Goal: Communication & Community: Answer question/provide support

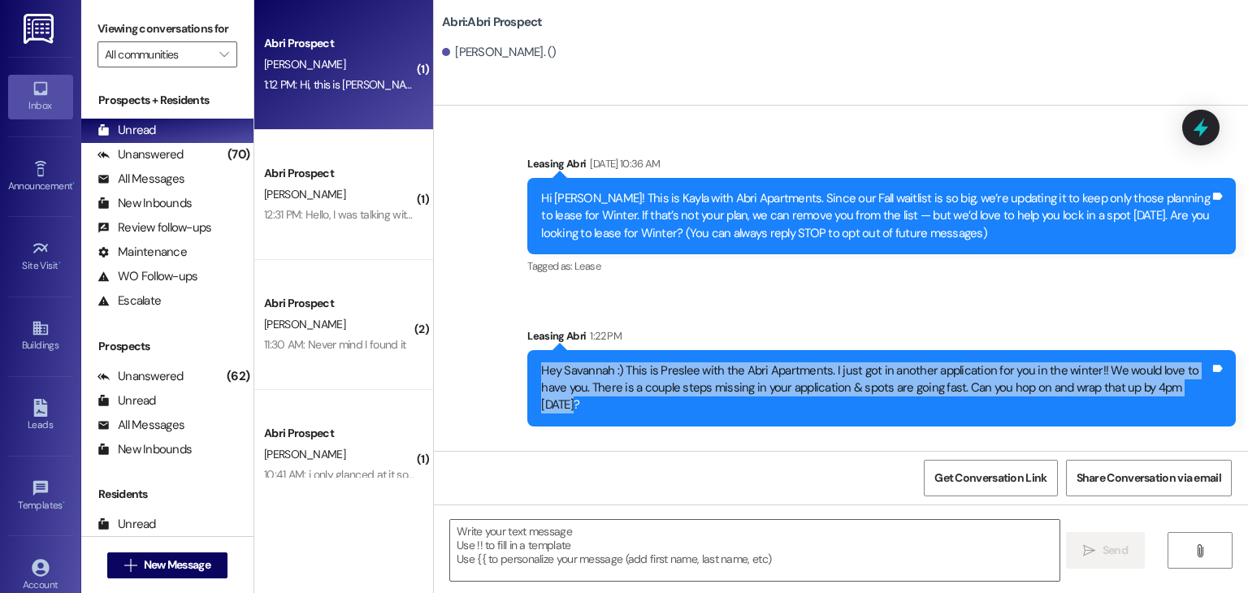
scroll to position [84, 0]
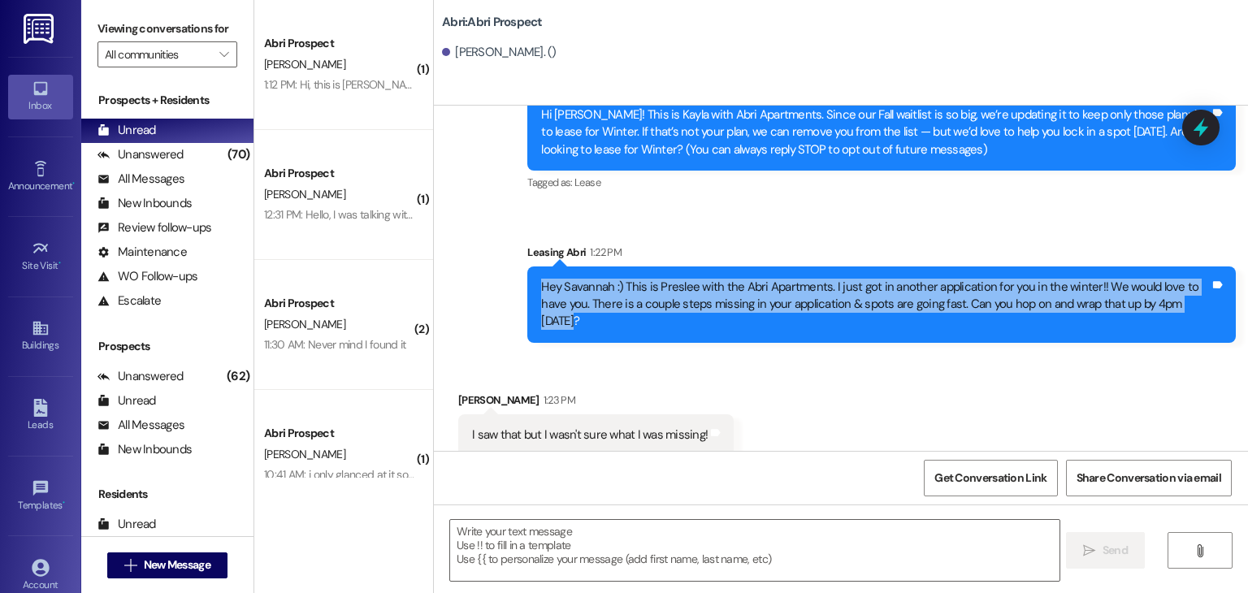
click at [492, 277] on div "Sent via SMS Leasing Abri [DATE] 10:36 AM Hi [PERSON_NAME]! This is Kayla with …" at bounding box center [841, 195] width 814 height 320
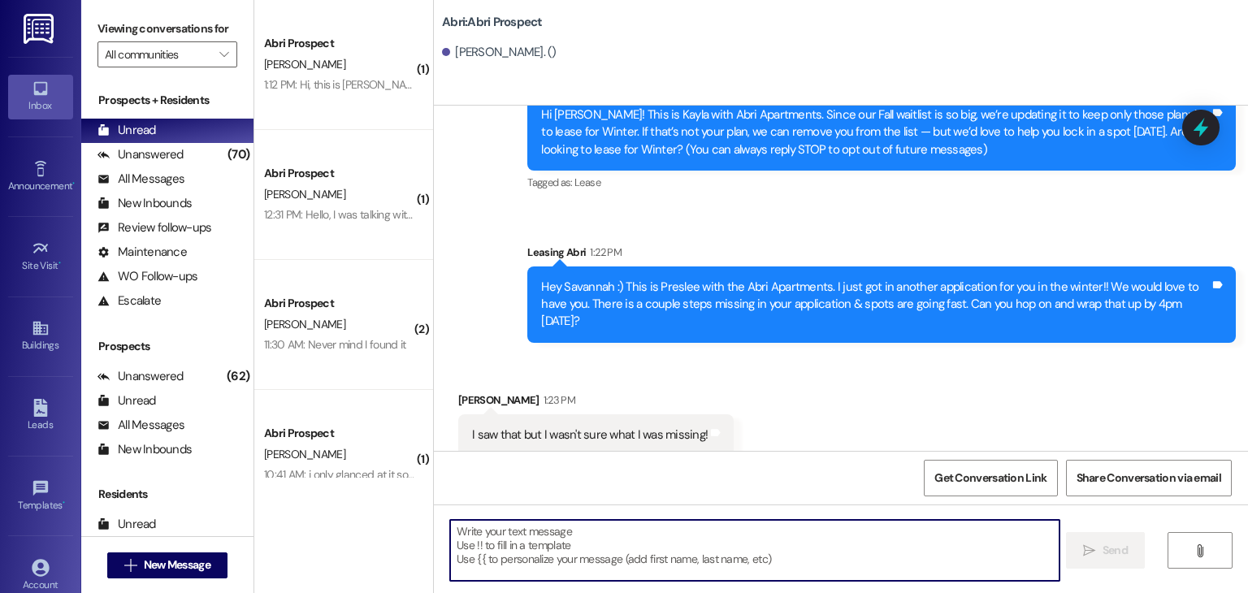
click at [504, 549] on textarea at bounding box center [754, 550] width 609 height 61
click at [513, 534] on textarea at bounding box center [754, 550] width 609 height 61
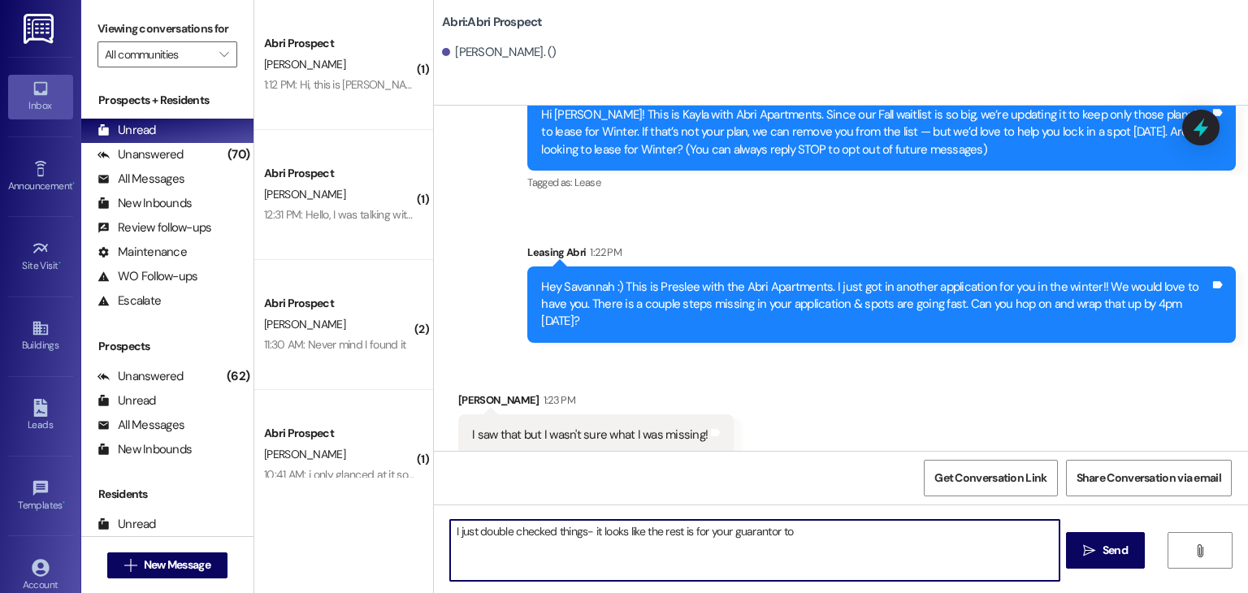
click at [795, 537] on textarea "I just double checked things- it looks like the rest is for your guarantor to" at bounding box center [754, 550] width 609 height 61
type textarea "I just double checked things- it looks like the rest is for your guarantor to c…"
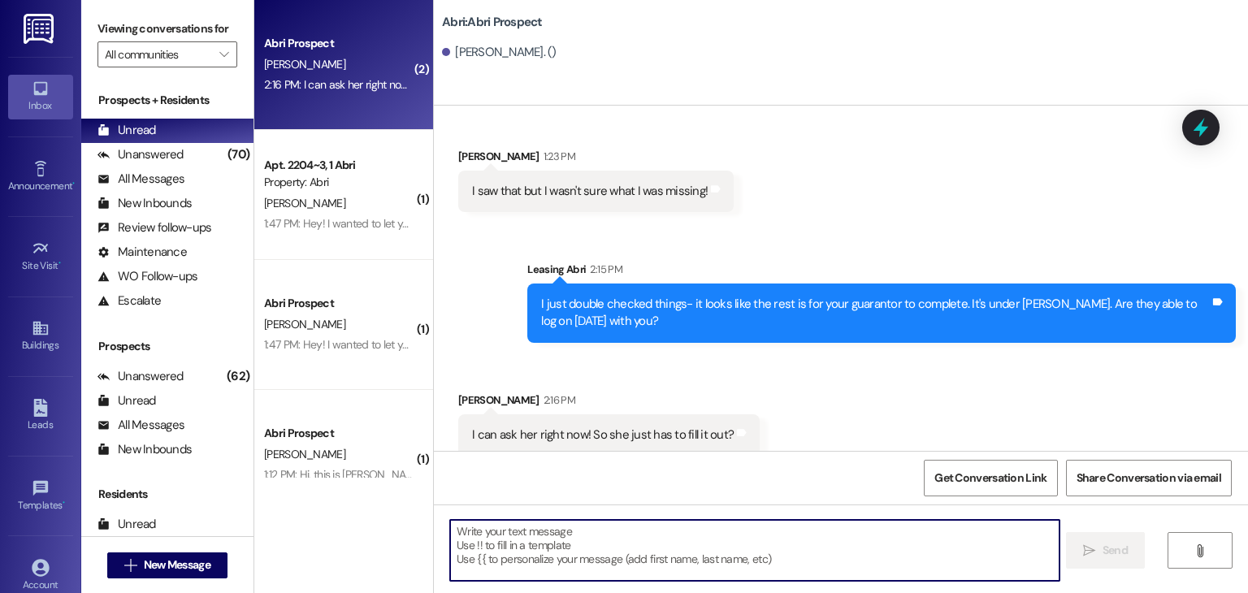
scroll to position [328, 0]
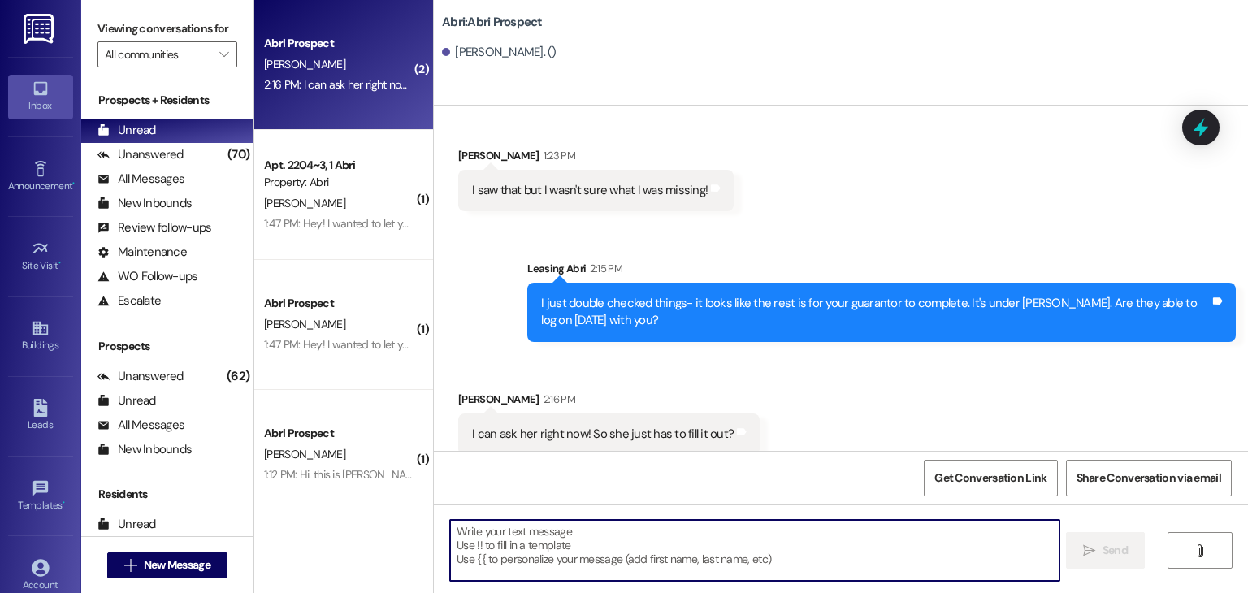
click at [550, 530] on textarea at bounding box center [754, 550] width 609 height 61
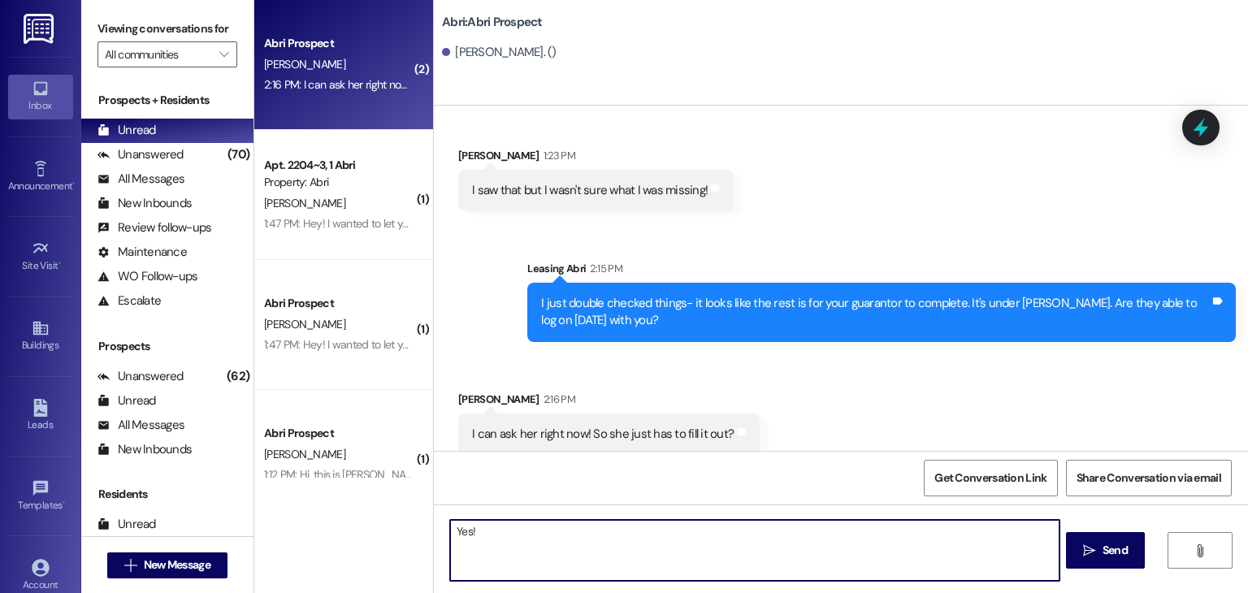
type textarea "Yes!"
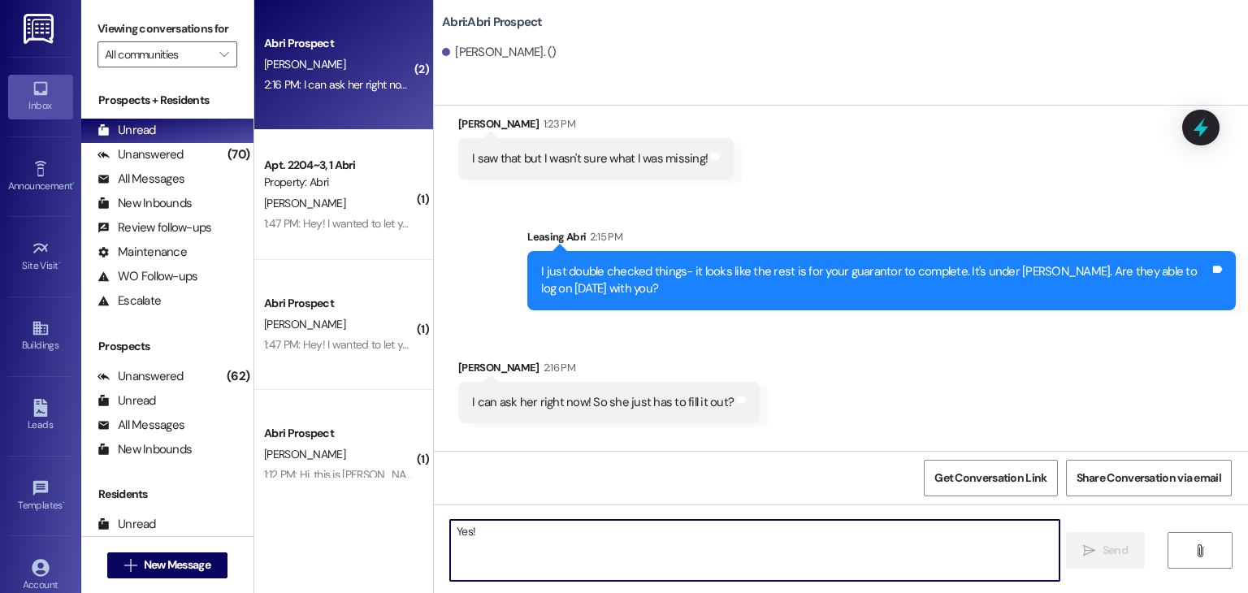
scroll to position [441, 0]
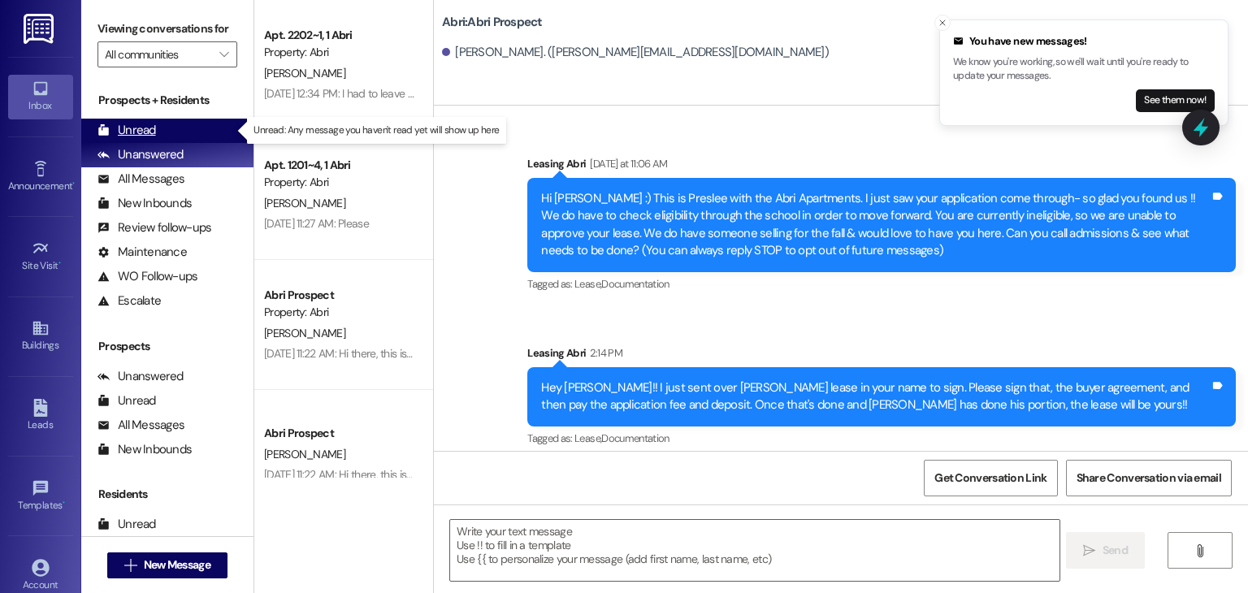
click at [189, 139] on div "Unread (0)" at bounding box center [167, 131] width 172 height 24
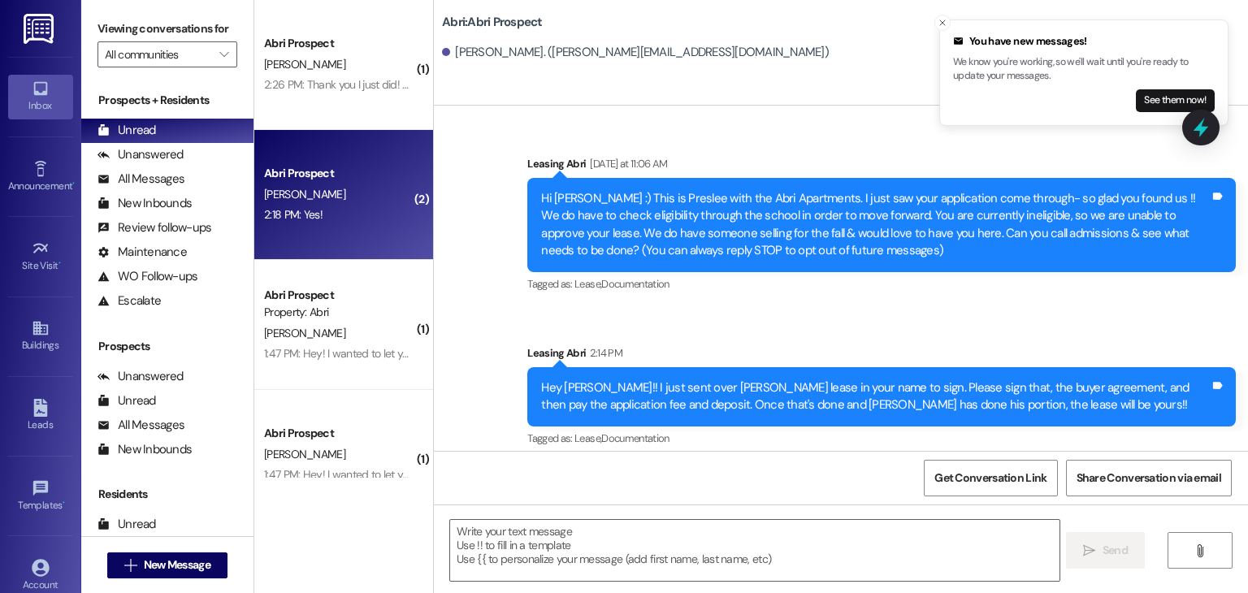
click at [345, 209] on div "2:18 PM: Yes! 2:18 PM: Yes!" at bounding box center [340, 215] width 154 height 20
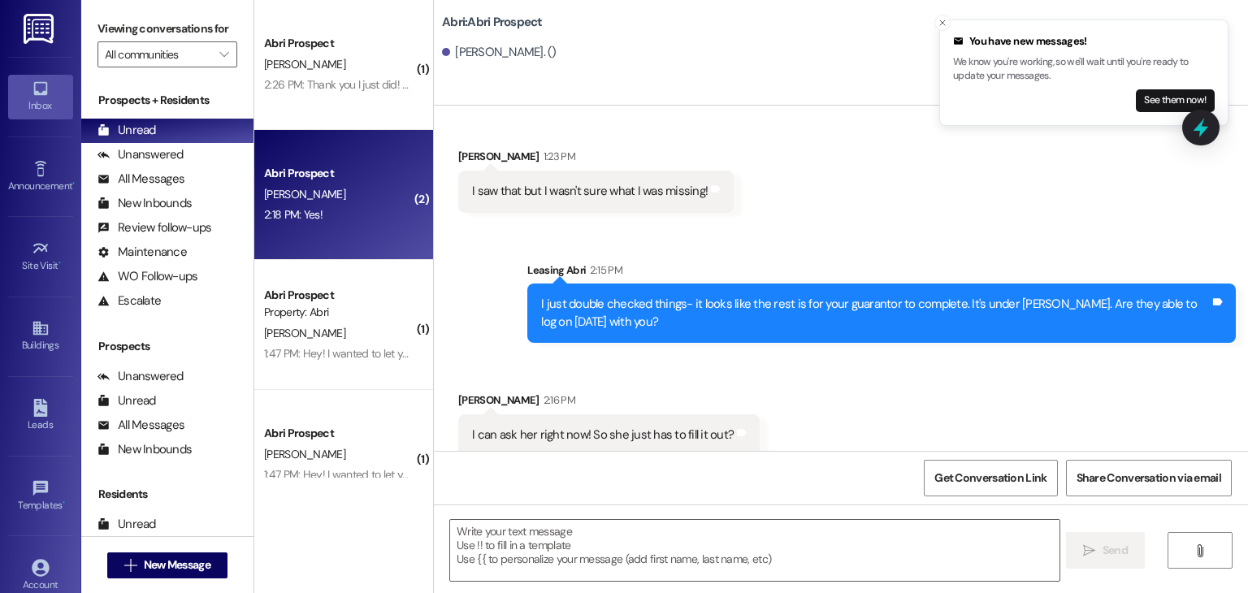
scroll to position [465, 0]
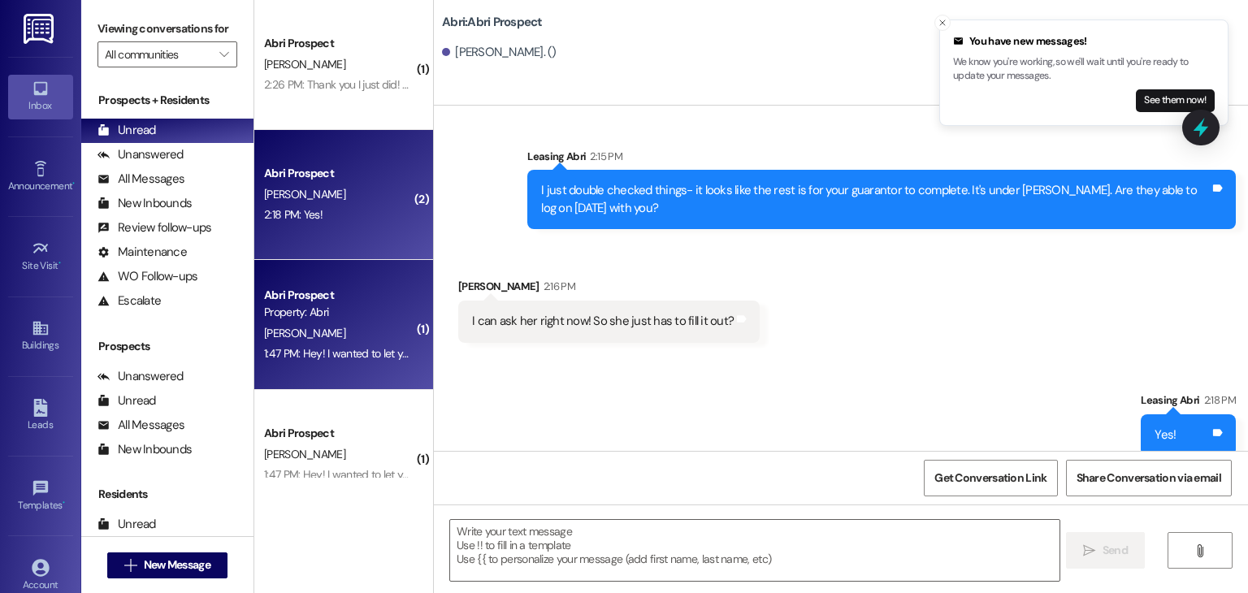
click at [349, 285] on div "Abri Prospect Property: Abri" at bounding box center [340, 304] width 154 height 38
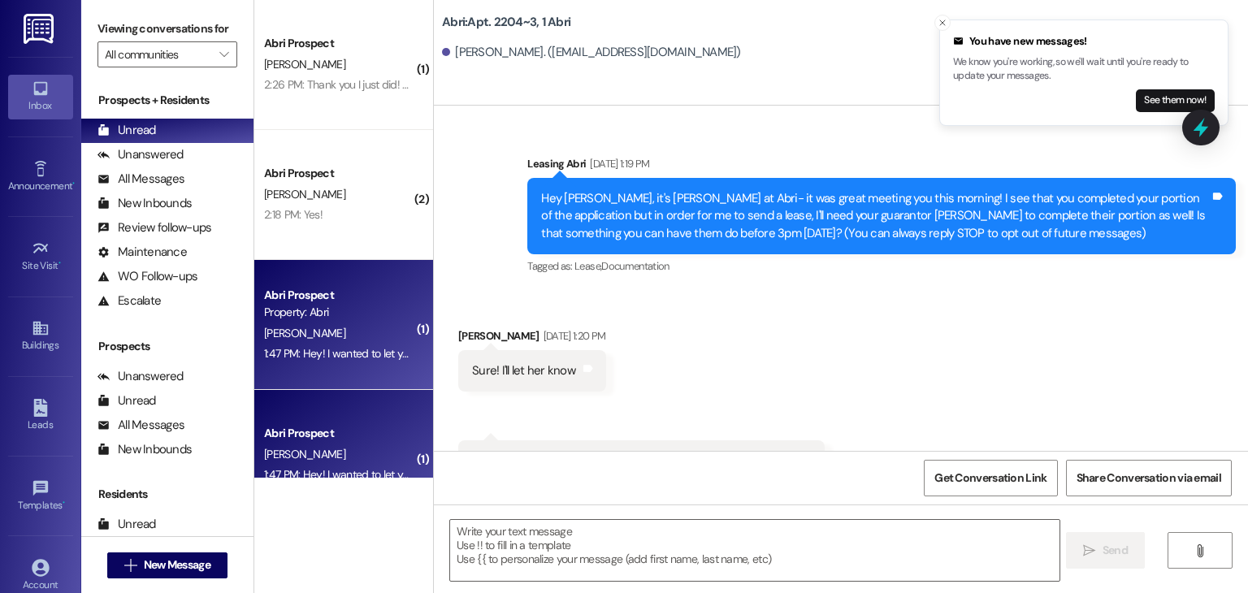
scroll to position [22899, 0]
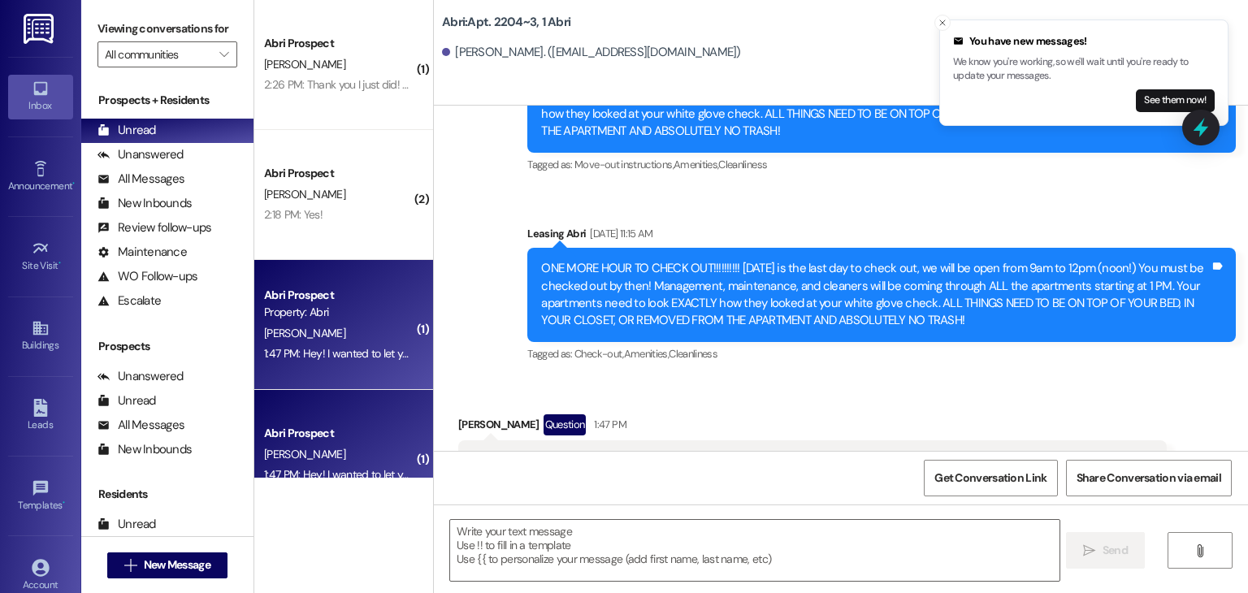
click at [501, 515] on div " Send " at bounding box center [841, 566] width 814 height 122
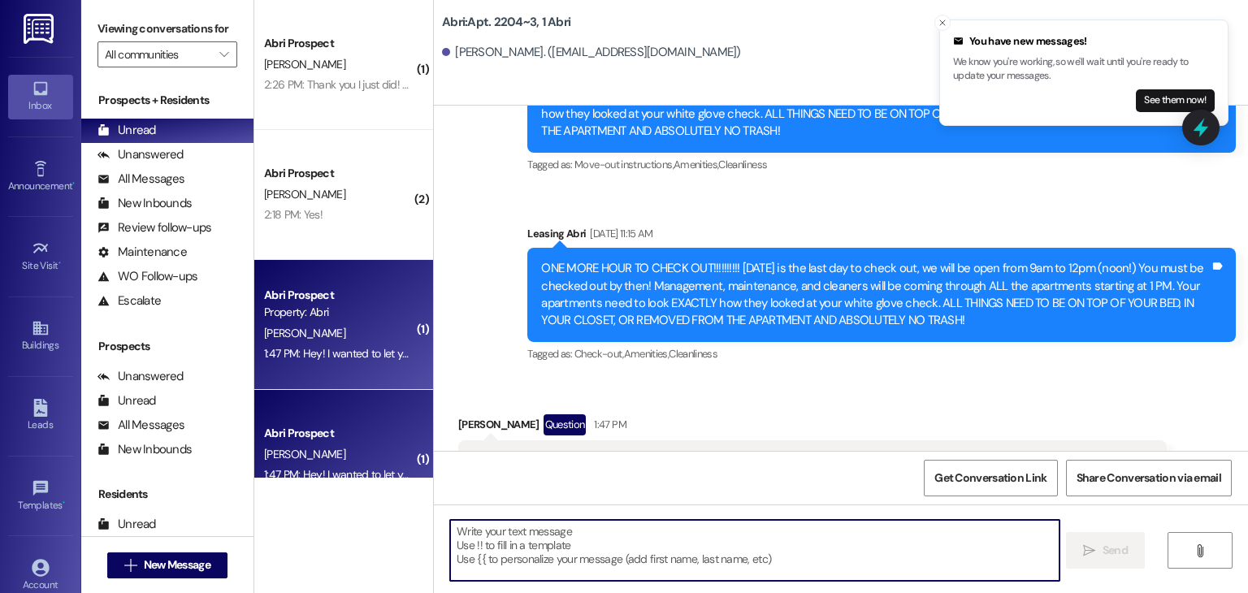
click at [507, 537] on textarea at bounding box center [754, 550] width 609 height 61
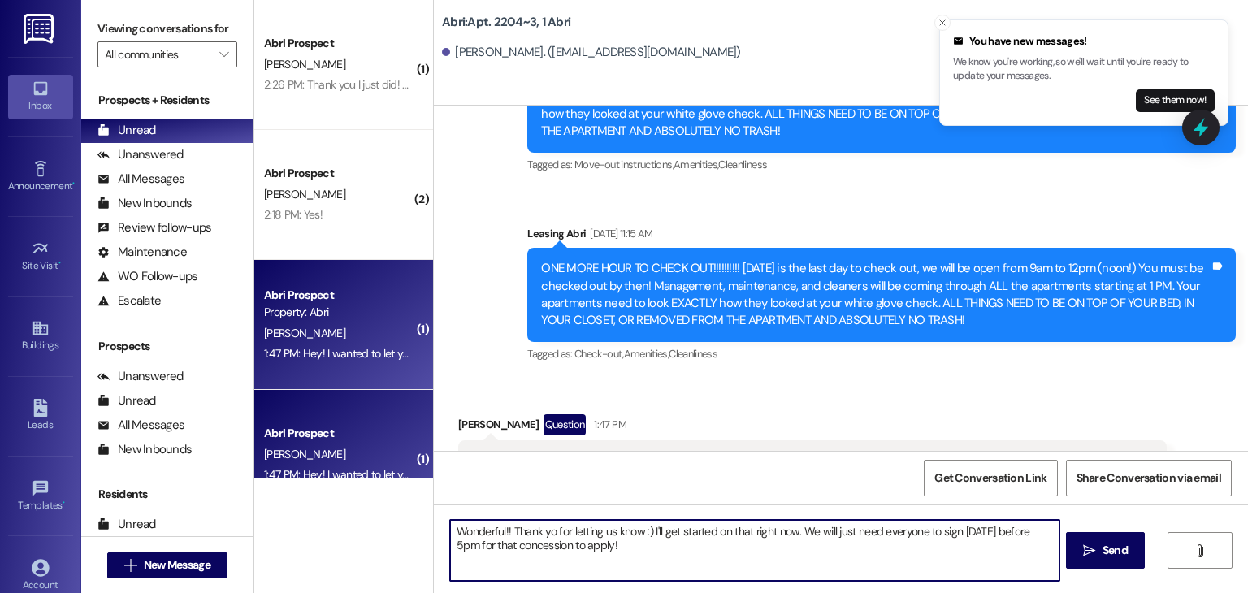
type textarea "Wonderful!! Thank yo for letting us know :) I'll get started on that right now.…"
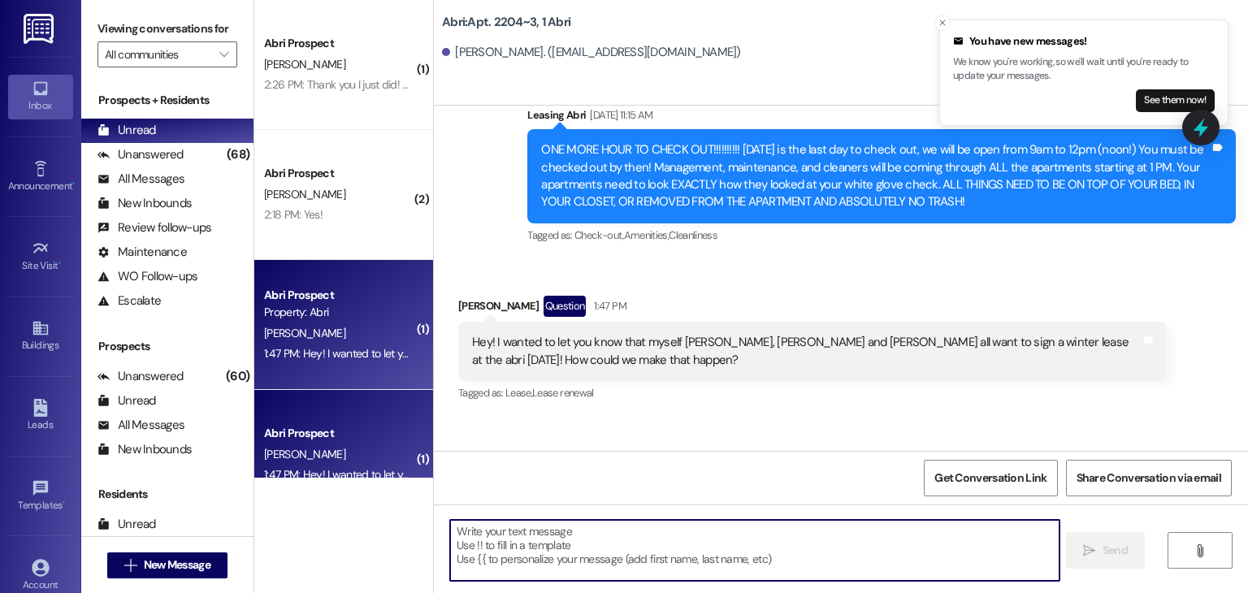
scroll to position [23030, 0]
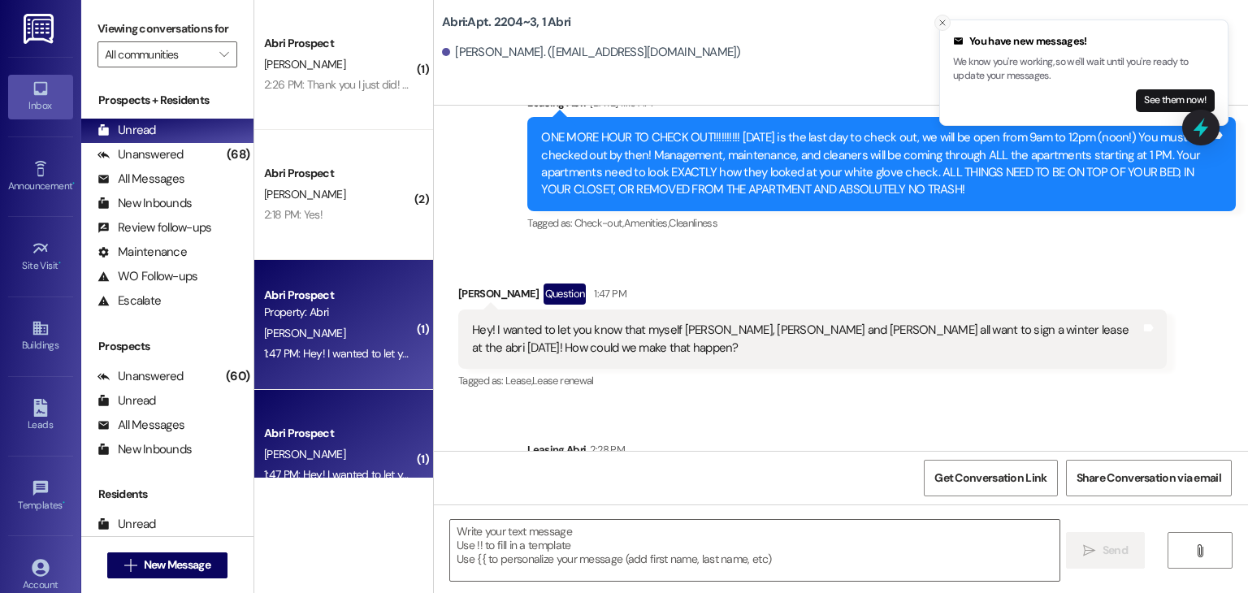
click at [940, 22] on icon "Close toast" at bounding box center [943, 23] width 10 height 10
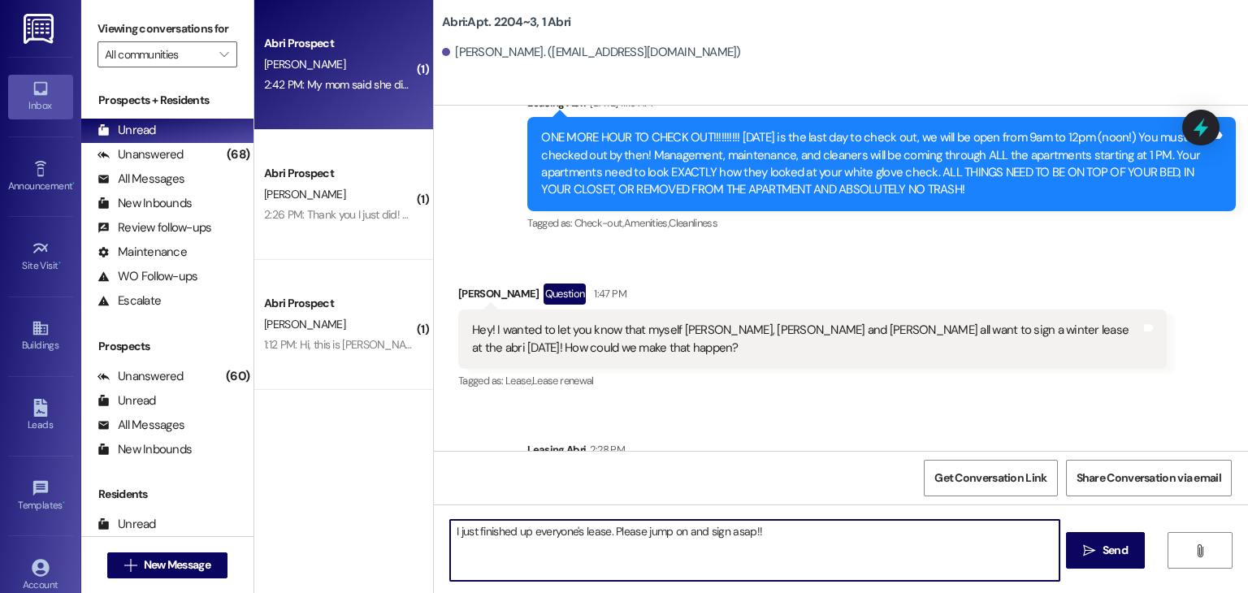
type textarea "I just finished up everyone's lease. Please jump on and sign asap!!"
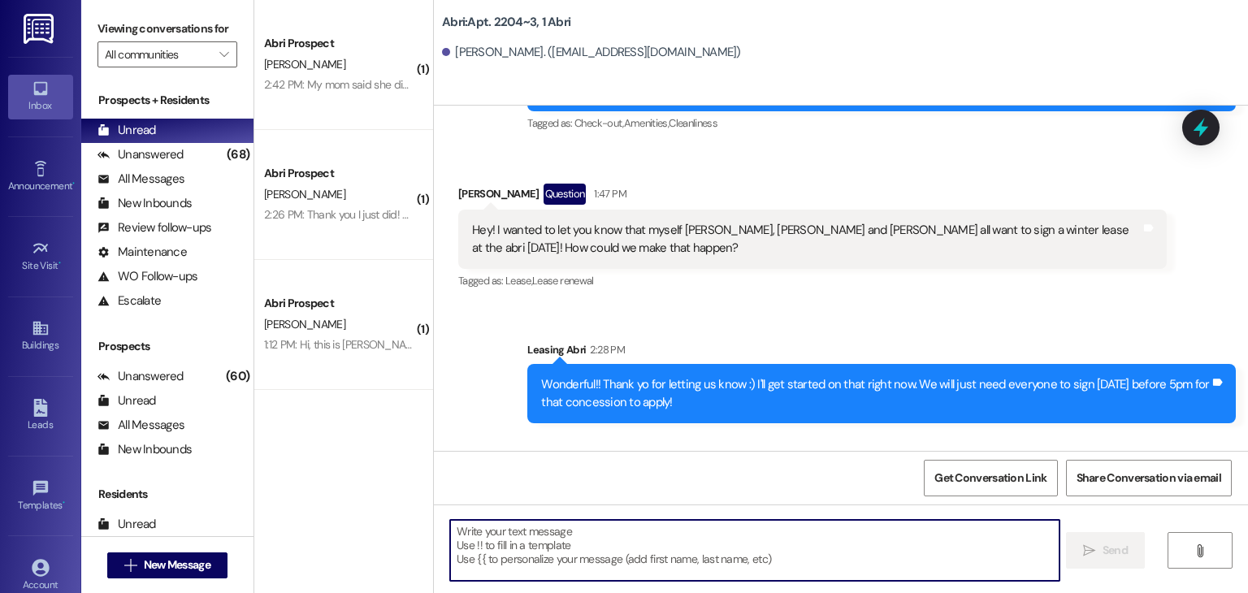
scroll to position [23143, 0]
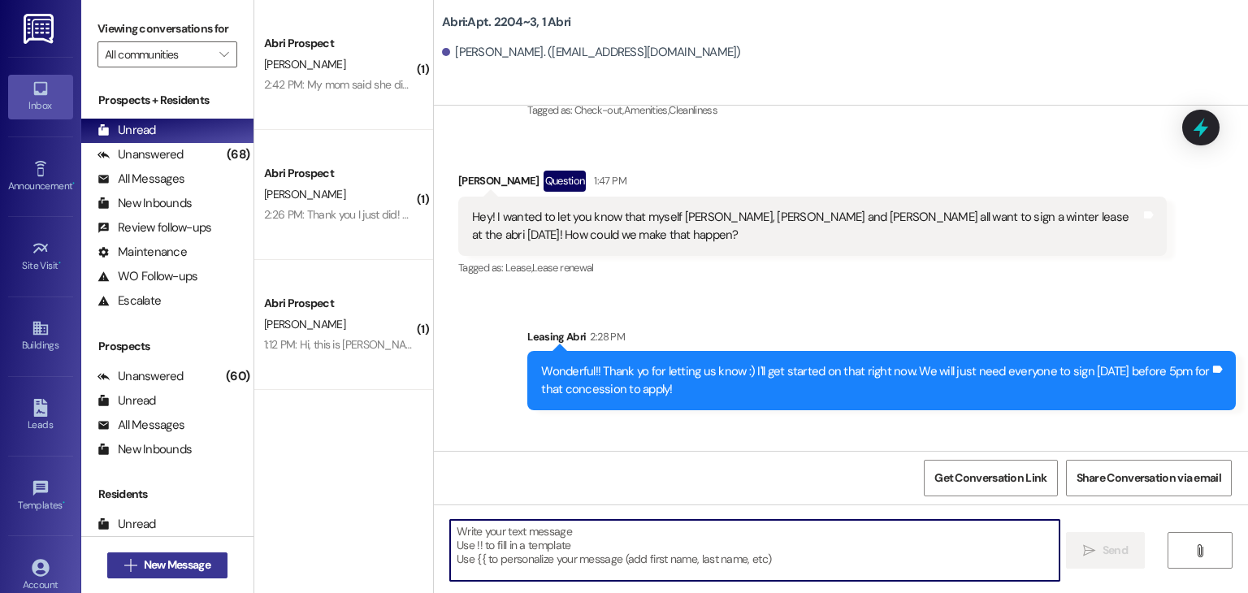
click at [193, 568] on span "New Message" at bounding box center [177, 565] width 67 height 17
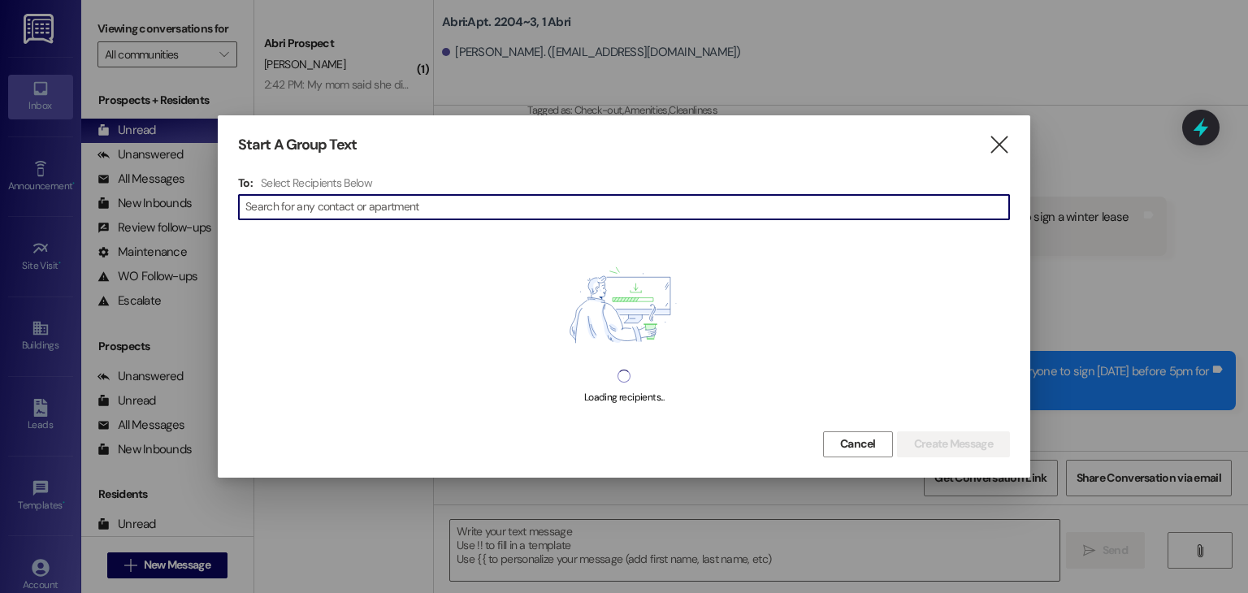
type input "k"
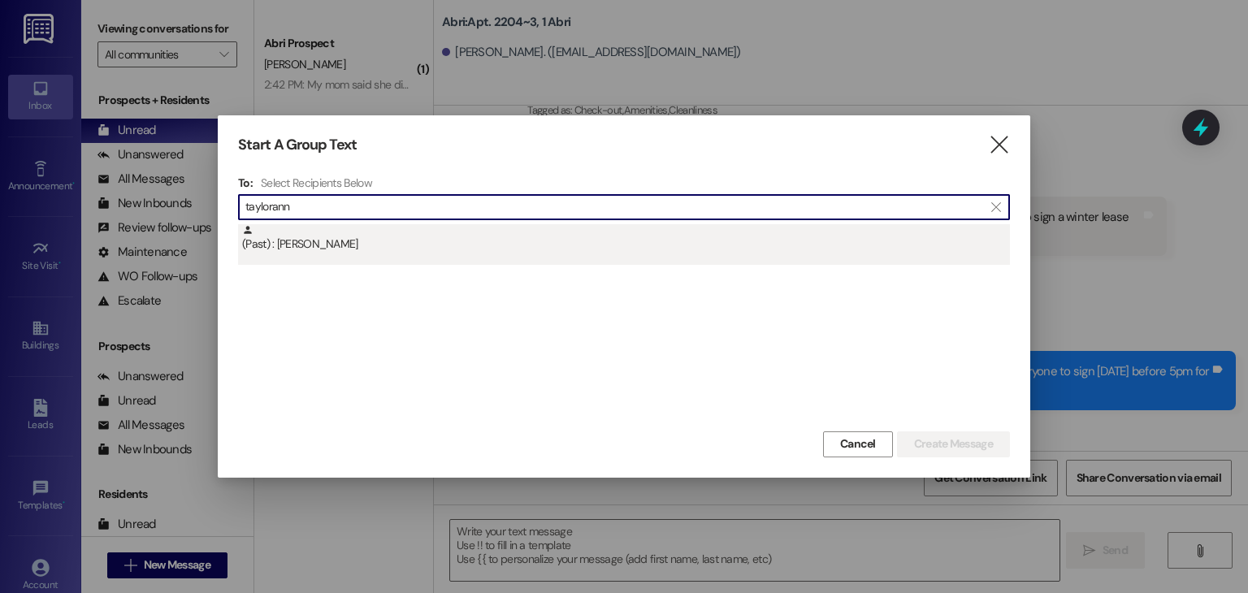
type input "taylorann"
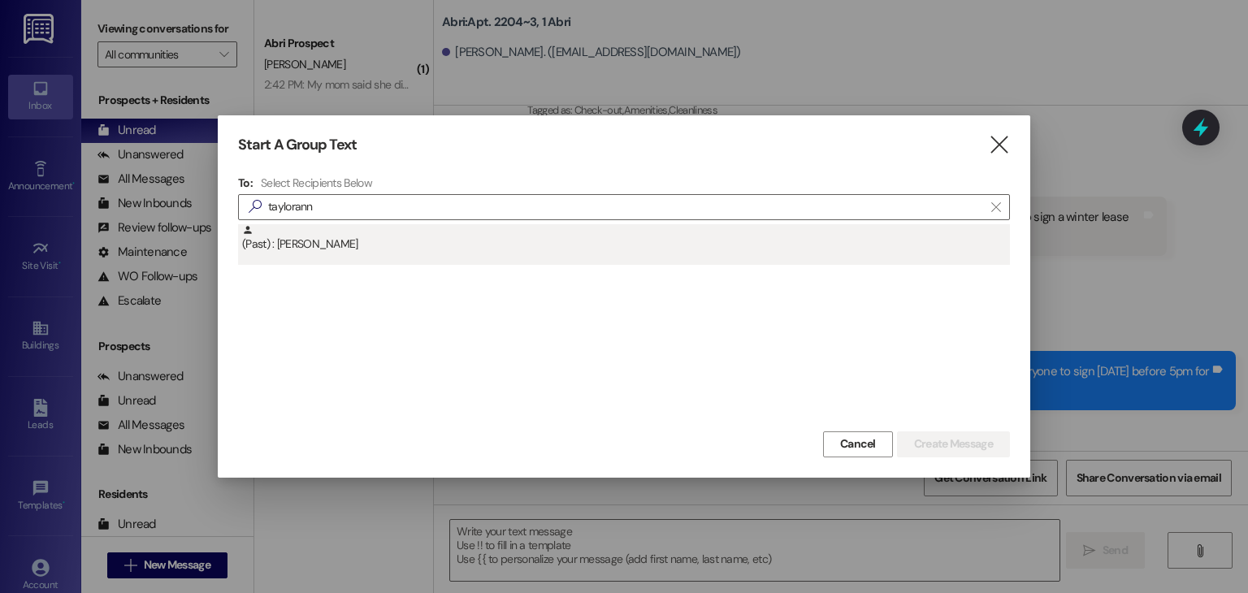
click at [410, 246] on div "(Past) : Tayloranne Adams" at bounding box center [626, 238] width 768 height 28
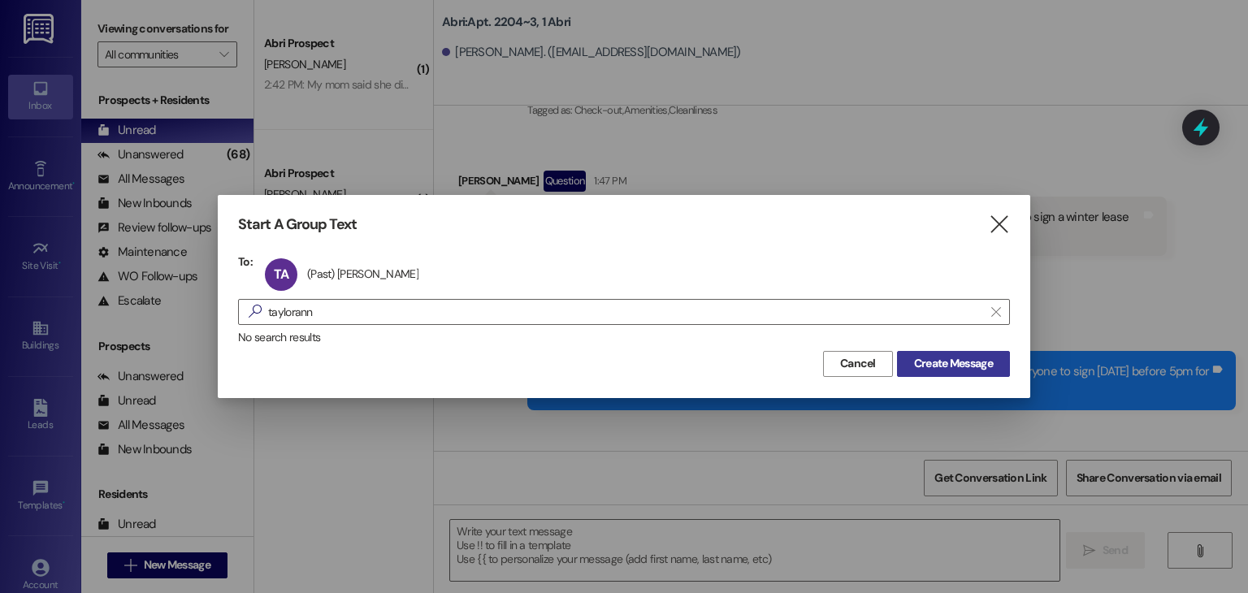
click at [963, 367] on span "Create Message" at bounding box center [953, 363] width 79 height 17
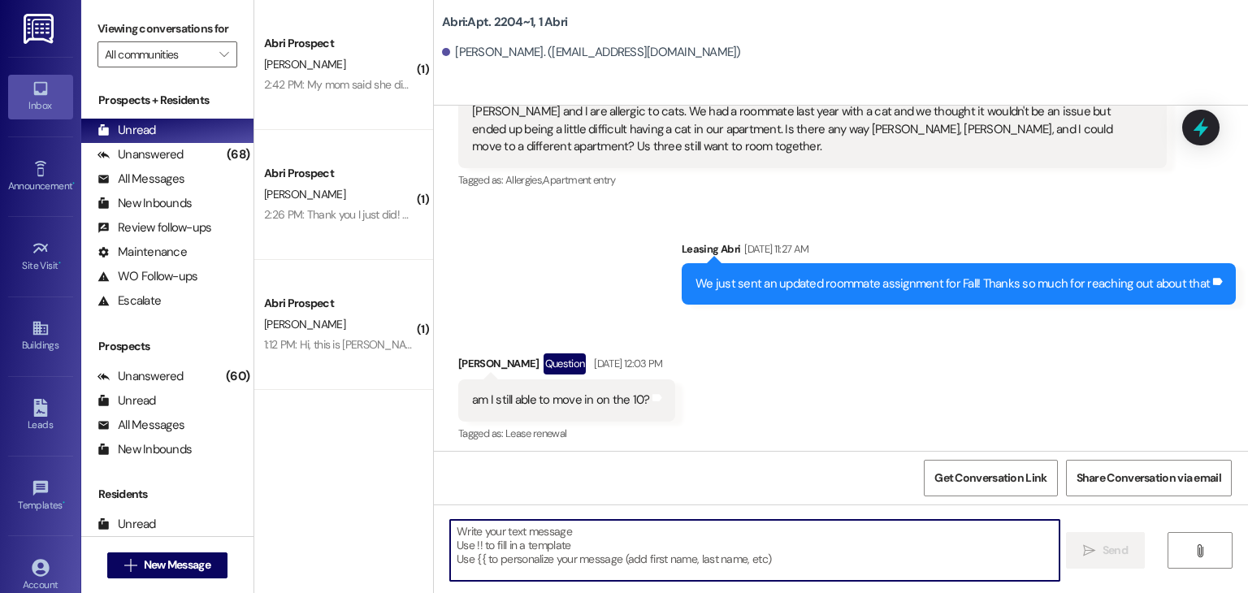
click at [659, 541] on textarea at bounding box center [754, 550] width 609 height 61
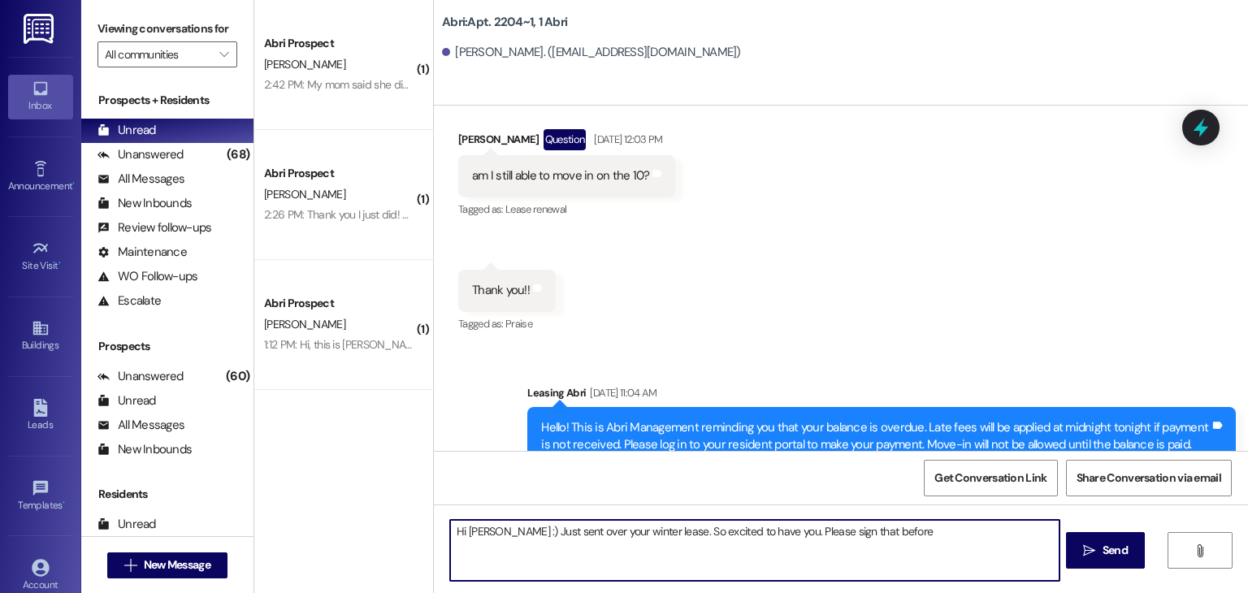
type textarea "Hi Tayloranne :) Just sent over your winter lease. So excited to have you. Plea…"
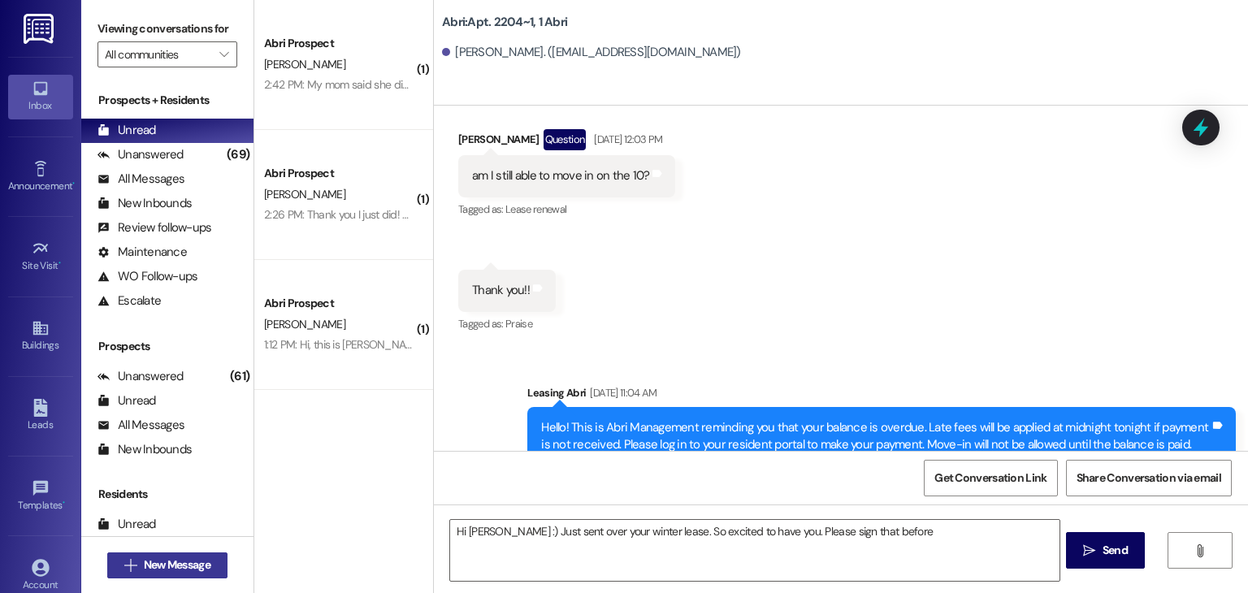
click at [181, 576] on button " New Message" at bounding box center [167, 566] width 120 height 26
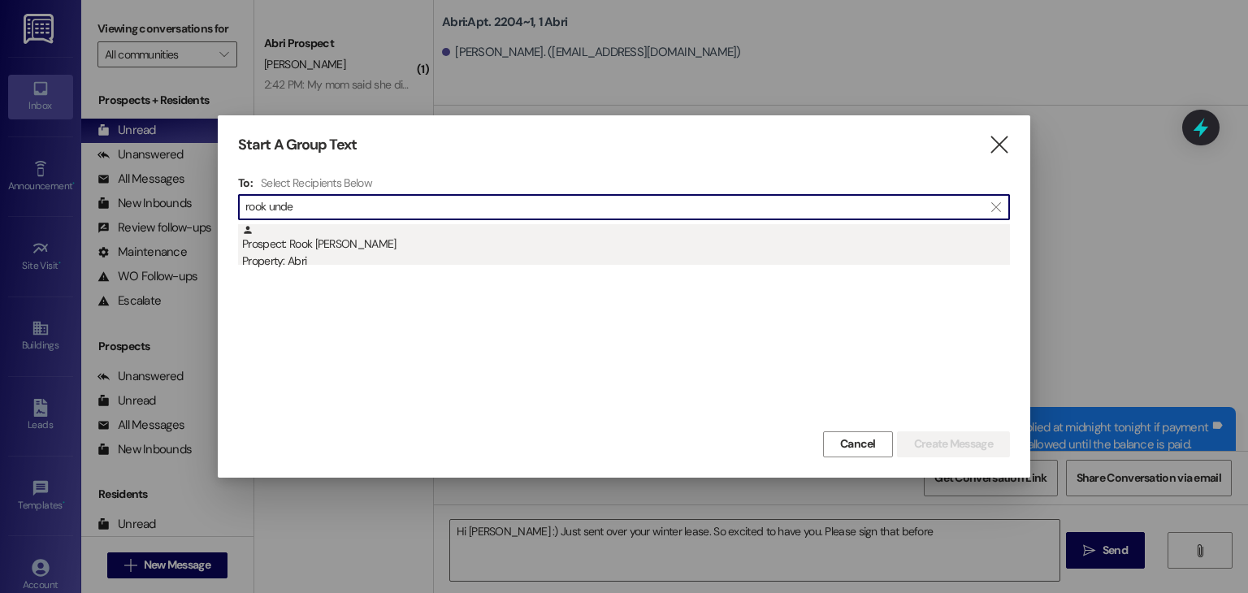
type input "rook unde"
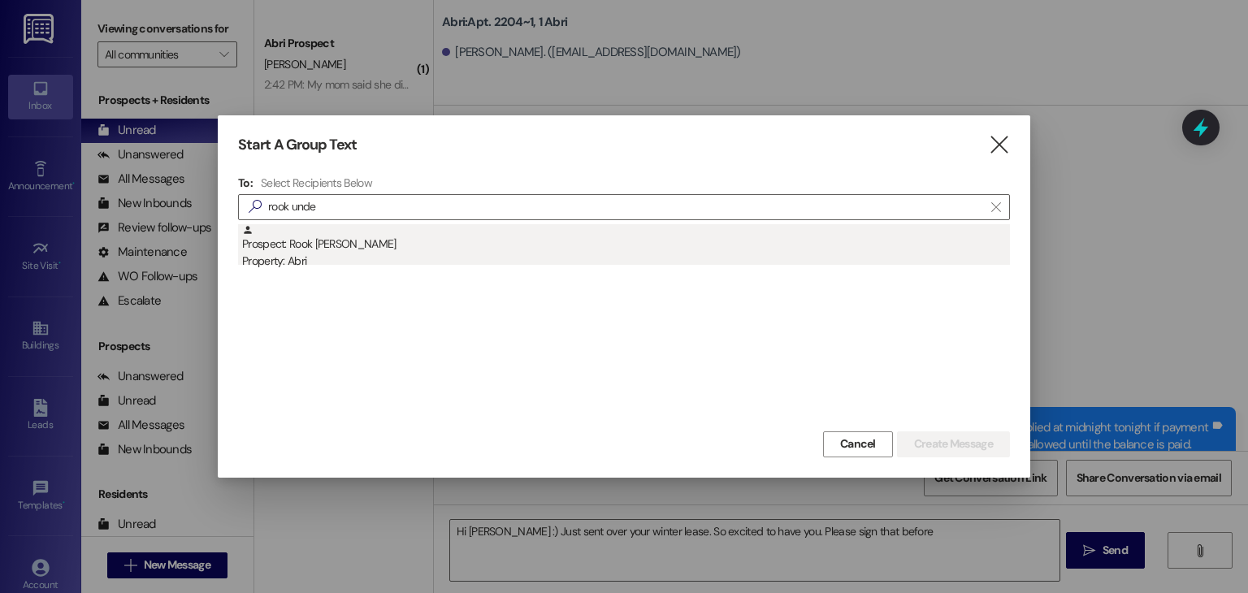
click at [365, 255] on div "Property: Abri" at bounding box center [626, 261] width 768 height 17
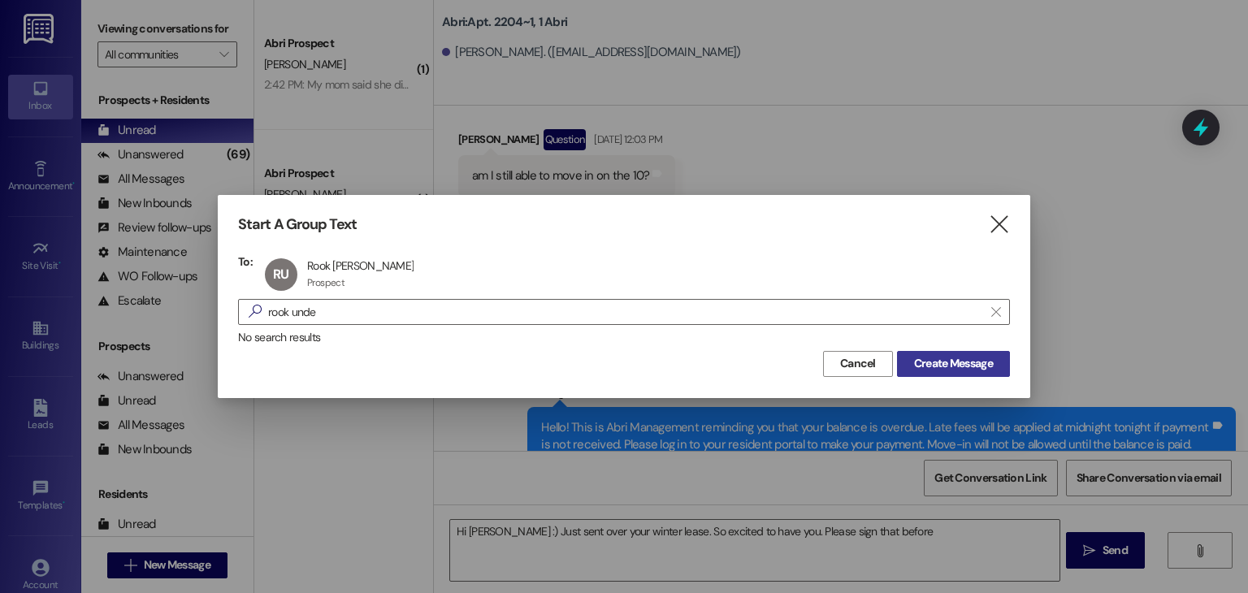
click at [964, 370] on span "Create Message" at bounding box center [953, 363] width 79 height 17
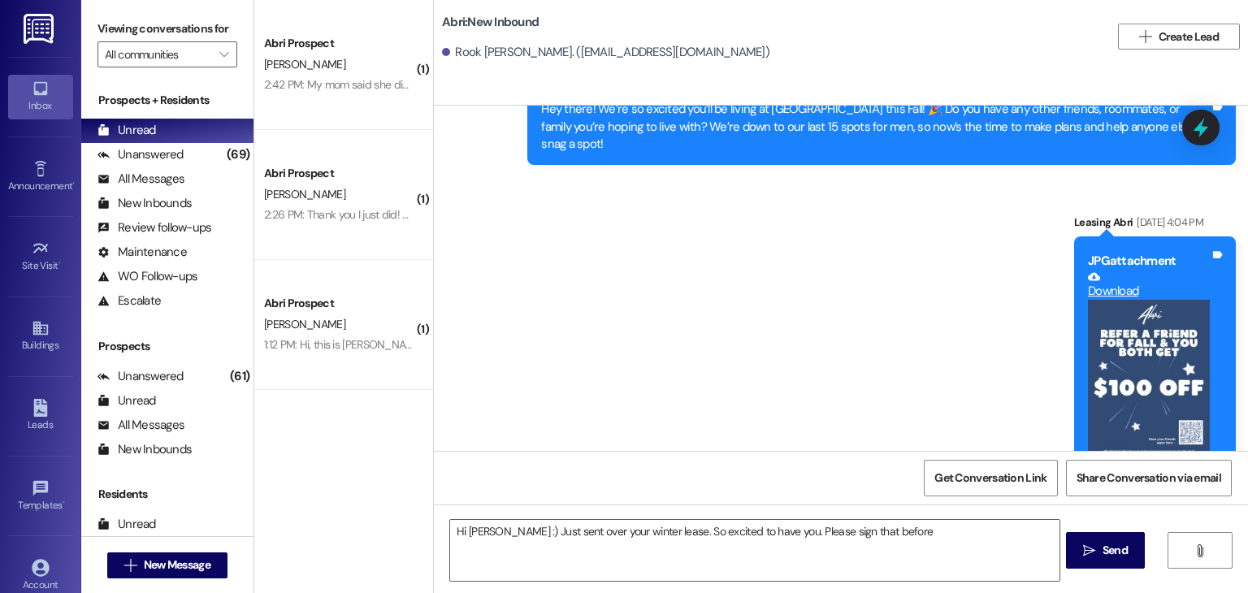
scroll to position [3512, 0]
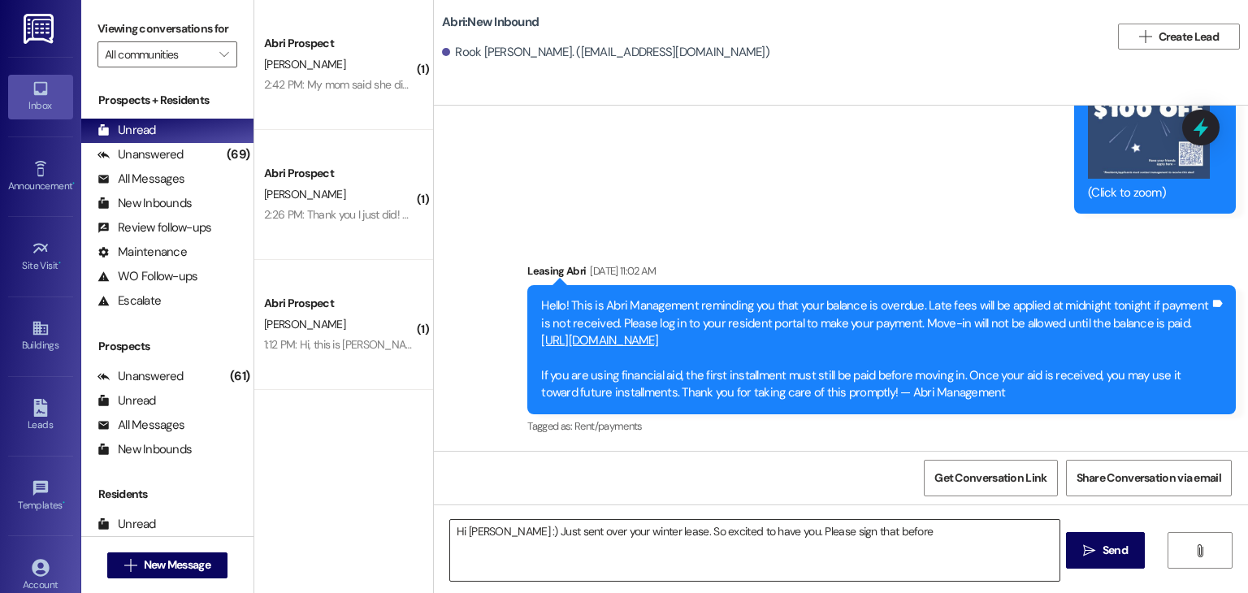
click at [759, 524] on textarea "Hi Tayloranne :) Just sent over your winter lease. So excited to have you. Plea…" at bounding box center [754, 550] width 609 height 61
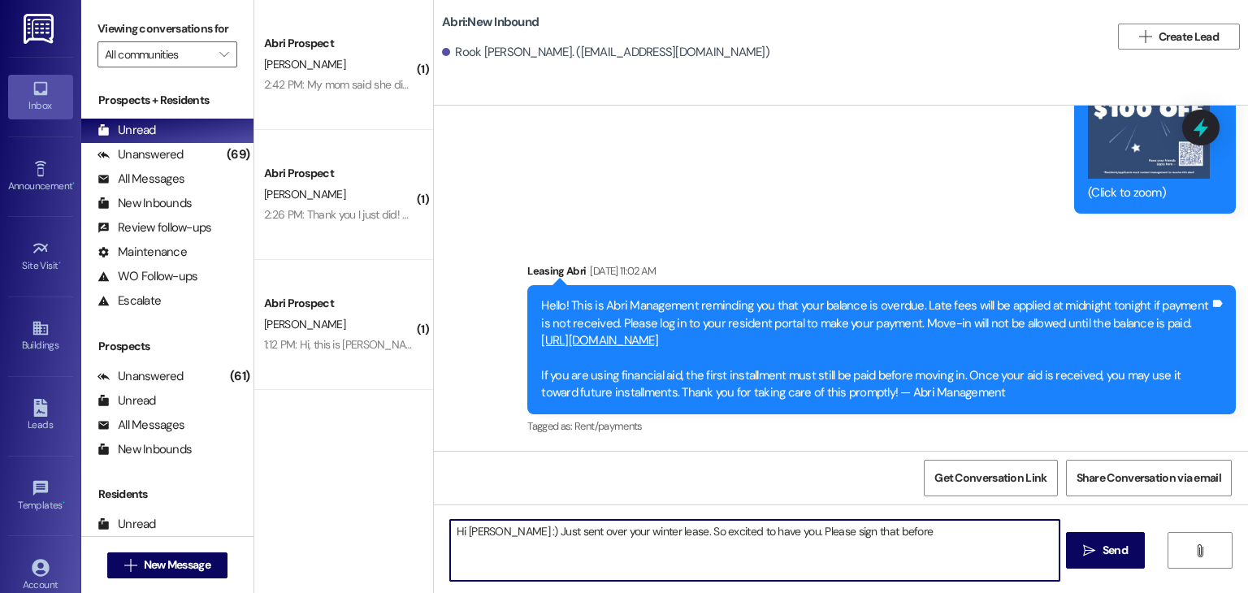
click at [759, 524] on textarea "Hi Tayloranne :) Just sent over your winter lease. So excited to have you. Plea…" at bounding box center [754, 550] width 609 height 61
click at [611, 532] on textarea "Your guarantor will also" at bounding box center [754, 550] width 609 height 61
type textarea "Your guarantor will also have to sign before 5pm! So sorry I didn't say that ea…"
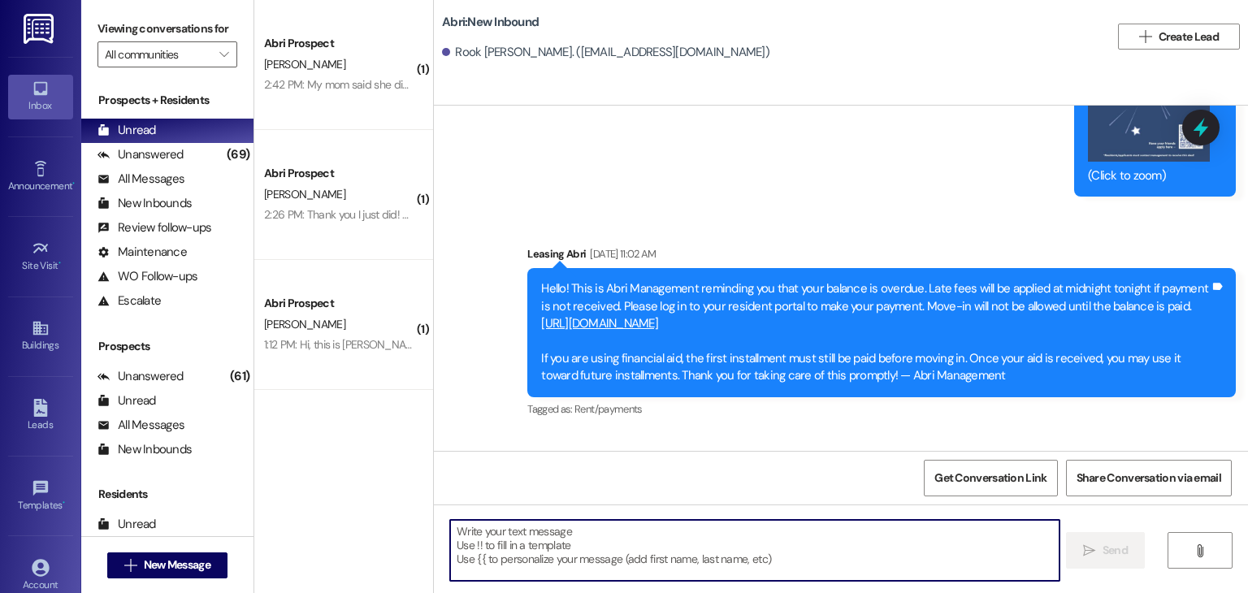
scroll to position [3625, 0]
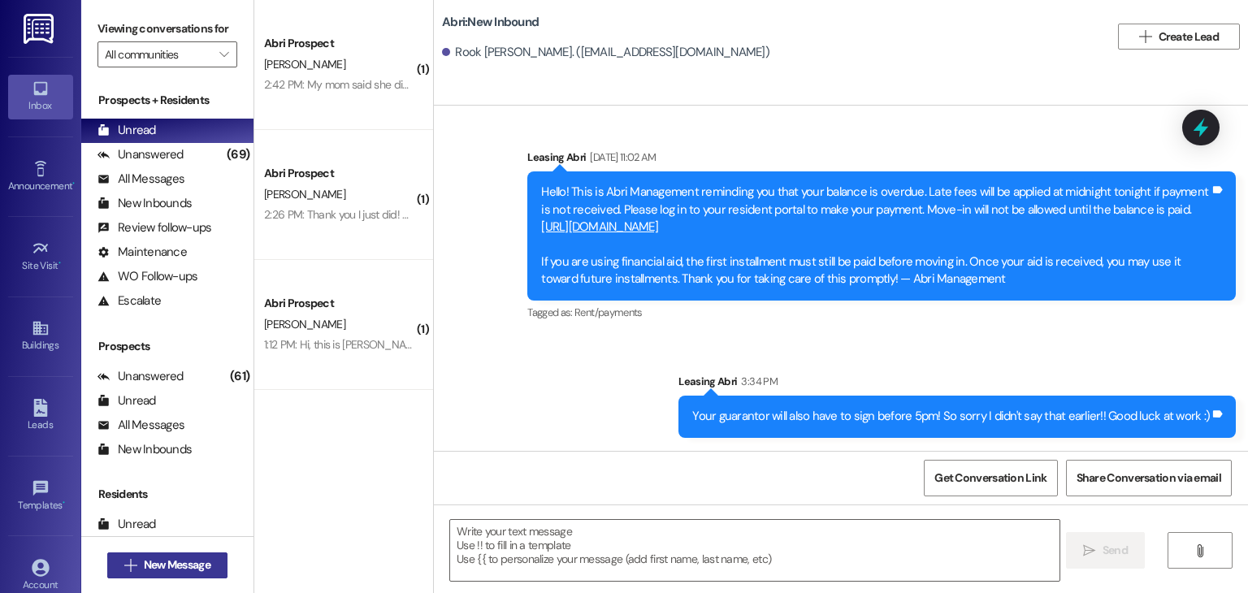
click at [208, 560] on span "New Message" at bounding box center [177, 565] width 73 height 17
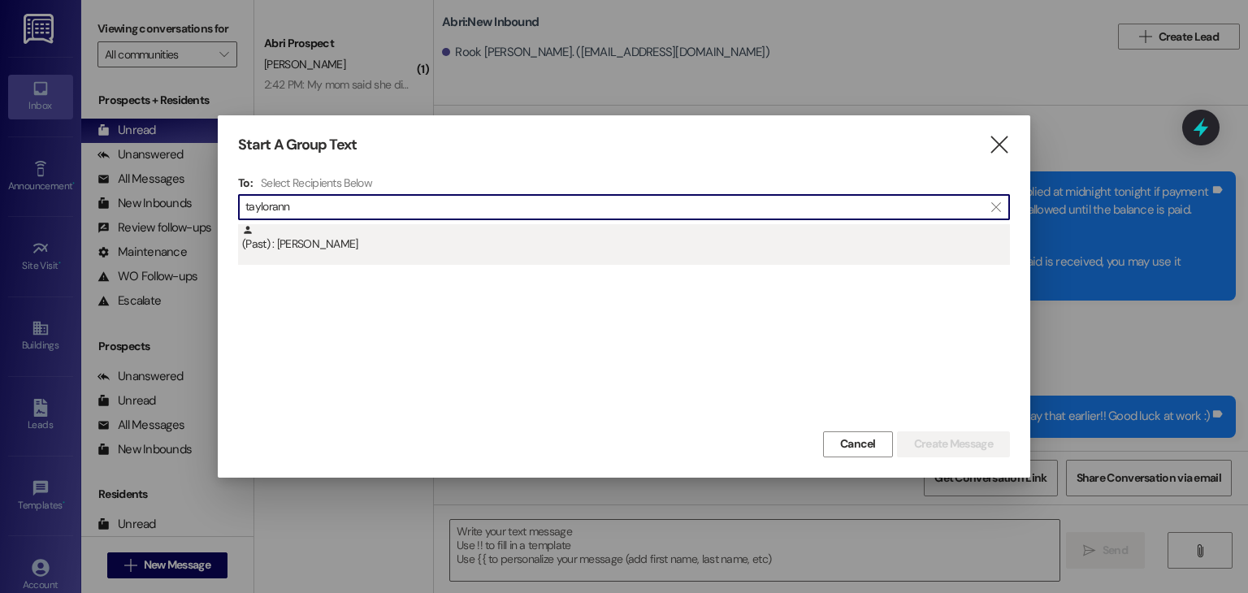
type input "taylorann"
click at [358, 261] on div "(Past) : Tayloranne Adams" at bounding box center [624, 244] width 772 height 41
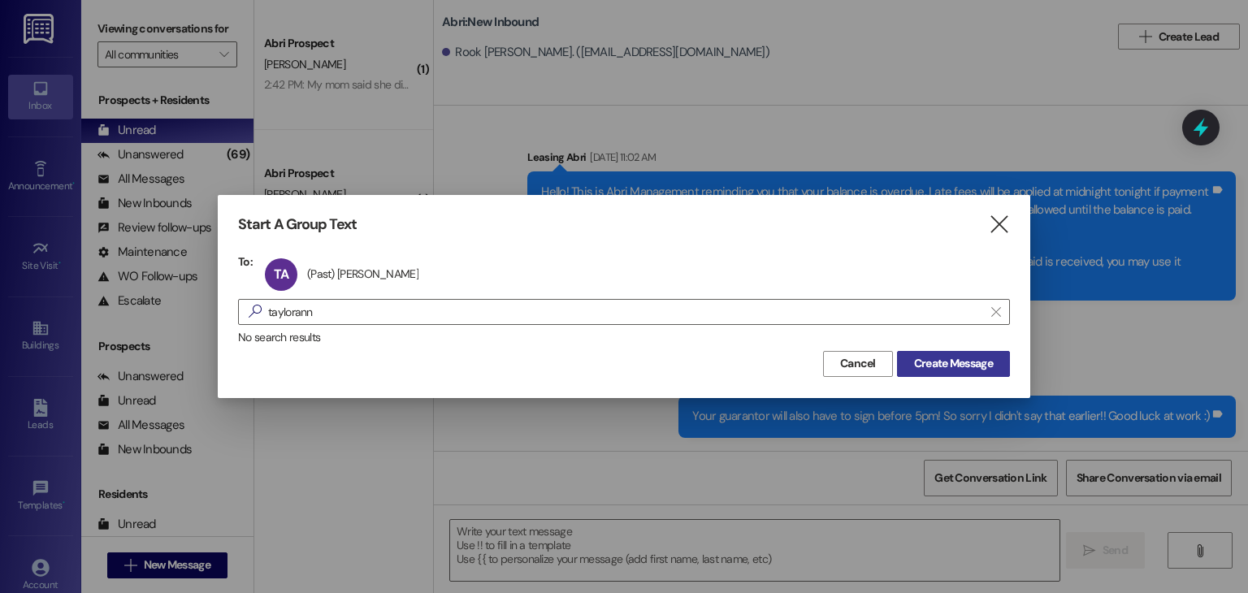
click at [920, 361] on span "Create Message" at bounding box center [953, 363] width 79 height 17
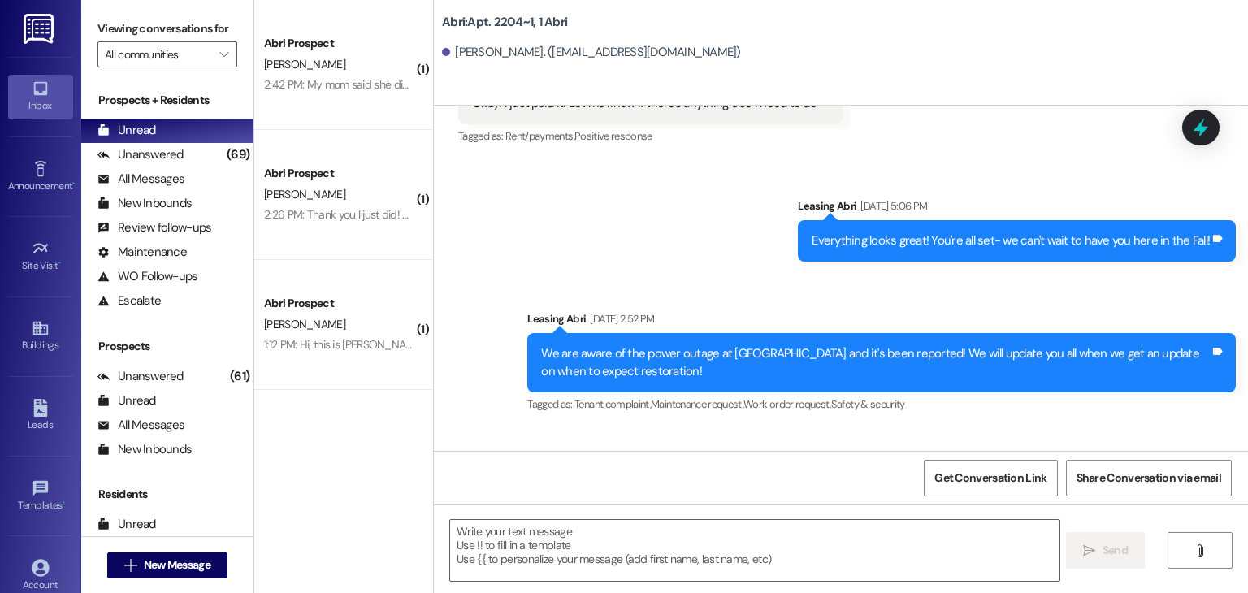
scroll to position [14809, 0]
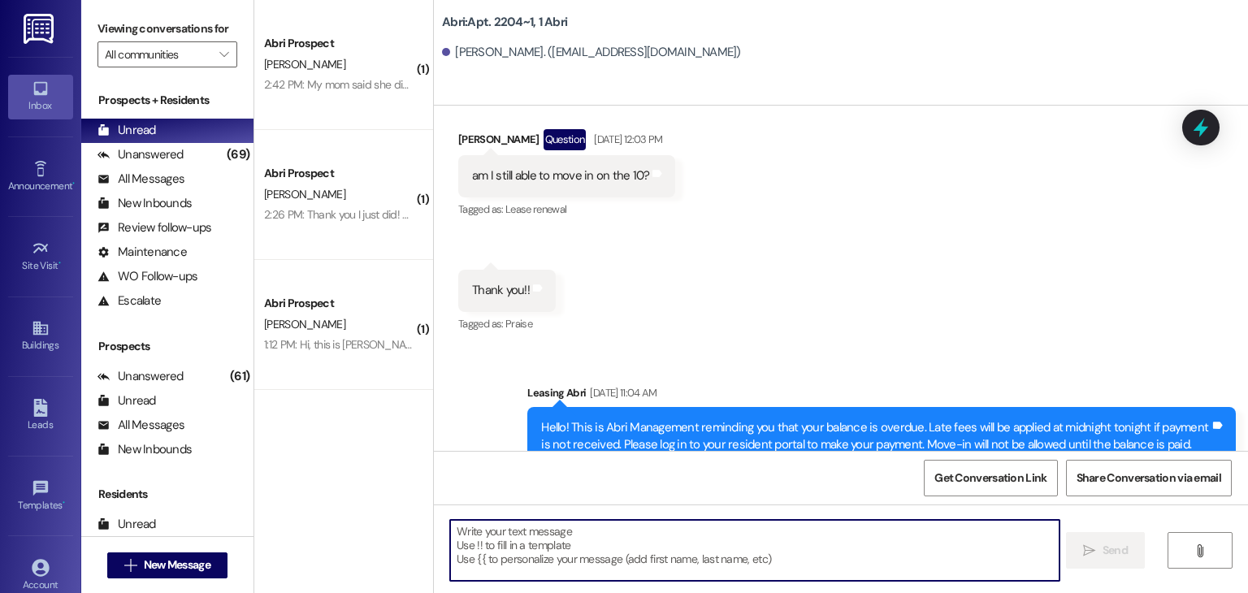
click at [519, 546] on textarea at bounding box center [754, 550] width 609 height 61
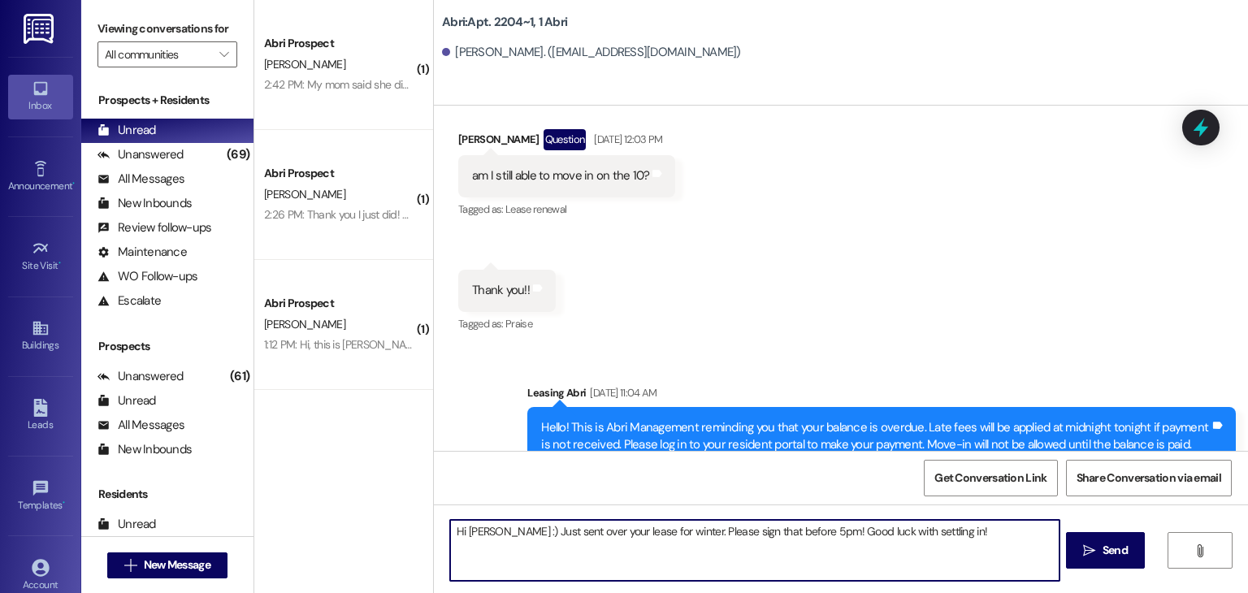
type textarea "Hi Tayloranne :) Just sent over your lease for winter. Please sign that before …"
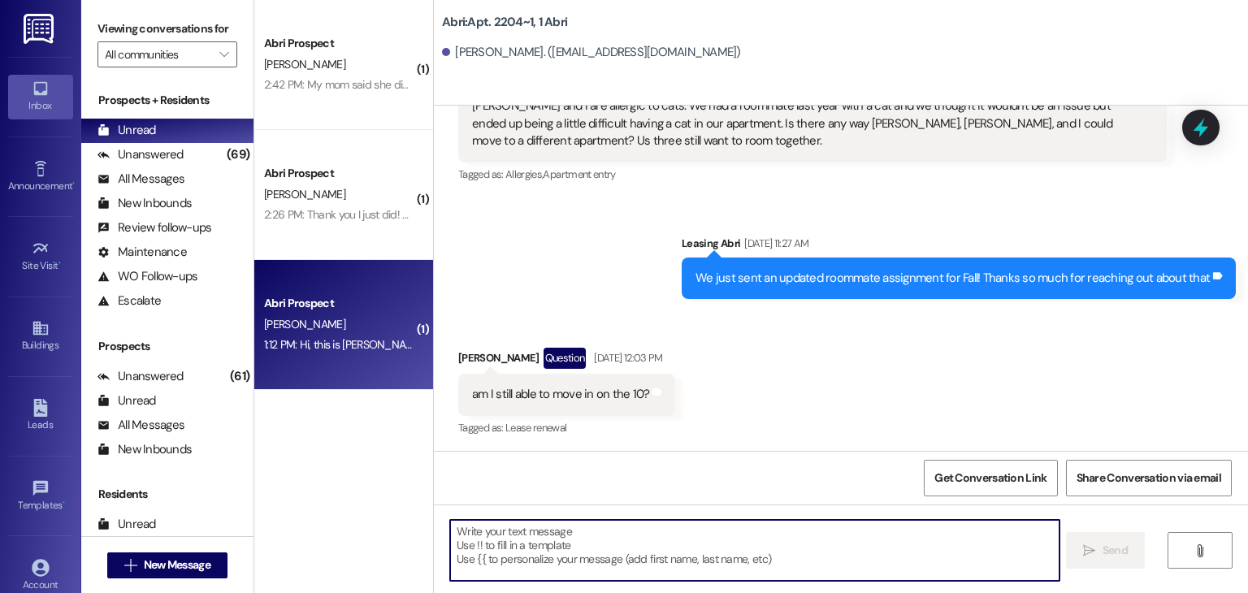
scroll to position [14585, 0]
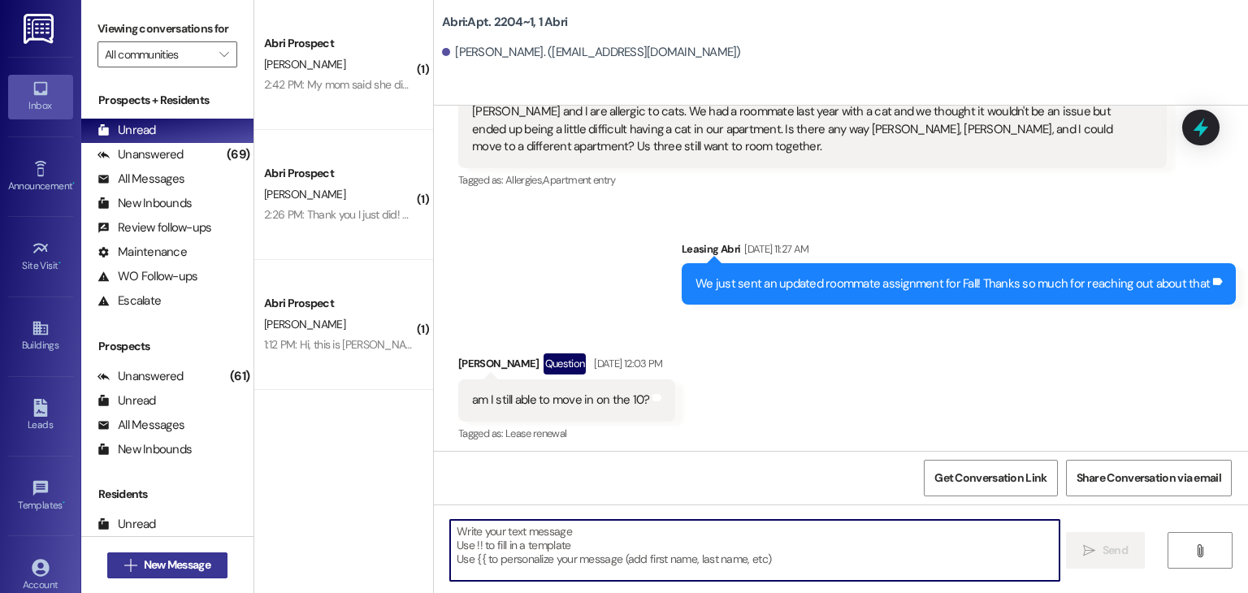
click at [208, 562] on span "New Message" at bounding box center [177, 565] width 73 height 17
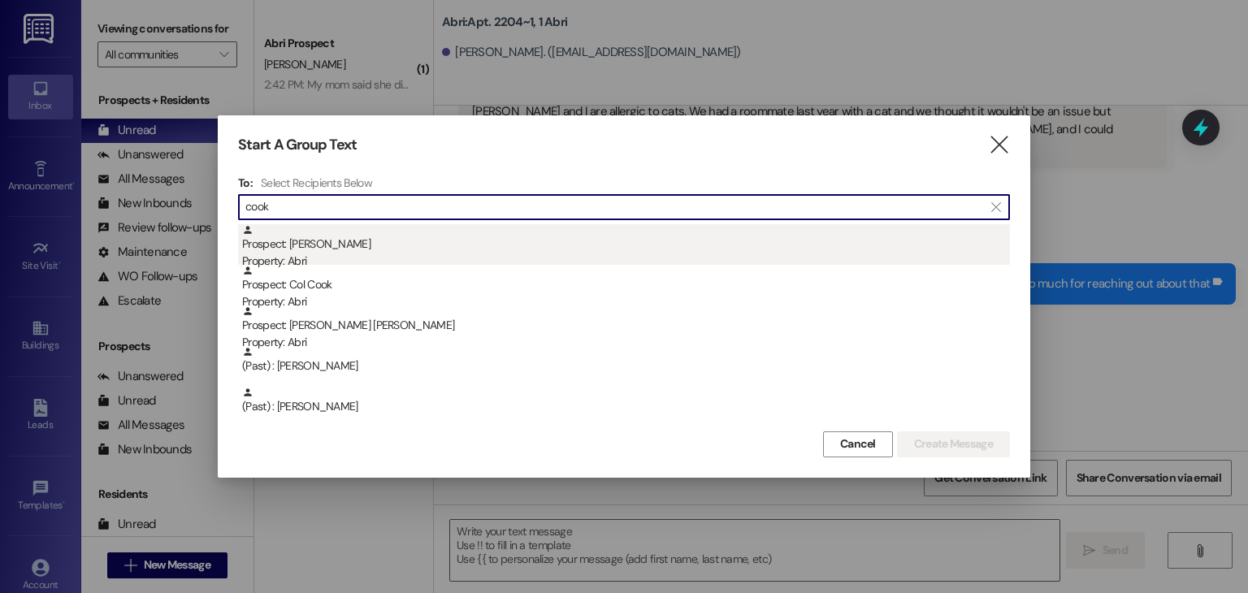
type input "cook"
click at [357, 263] on div "Property: Abri" at bounding box center [626, 261] width 768 height 17
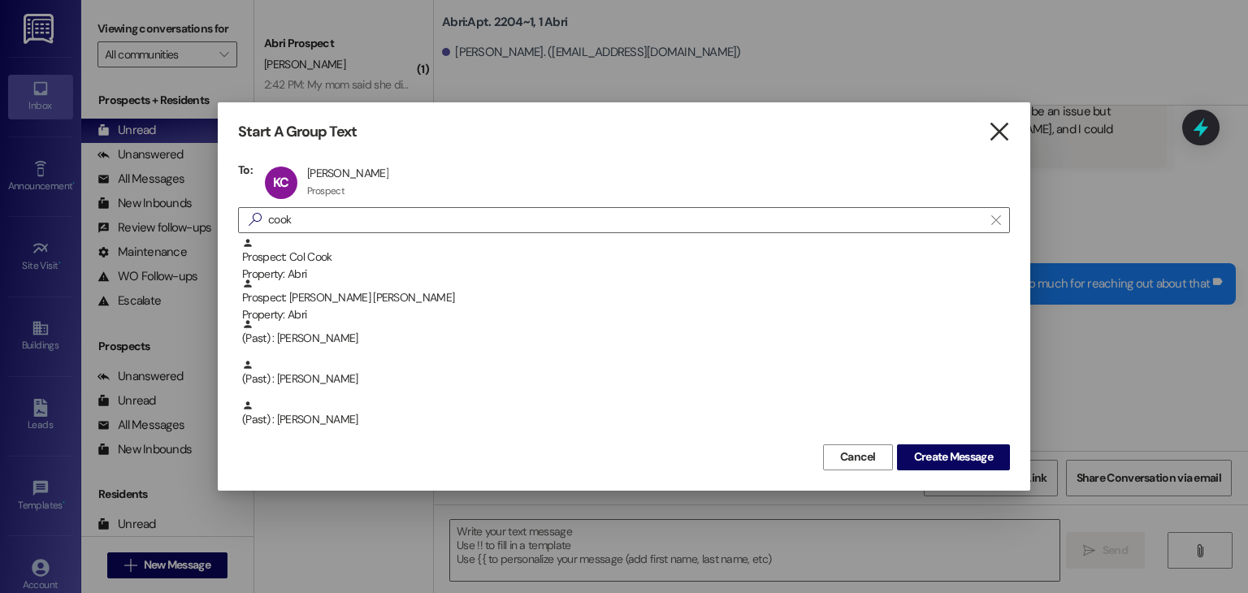
click at [1008, 132] on icon "" at bounding box center [999, 132] width 22 height 17
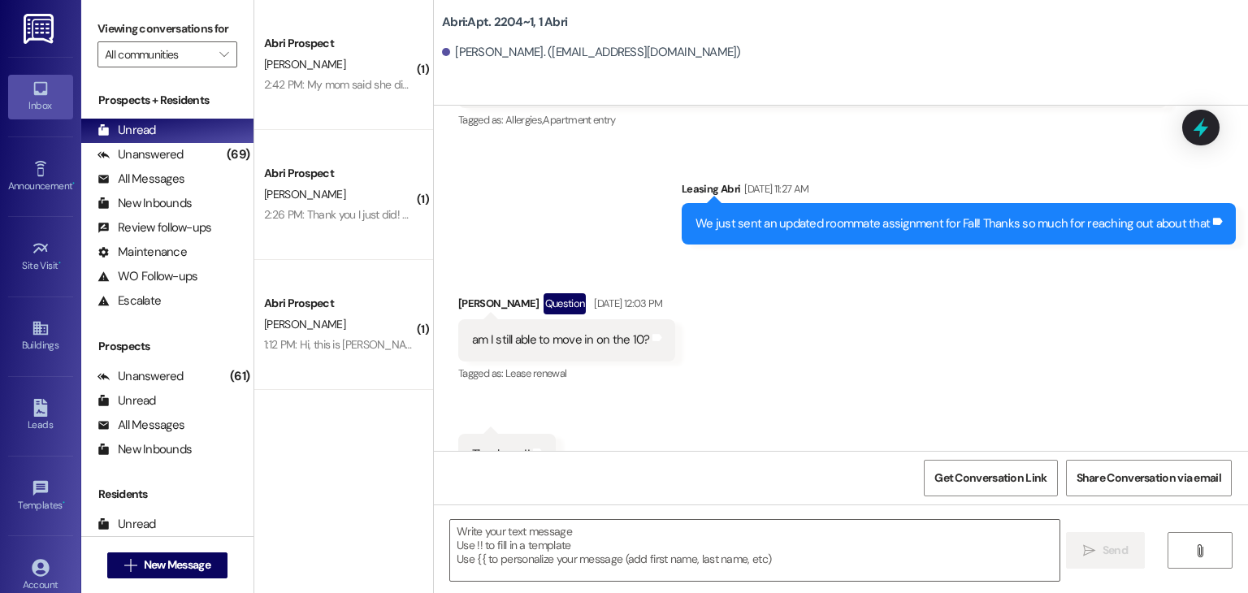
scroll to position [14923, 0]
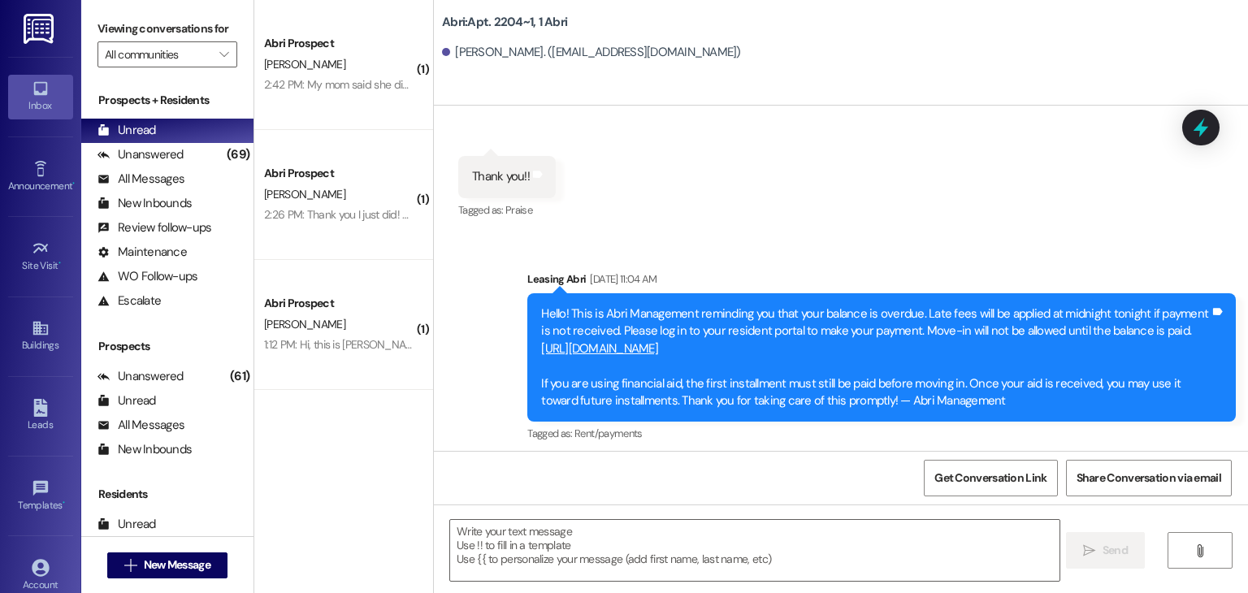
drag, startPoint x: 670, startPoint y: 419, endPoint x: 1204, endPoint y: 423, distance: 534.0
click at [1204, 530] on div "Hi Tayloranne :) Just sent over your lease for winter. Please sign that before …" at bounding box center [920, 538] width 581 height 17
copy div "Hi Tayloranne :) Just sent over your lease for winter. Please sign that before …"
click at [193, 559] on span "New Message" at bounding box center [177, 565] width 67 height 17
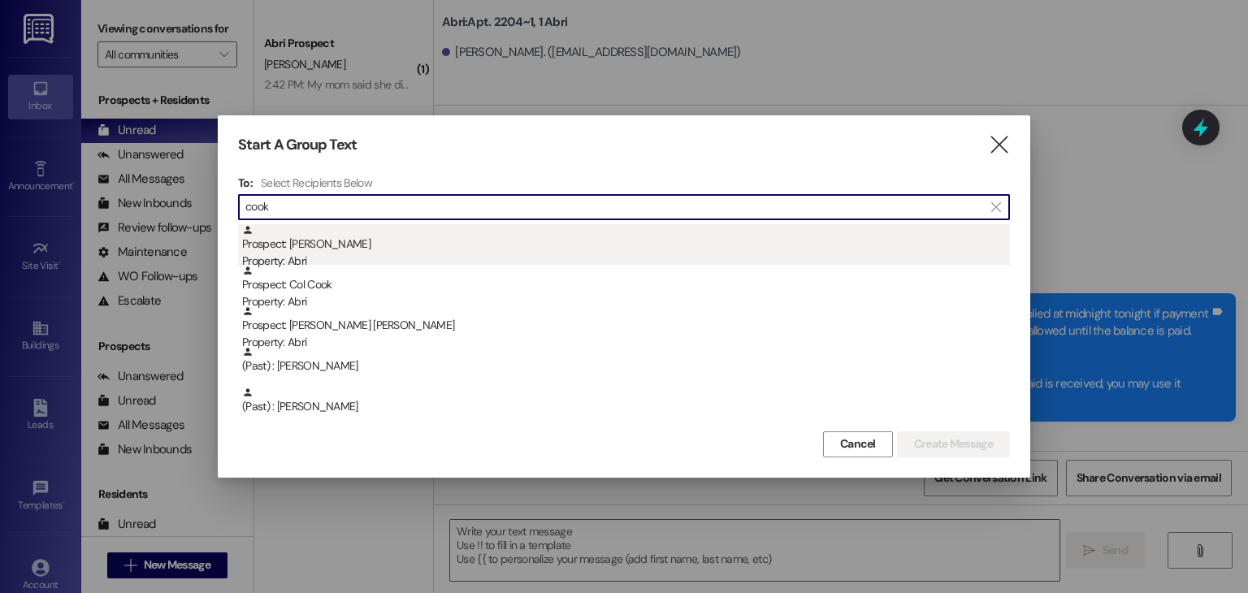
type input "cook"
click at [371, 261] on div "Property: Abri" at bounding box center [626, 261] width 768 height 17
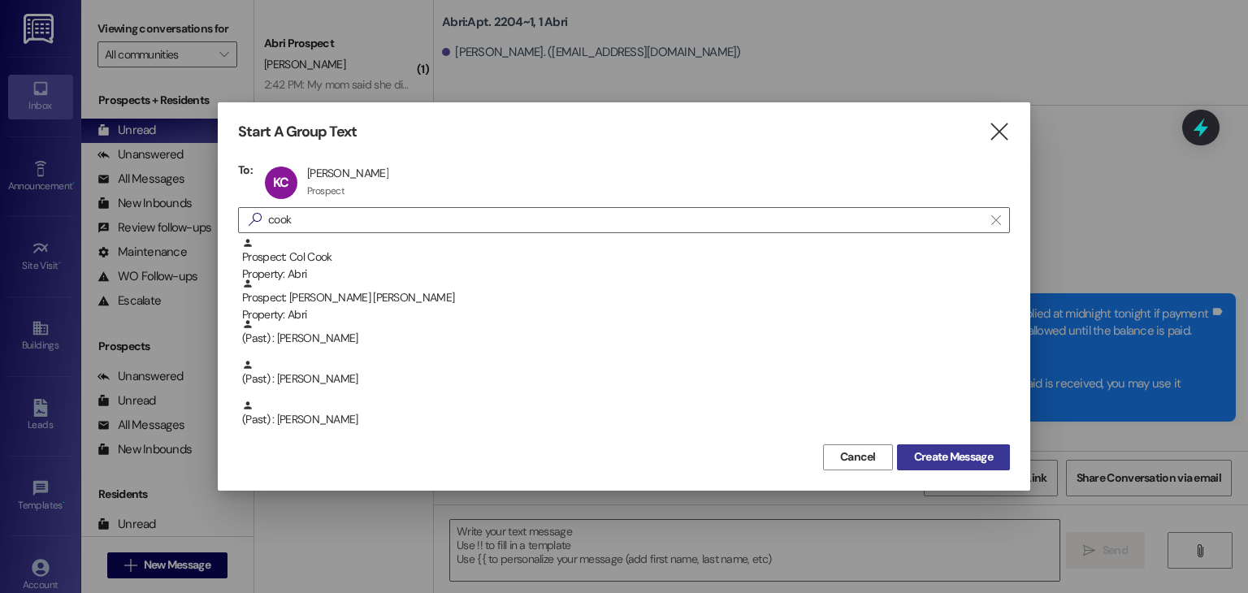
click at [924, 461] on span "Create Message" at bounding box center [953, 457] width 79 height 17
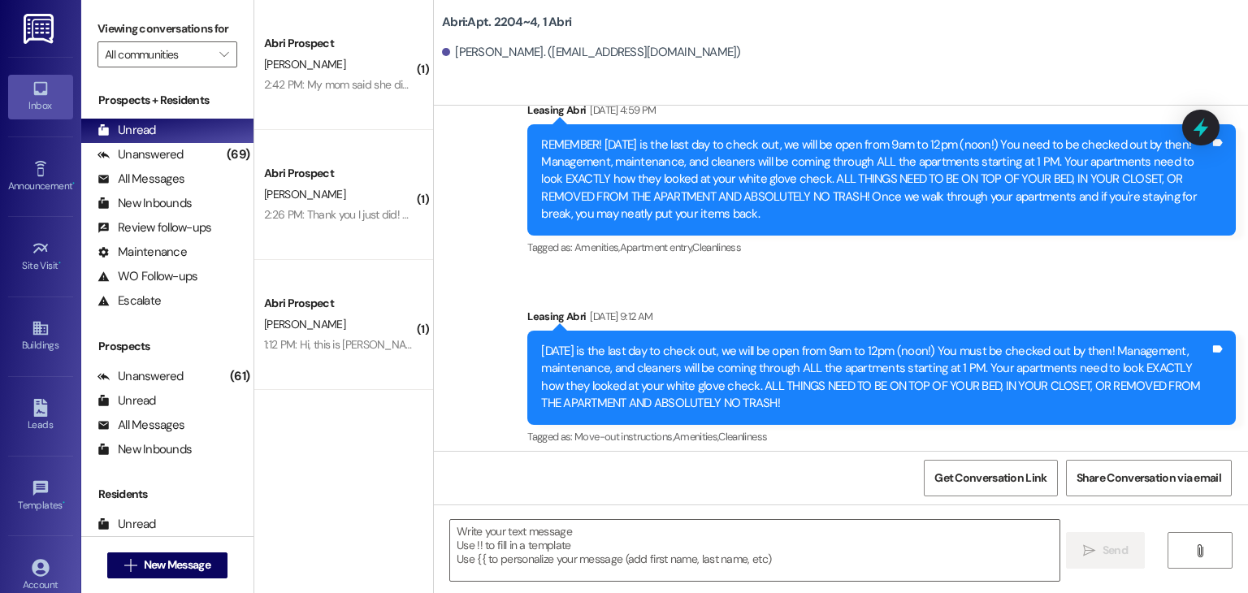
scroll to position [10713, 0]
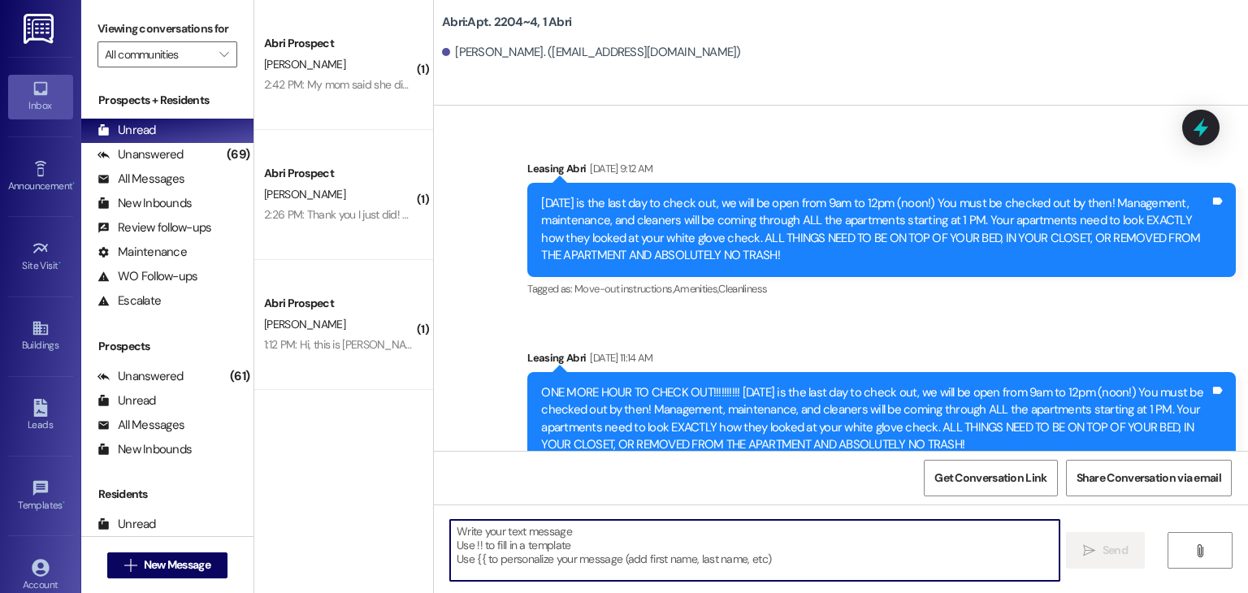
click at [554, 549] on textarea at bounding box center [754, 550] width 609 height 61
paste textarea "Hi Tayloranne :) Just sent over your lease for winter. Please sign that before …"
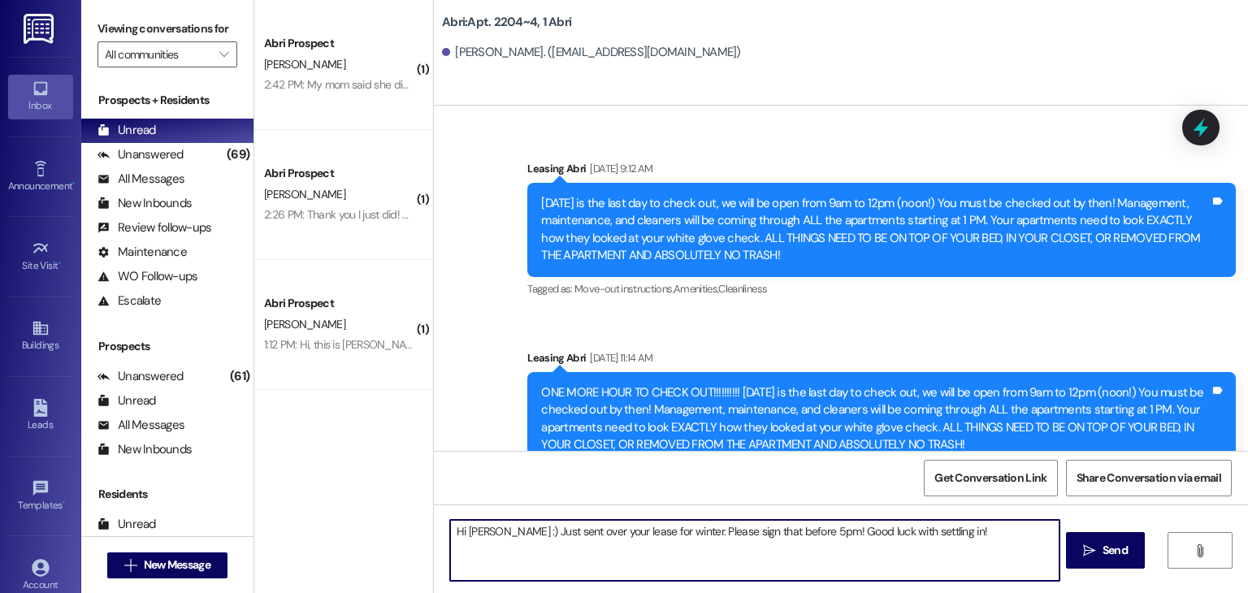
click at [510, 537] on textarea "Hi Tayloranne :) Just sent over your lease for winter. Please sign that before …" at bounding box center [754, 550] width 609 height 61
type textarea "Hi Kaylee :) Just sent over your lease for winter. Please sign that before 5pm!…"
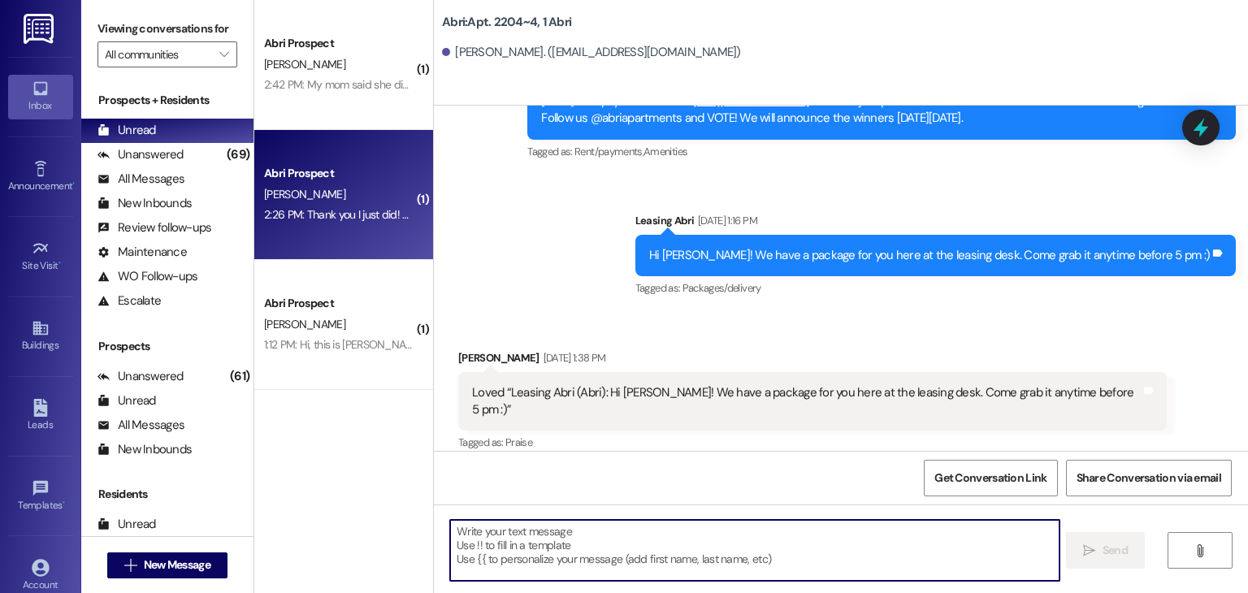
scroll to position [6806, 0]
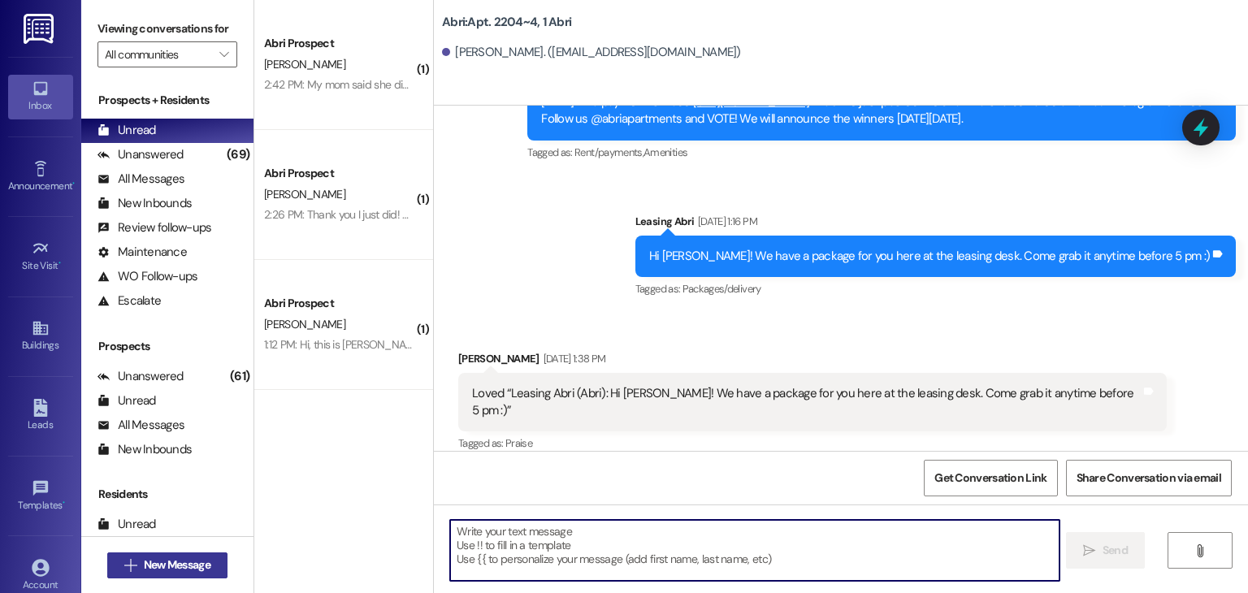
click at [222, 557] on button " New Message" at bounding box center [167, 566] width 120 height 26
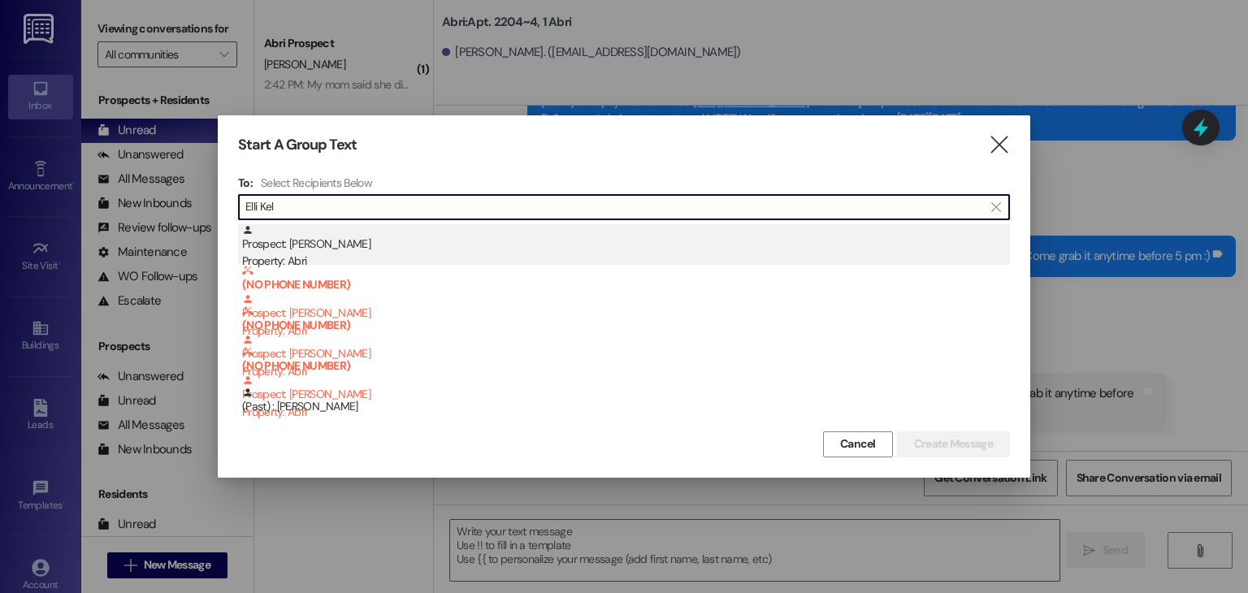
type input "Elli Kel"
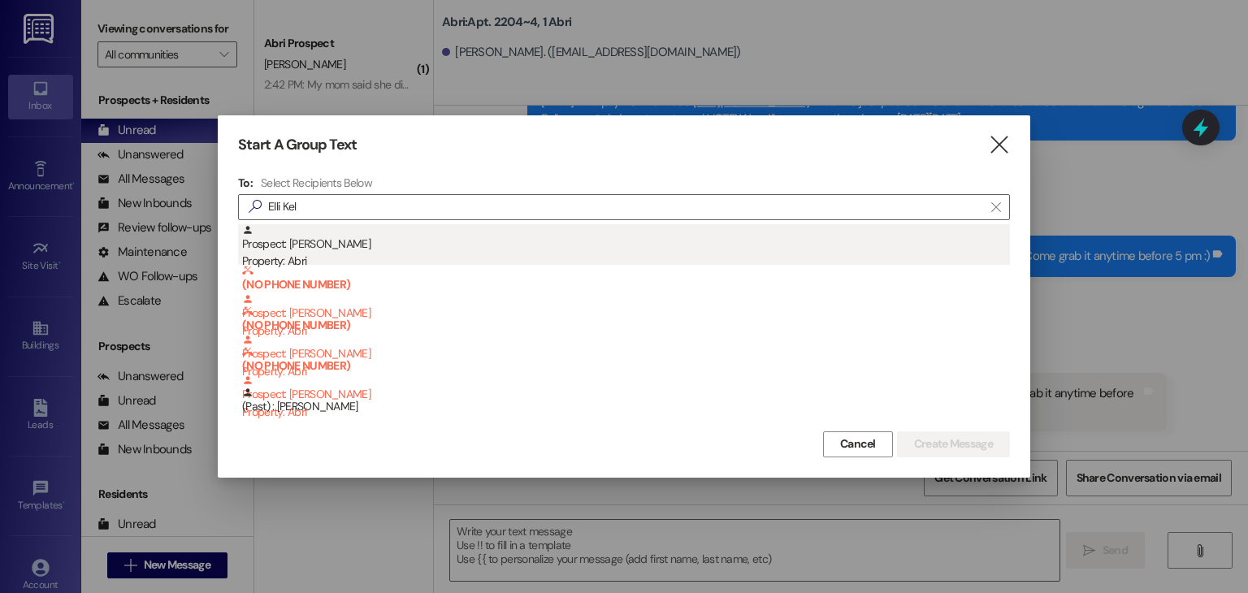
click at [452, 256] on div "Property: Abri" at bounding box center [626, 261] width 768 height 17
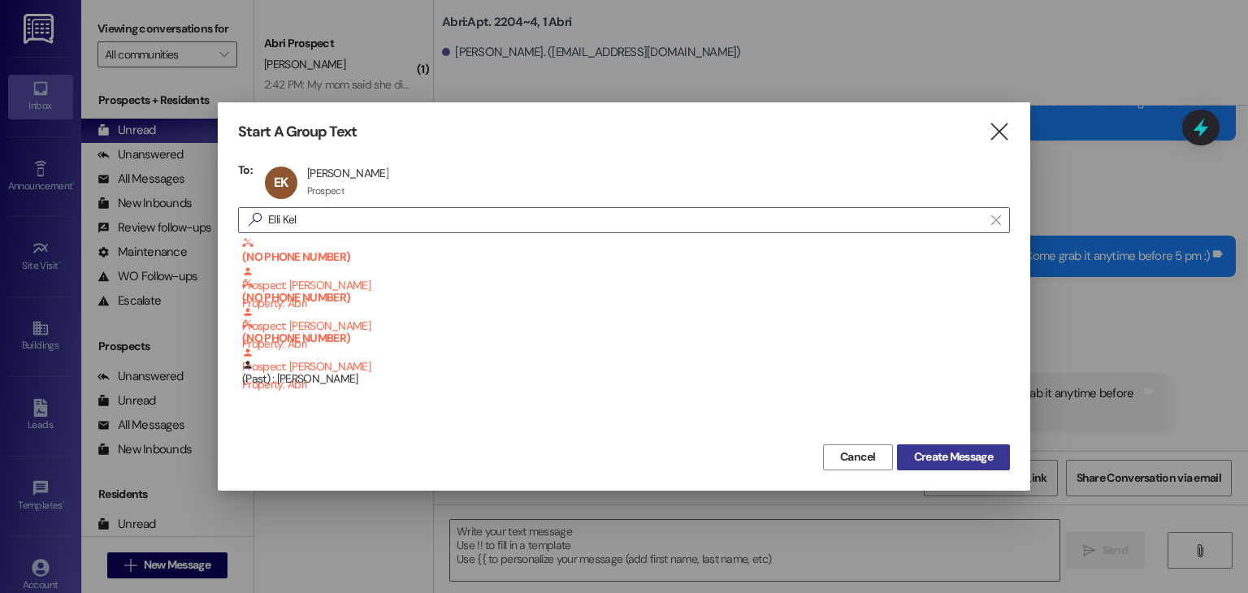
click at [962, 460] on span "Create Message" at bounding box center [953, 457] width 79 height 17
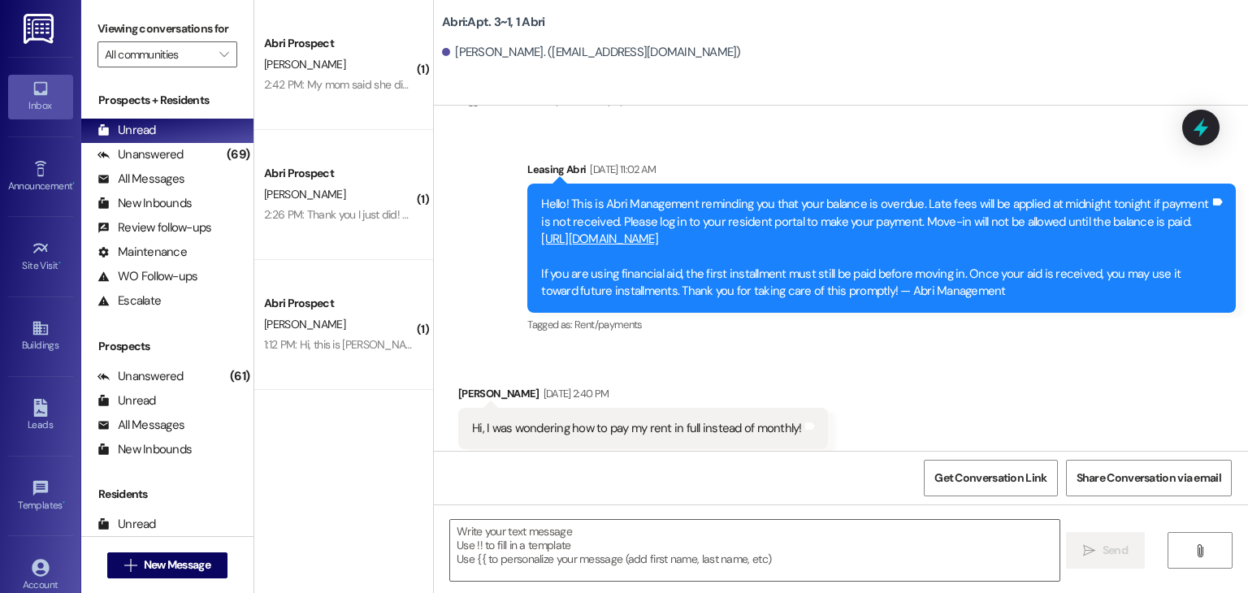
scroll to position [5413, 0]
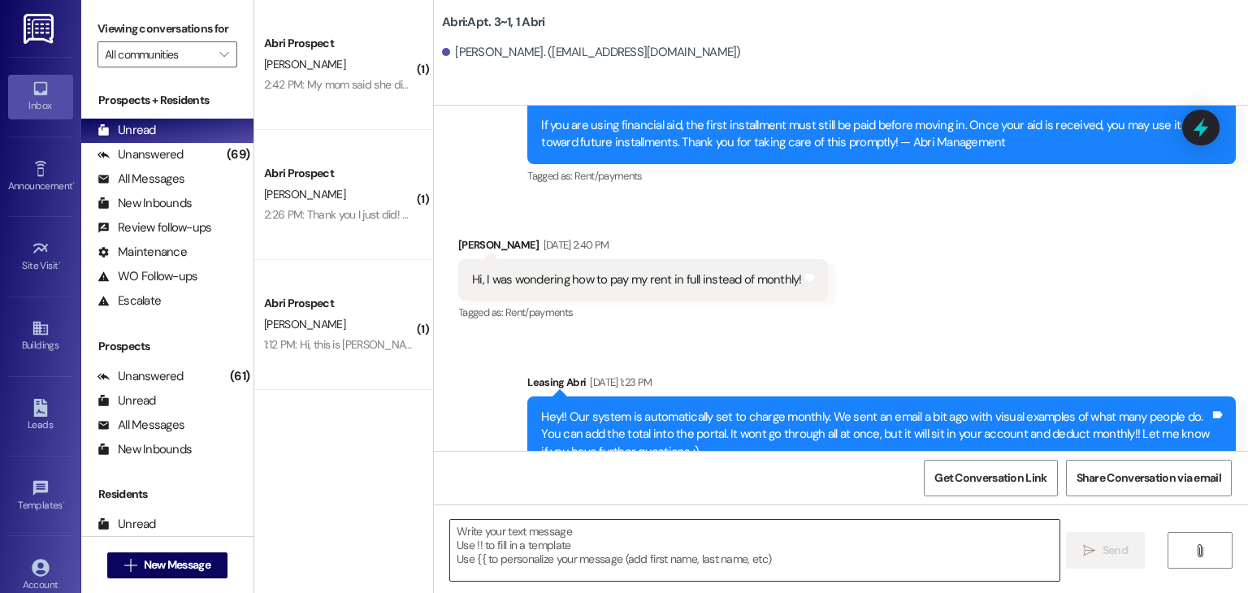
click at [494, 529] on textarea at bounding box center [754, 550] width 609 height 61
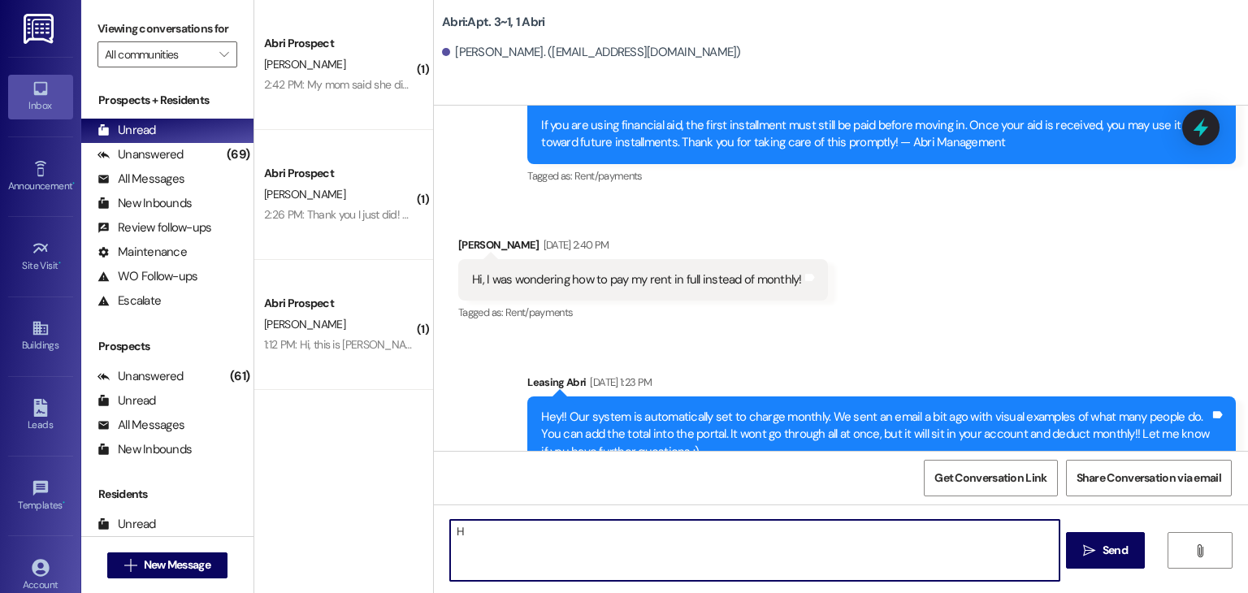
click at [494, 529] on textarea "H" at bounding box center [754, 550] width 609 height 61
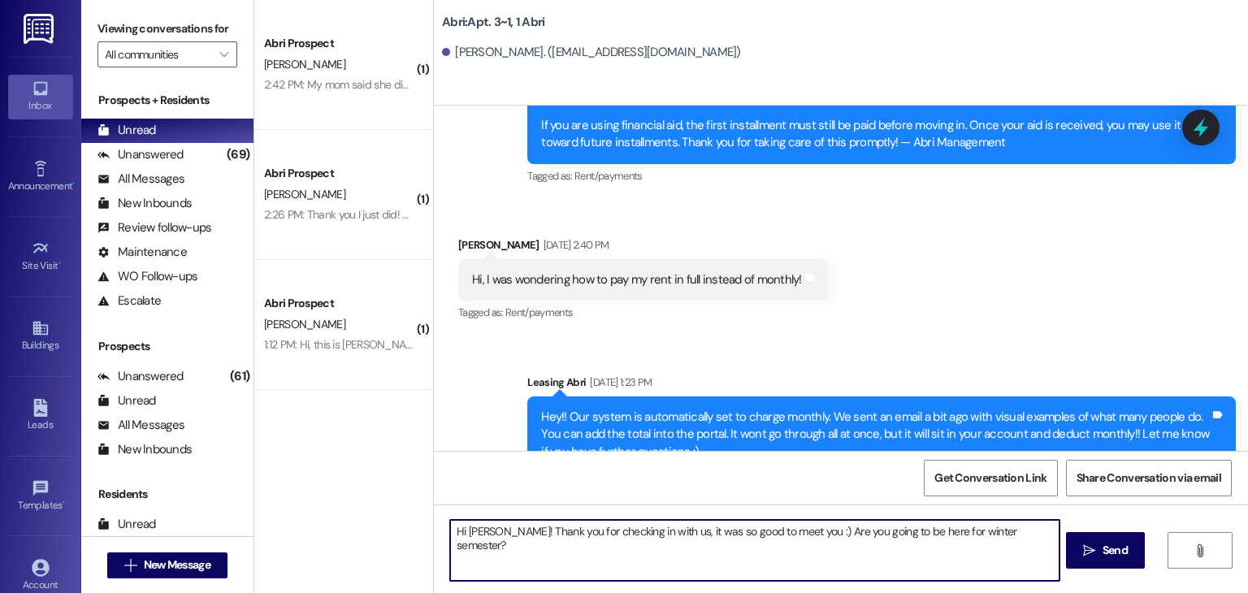
type textarea "Hi Elli! Thank you for checking in with us, it was so good to meet you :) Are y…"
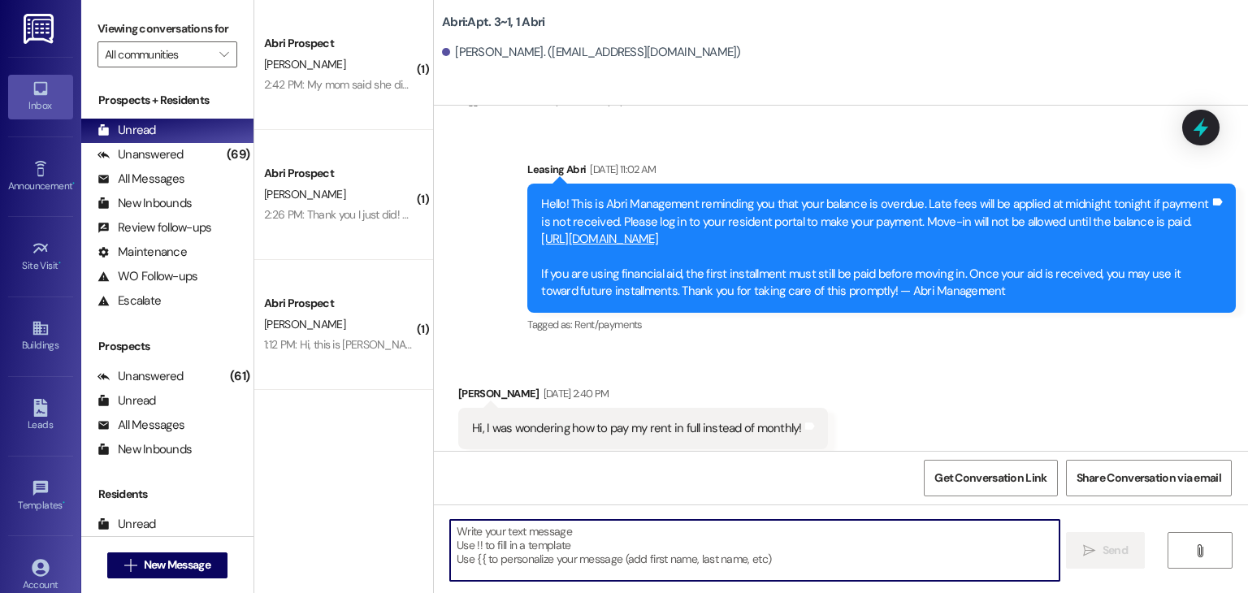
scroll to position [5527, 0]
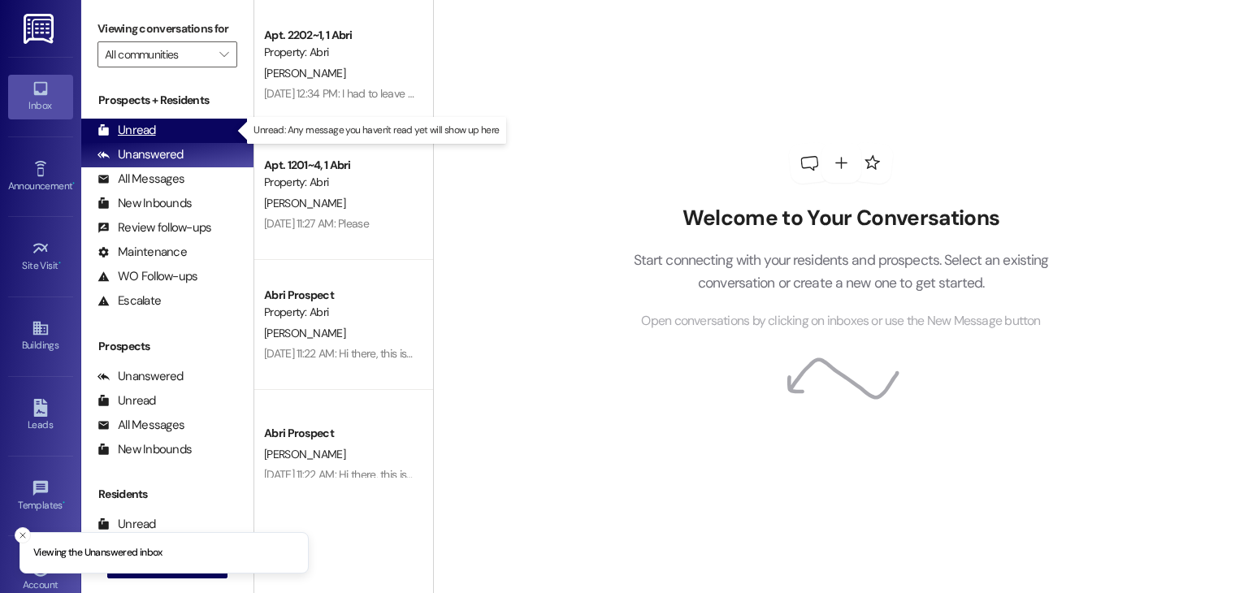
click at [179, 124] on div "Unread (0)" at bounding box center [167, 131] width 172 height 24
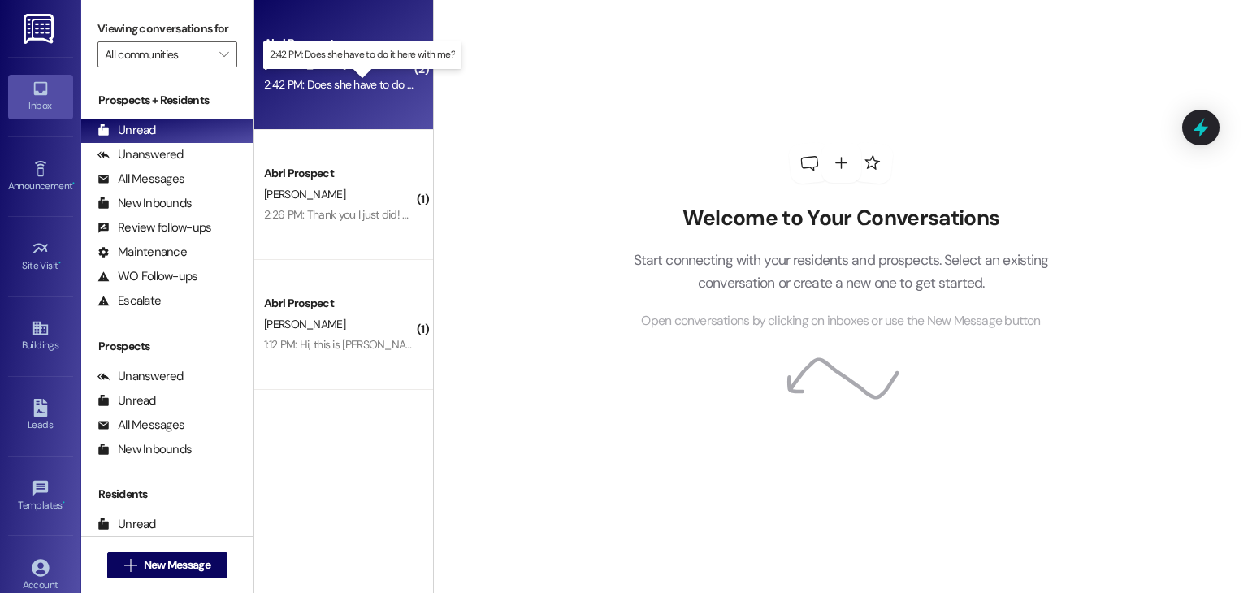
click at [387, 90] on div "2:42 PM: Does she have to do it here with me? 2:42 PM: Does she have to do it h…" at bounding box center [373, 84] width 218 height 15
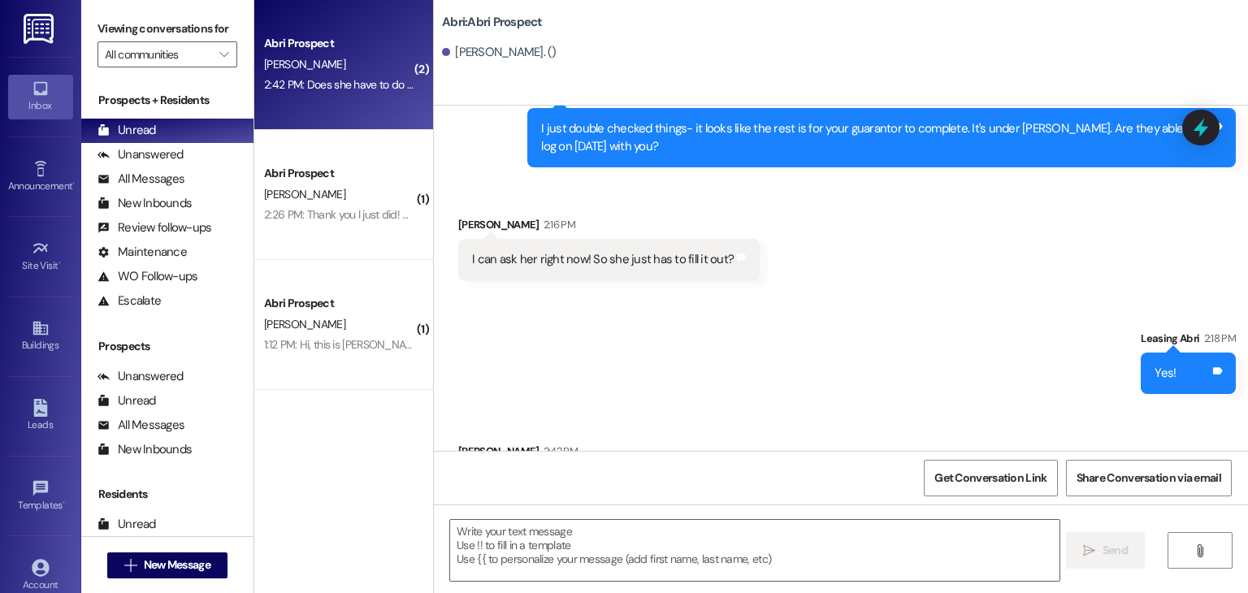
scroll to position [670, 0]
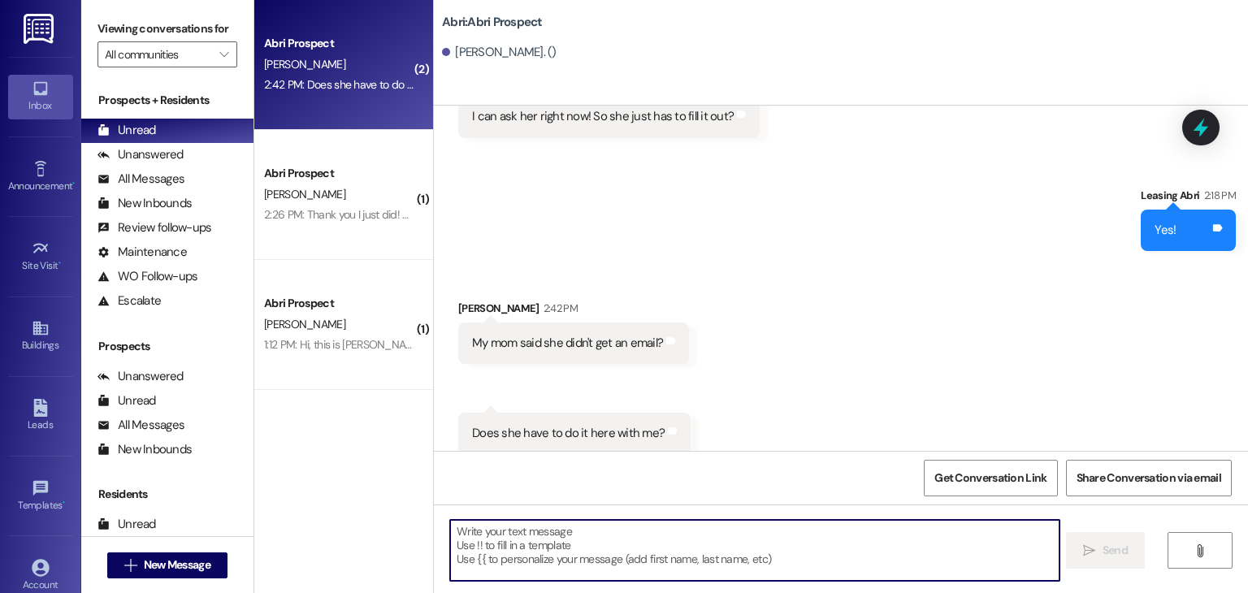
click at [604, 531] on textarea at bounding box center [754, 550] width 609 height 61
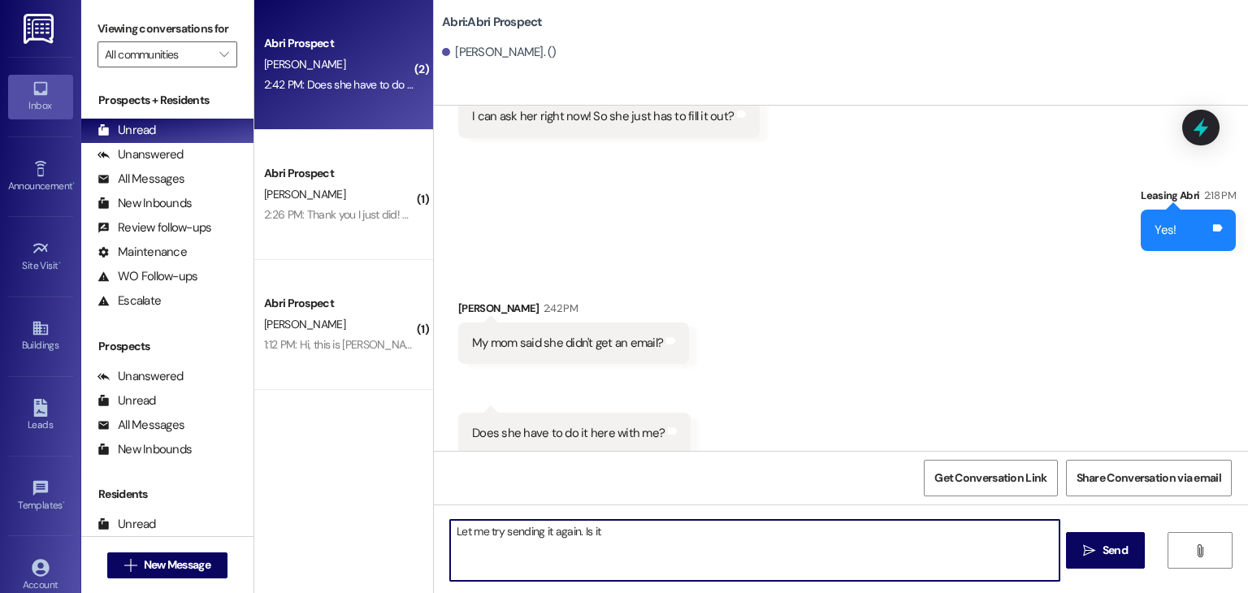
paste textarea "jamielinmaglio@gmail.com"
type textarea "Let me try sending it again. Is it jamielinmaglio@gmail.com?"
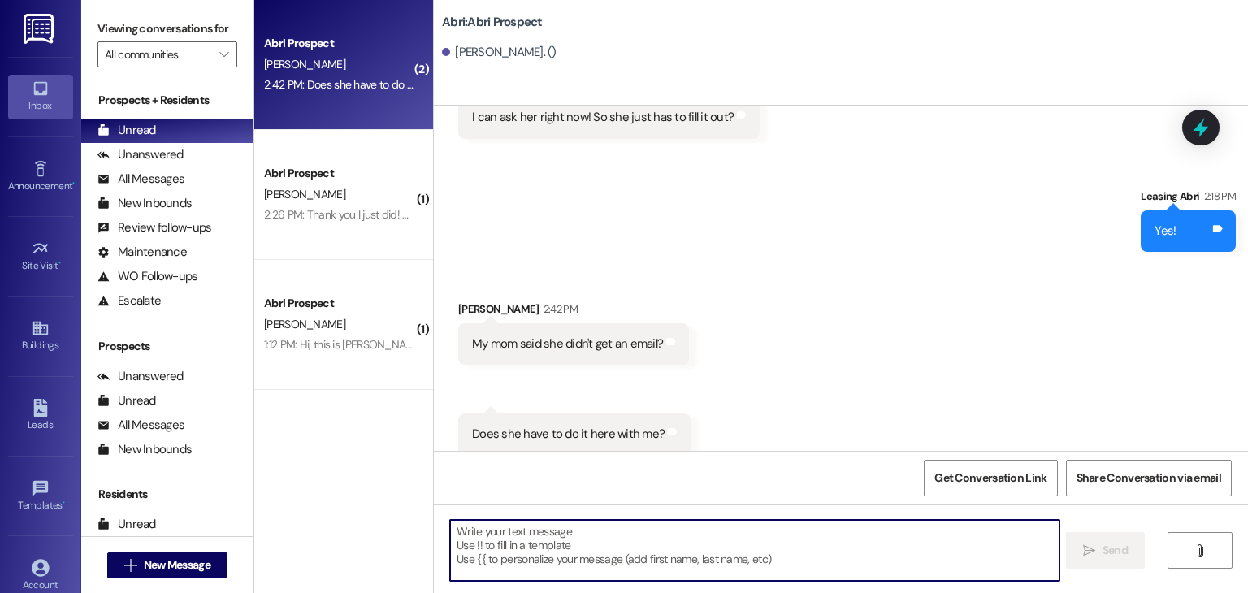
scroll to position [783, 0]
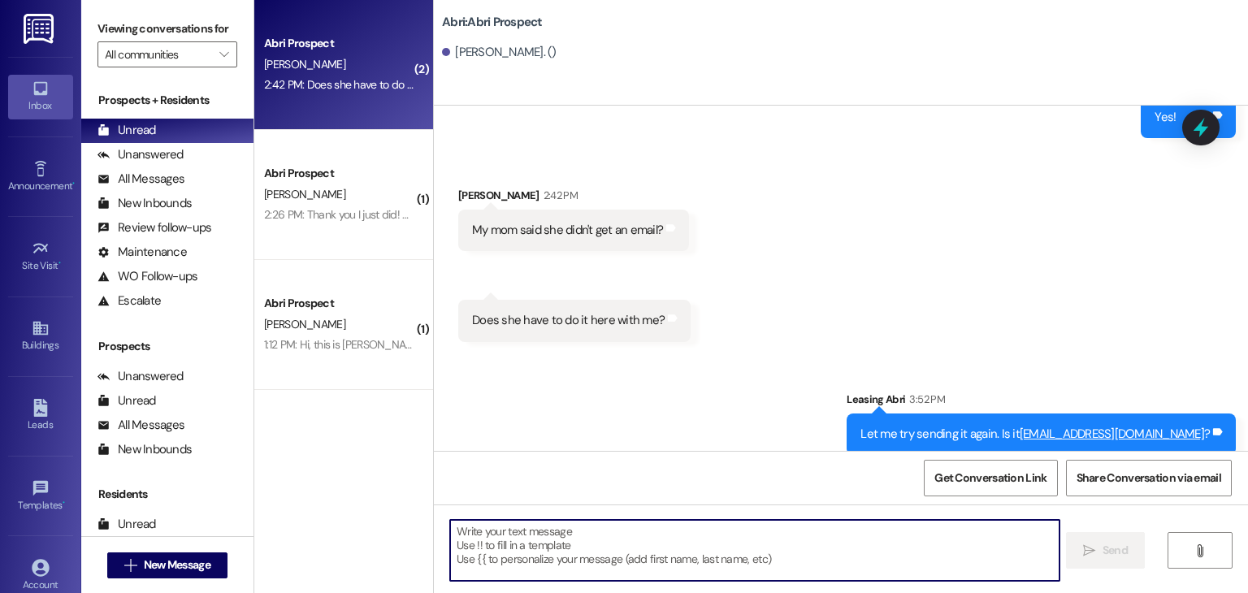
click at [553, 554] on textarea at bounding box center [754, 550] width 609 height 61
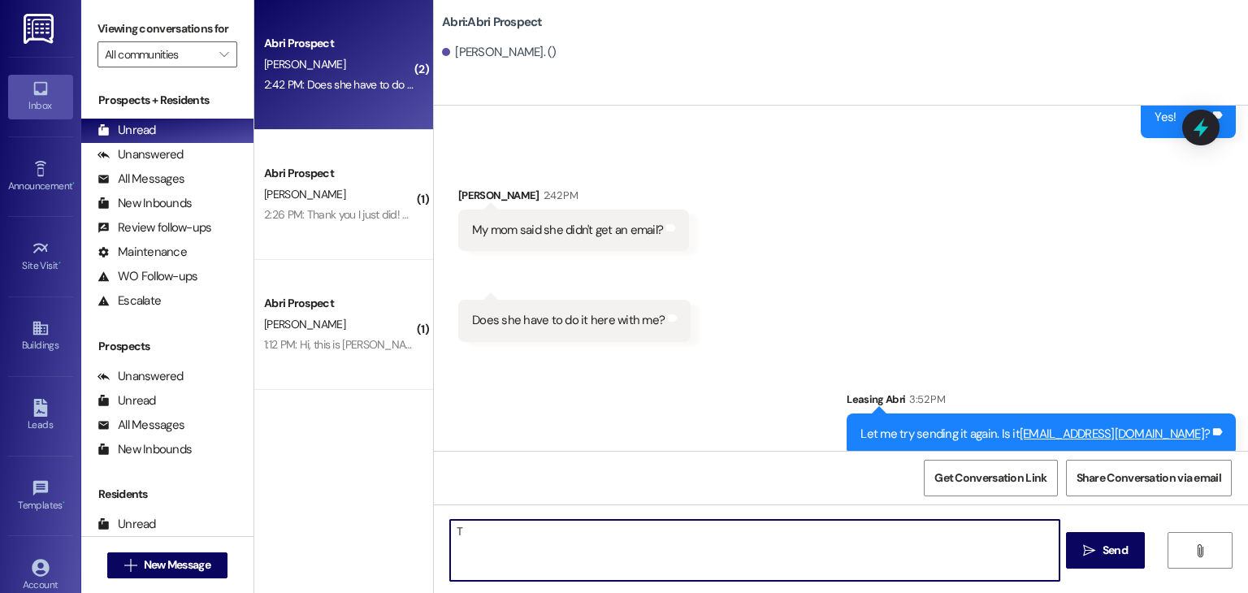
click at [553, 554] on textarea "T" at bounding box center [754, 550] width 609 height 61
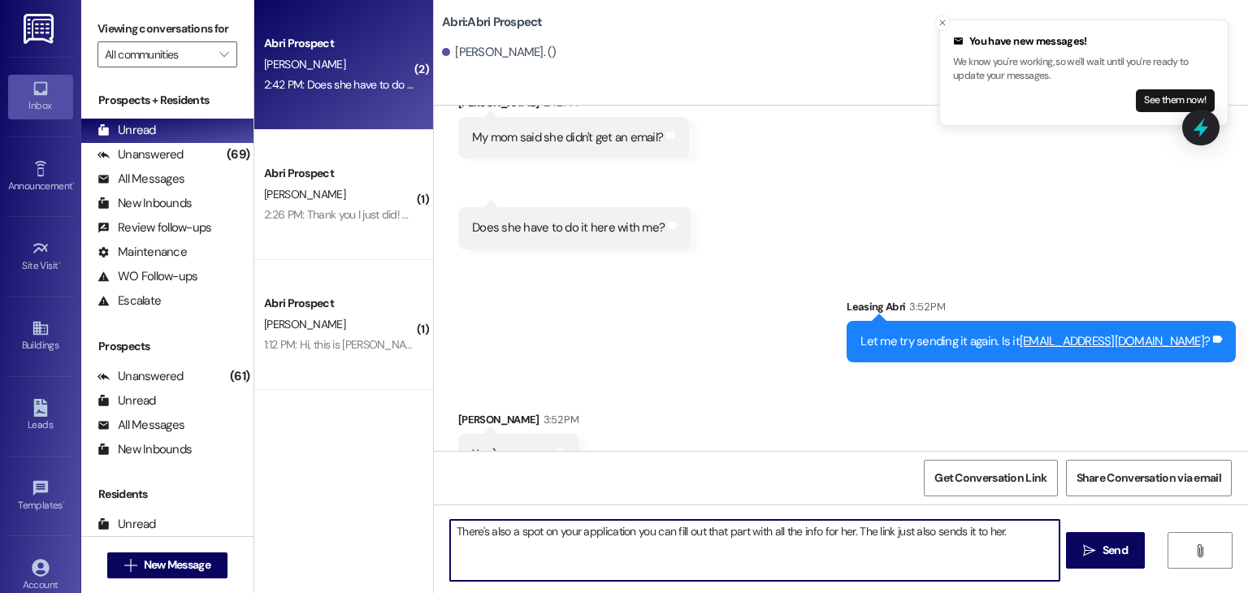
scroll to position [895, 0]
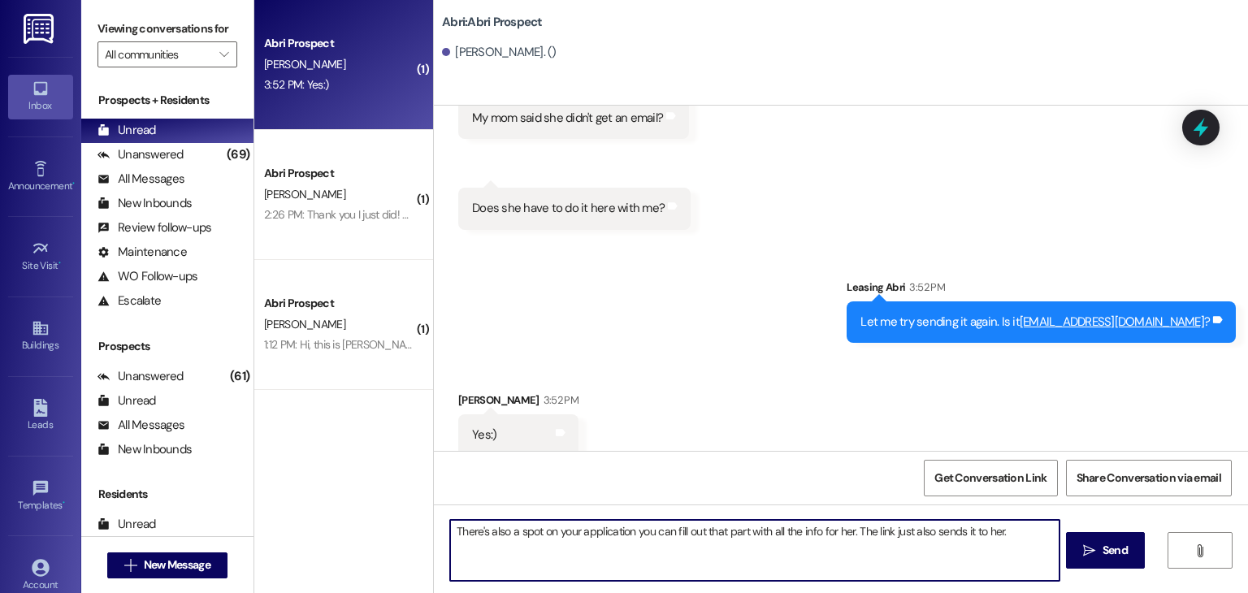
click at [450, 535] on textarea "There's also a spot on your application you can fill out that part with all the…" at bounding box center [754, 550] width 609 height 61
click at [679, 549] on textarea "Ok I just resent it. Let me know if that doesn't work. There's also a spot on y…" at bounding box center [754, 550] width 609 height 61
click at [494, 545] on textarea "Ok I just resent it. Let me know if that doesn't work. There's also a spot on y…" at bounding box center [754, 550] width 609 height 61
click at [521, 545] on textarea "Ok I just resent it. Let me know if that doesn't work. There's also a spot on y…" at bounding box center [754, 550] width 609 height 61
click at [566, 545] on textarea "Ok I just resent it. Let me know if that doesn't work. There's also a spot on y…" at bounding box center [754, 550] width 609 height 61
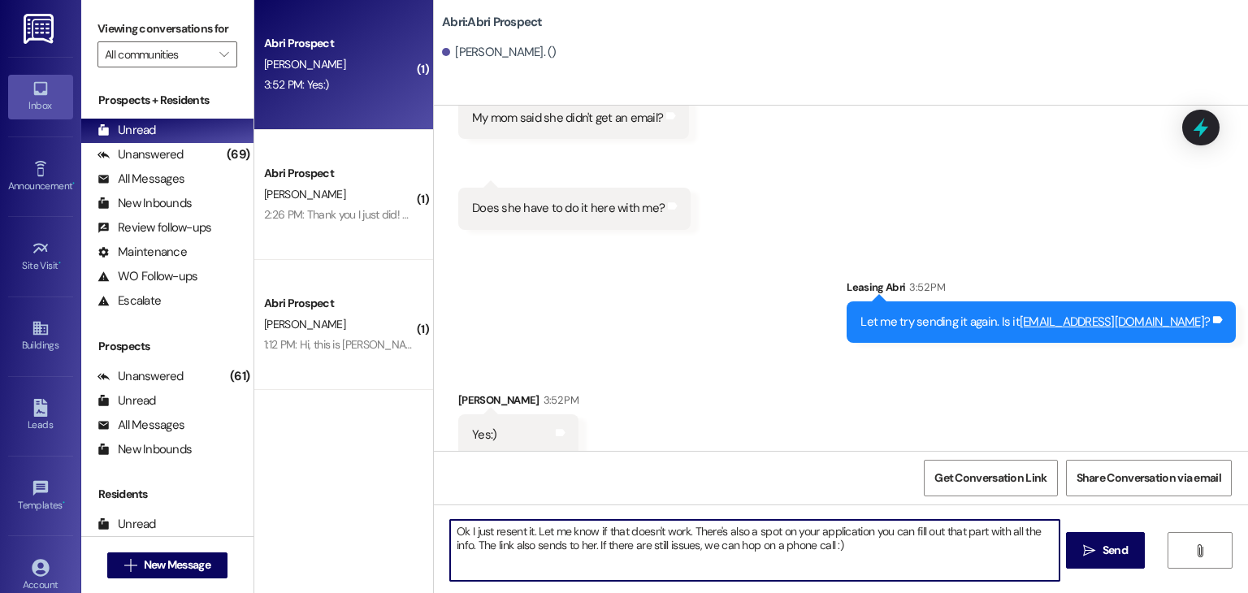
click at [506, 547] on textarea "Ok I just resent it. Let me know if that doesn't work. There's also a spot on y…" at bounding box center [754, 550] width 609 height 61
click at [533, 547] on textarea "Ok I just resent it. Let me know if that doesn't work. There's also a spot on y…" at bounding box center [754, 550] width 609 height 61
click at [543, 547] on textarea "Ok I just resent it. Let me know if that doesn't work. There's also a spot on y…" at bounding box center [754, 550] width 609 height 61
click at [565, 546] on textarea "Ok I just resent it. Let me know if that doesn't work. There's also a spot on y…" at bounding box center [754, 550] width 609 height 61
click at [552, 546] on textarea "Ok I just resent it. Let me know if that doesn't work. There's also a spot on y…" at bounding box center [754, 550] width 609 height 61
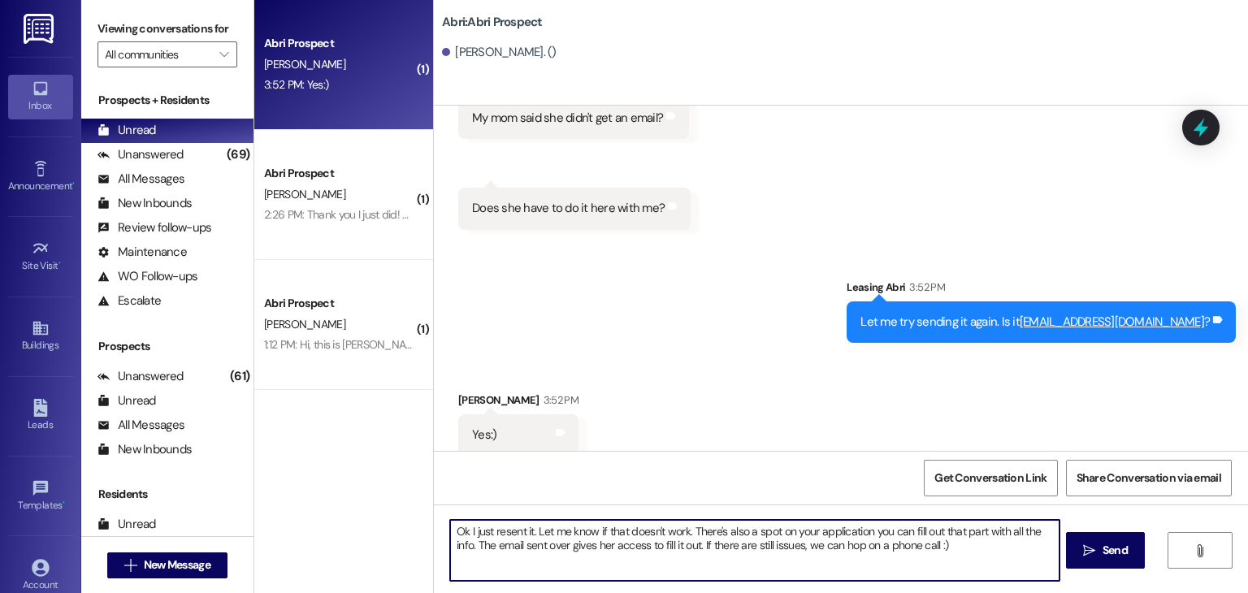
click at [692, 545] on textarea "Ok I just resent it. Let me know if that doesn't work. There's also a spot on y…" at bounding box center [754, 550] width 609 height 61
type textarea "Ok I just resent it. Let me know if that doesn't work. There's also a spot on y…"
click at [969, 546] on textarea "Ok I just resent it. Let me know if that doesn't work. There's also a spot on y…" at bounding box center [754, 550] width 609 height 61
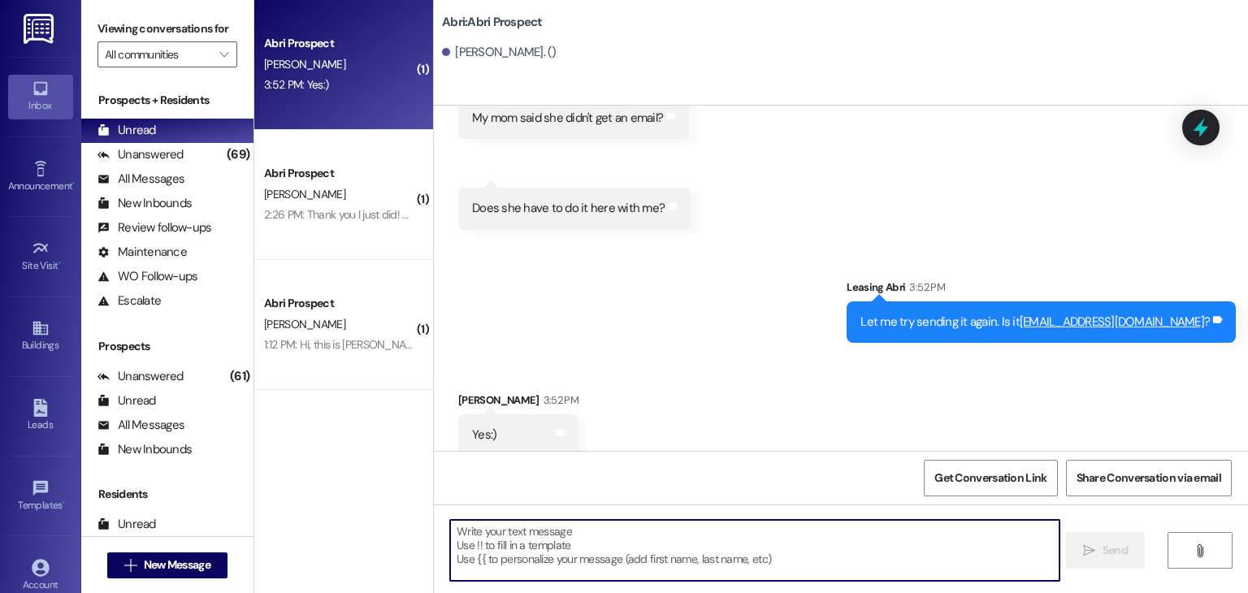
scroll to position [1027, 0]
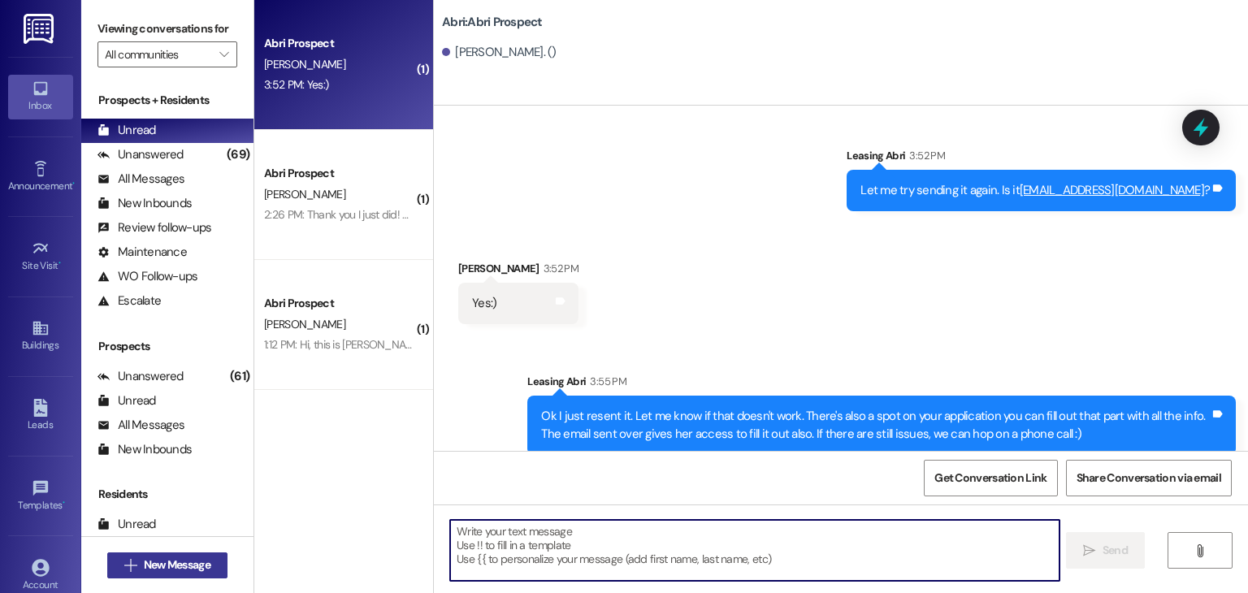
click at [159, 557] on span "New Message" at bounding box center [177, 565] width 67 height 17
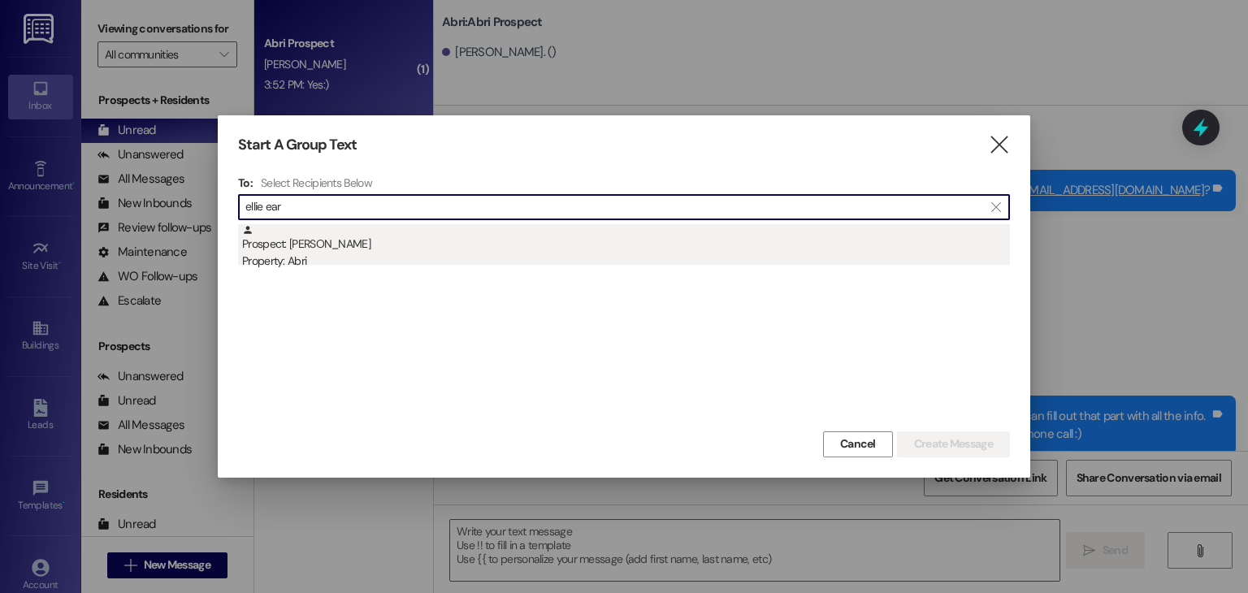
type input "ellie ear"
click at [325, 259] on div "Property: Abri" at bounding box center [626, 261] width 768 height 17
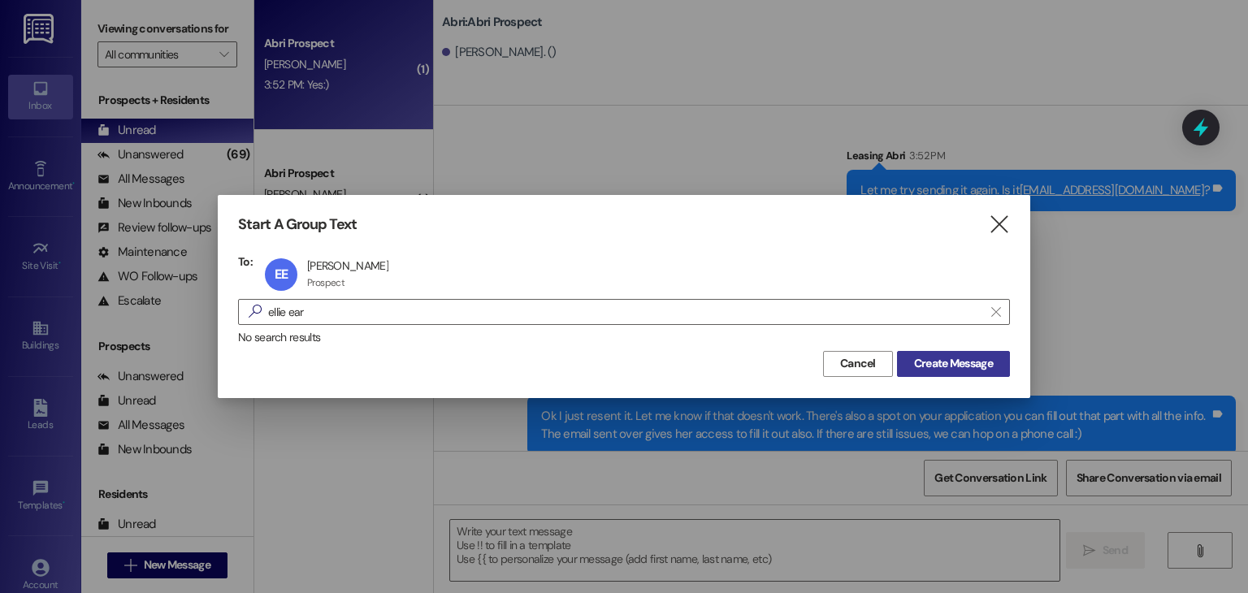
click at [978, 355] on span "Create Message" at bounding box center [953, 363] width 79 height 17
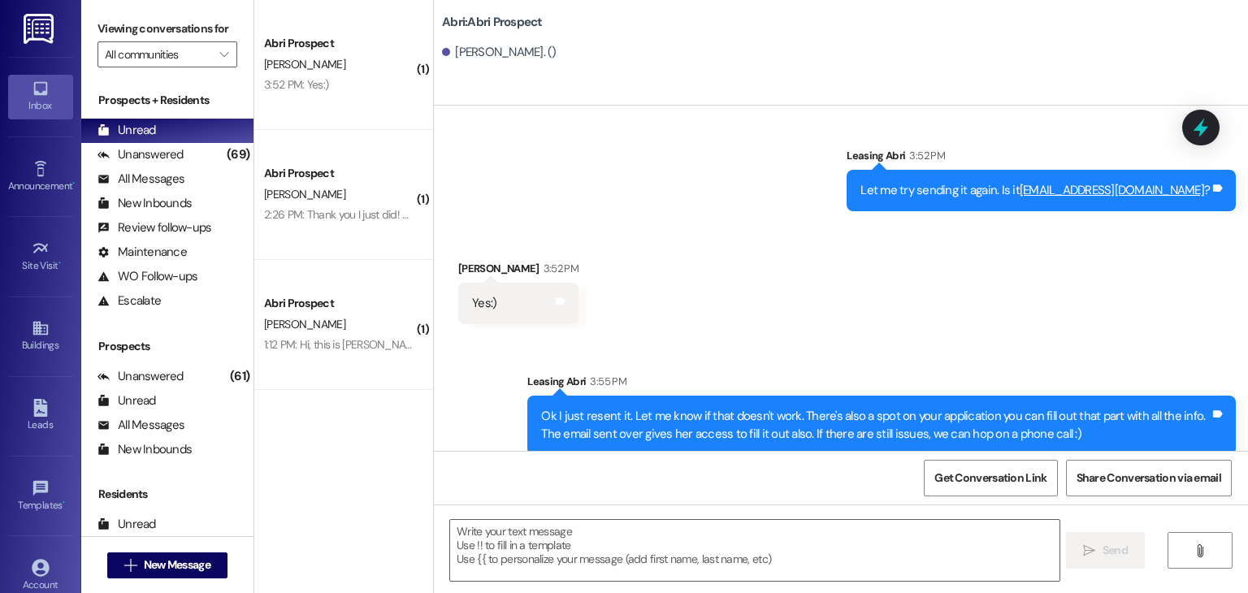
scroll to position [67, 0]
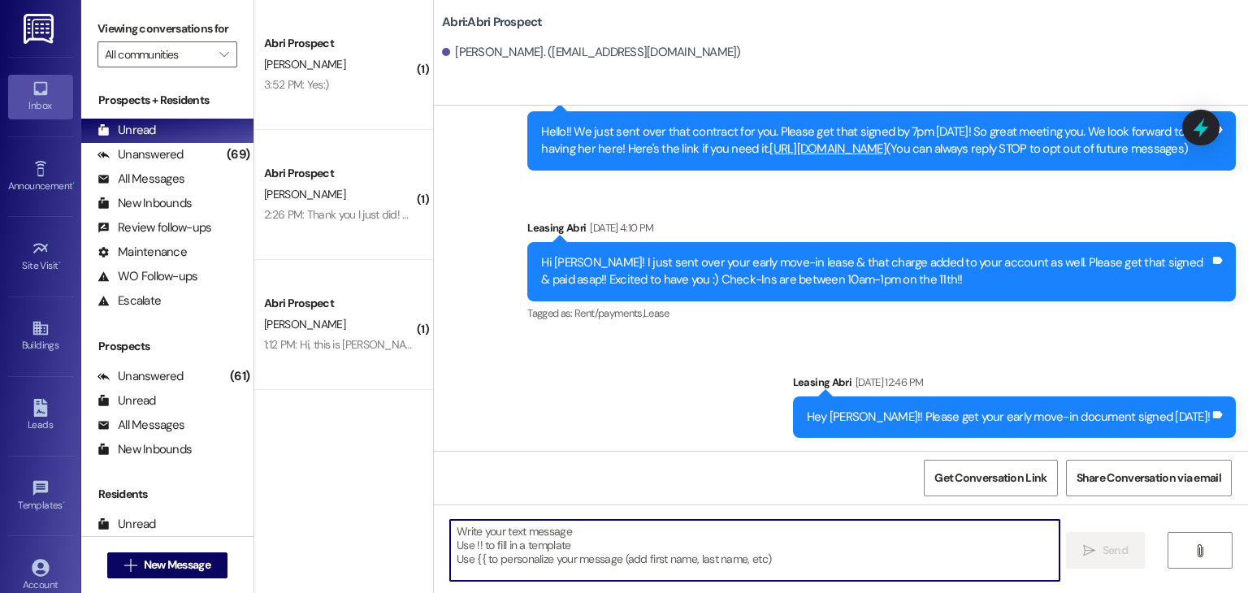
click at [666, 532] on textarea at bounding box center [754, 550] width 609 height 61
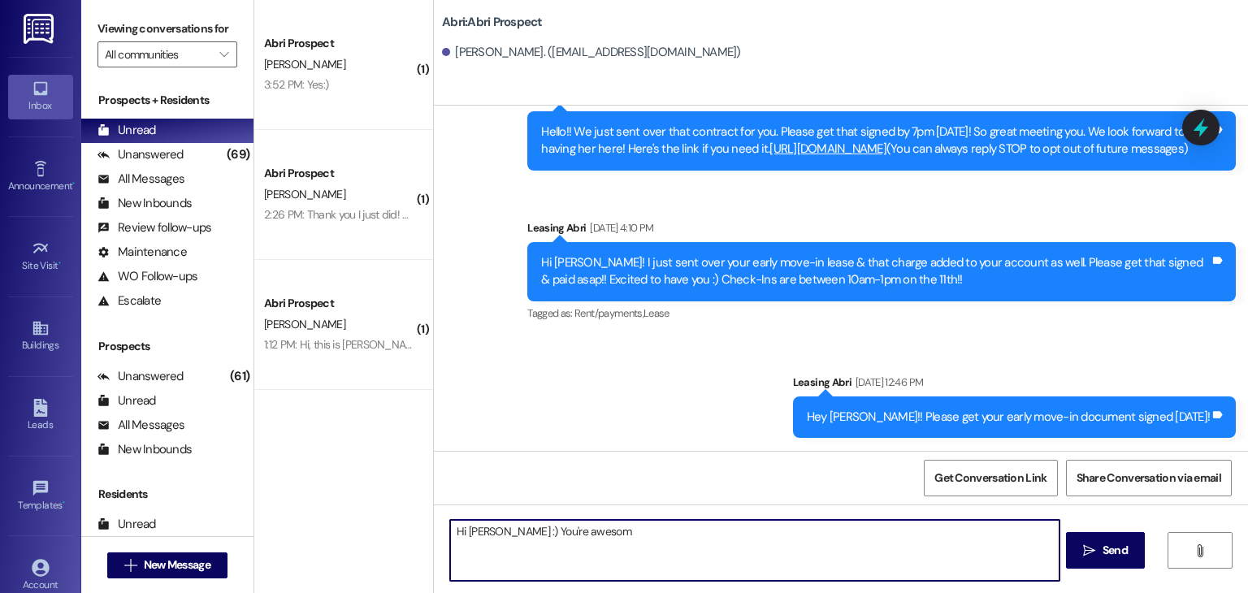
type textarea "Hi Ellie :) You're awesome"
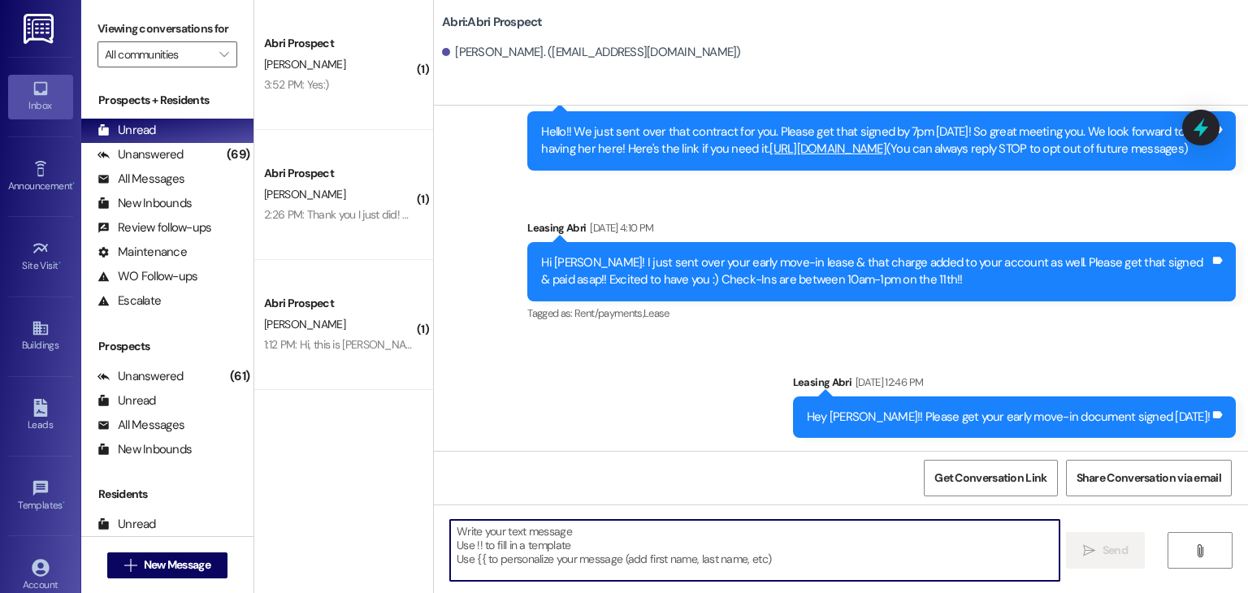
scroll to position [180, 0]
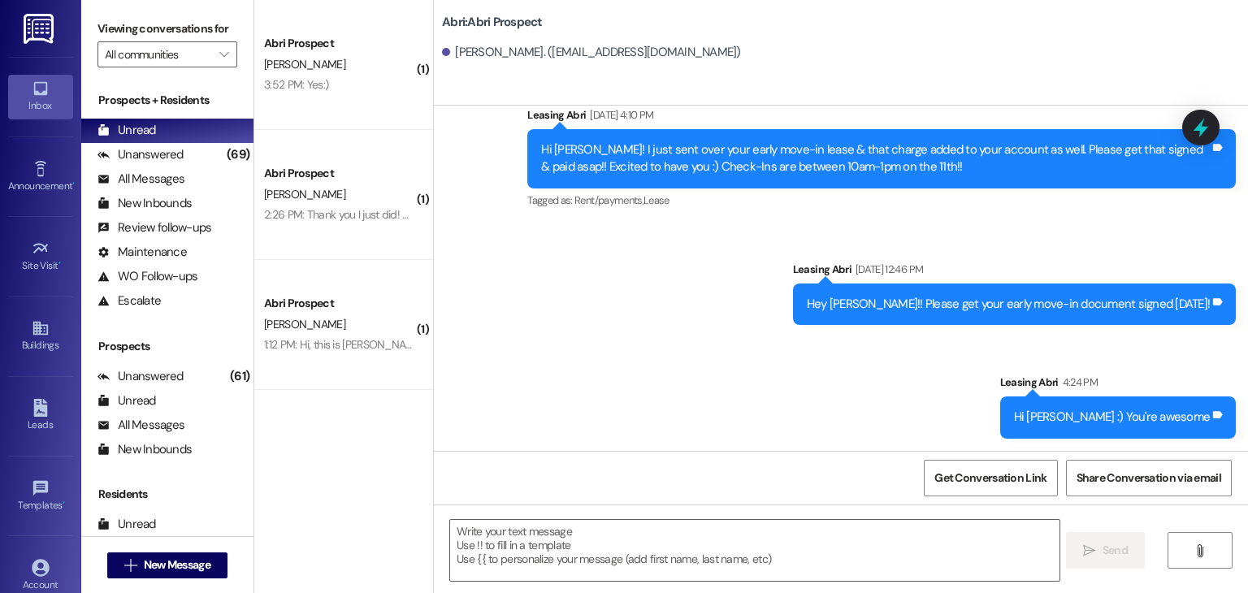
click at [620, 326] on div "Sent via SMS Leasing Abri May 13, 2025 at 4:44 PM Hello!! We just sent over tha…" at bounding box center [841, 195] width 814 height 512
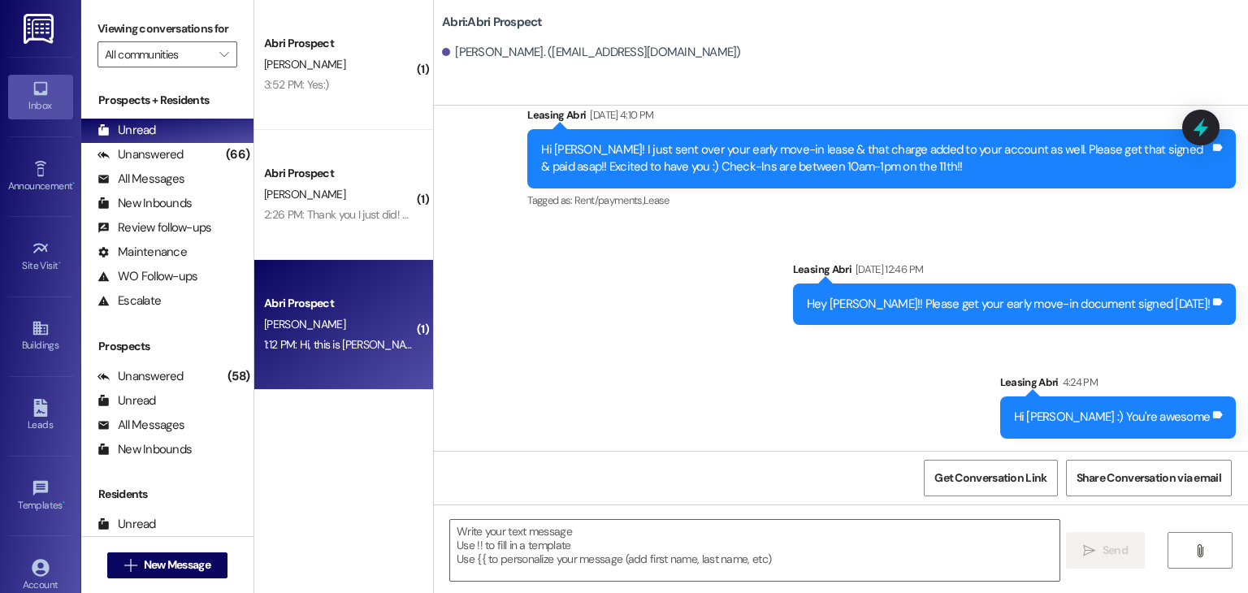
click at [384, 332] on div "M. Laing" at bounding box center [340, 325] width 154 height 20
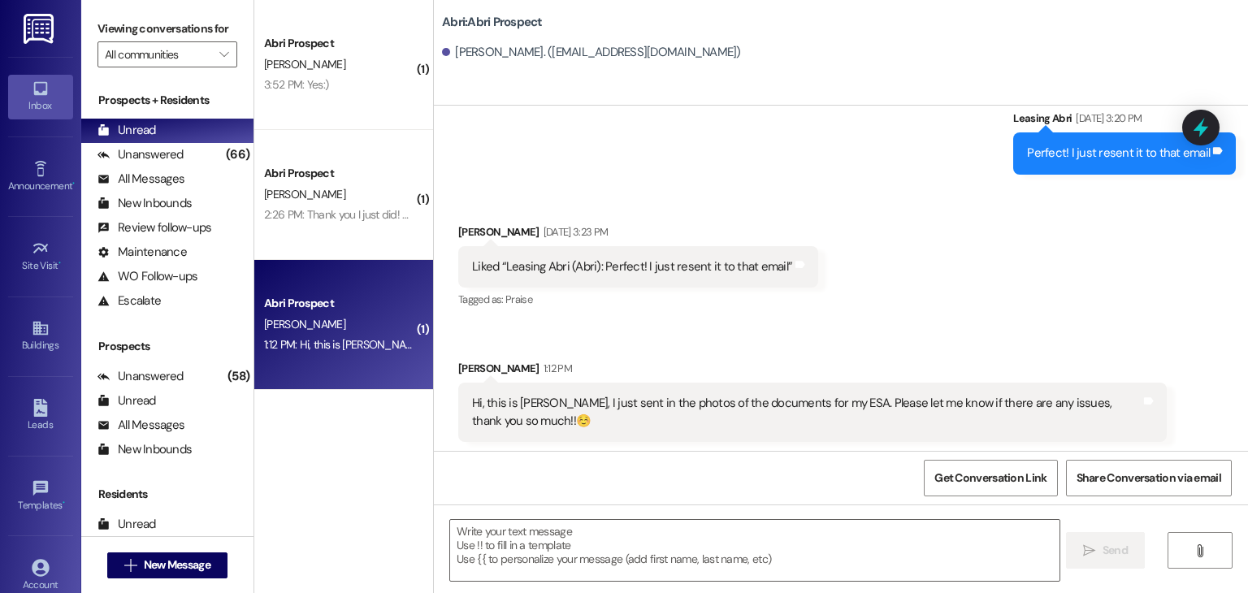
scroll to position [2191, 0]
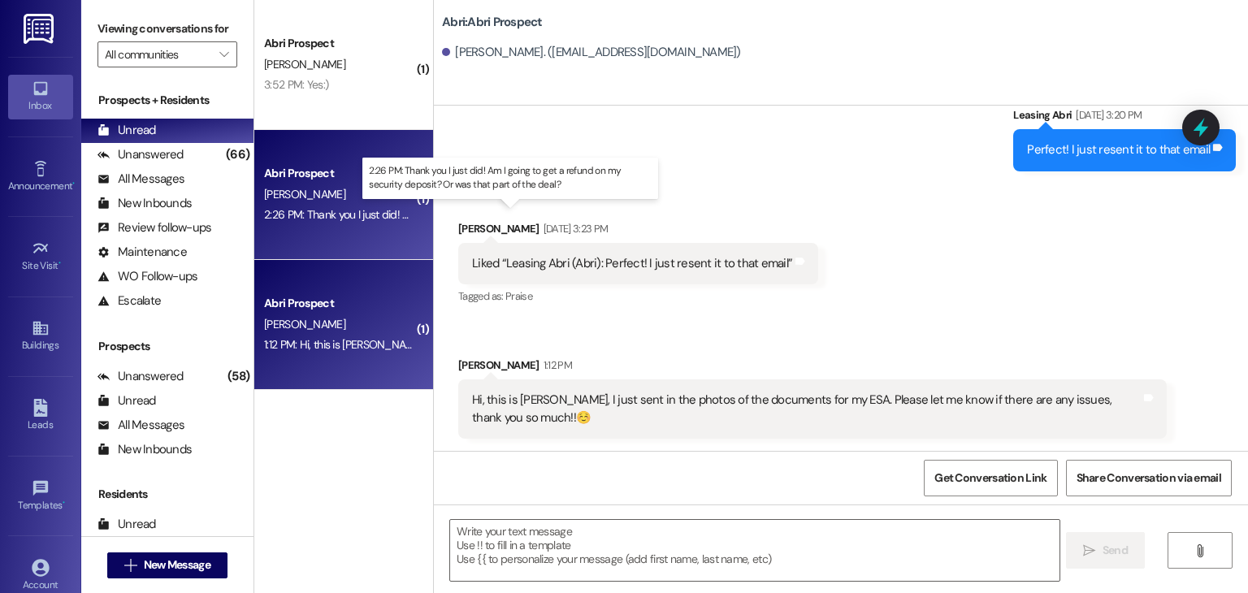
click at [348, 212] on div "2:26 PM: Thank you I just did! Am I going to get a refund on my security deposi…" at bounding box center [521, 214] width 515 height 15
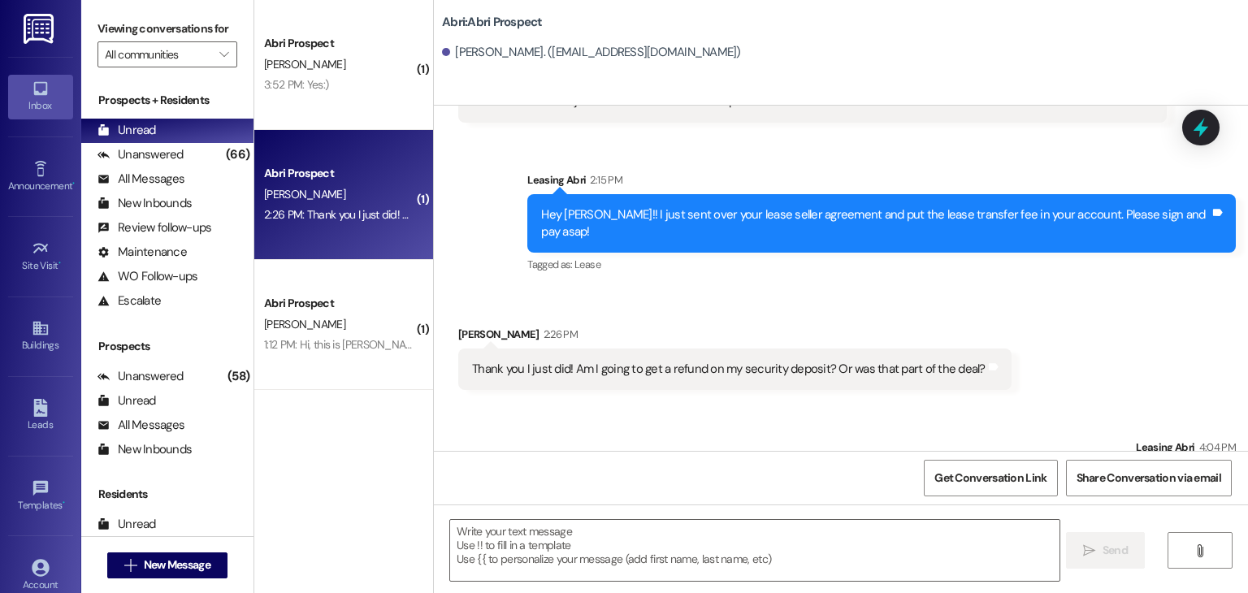
scroll to position [3575, 0]
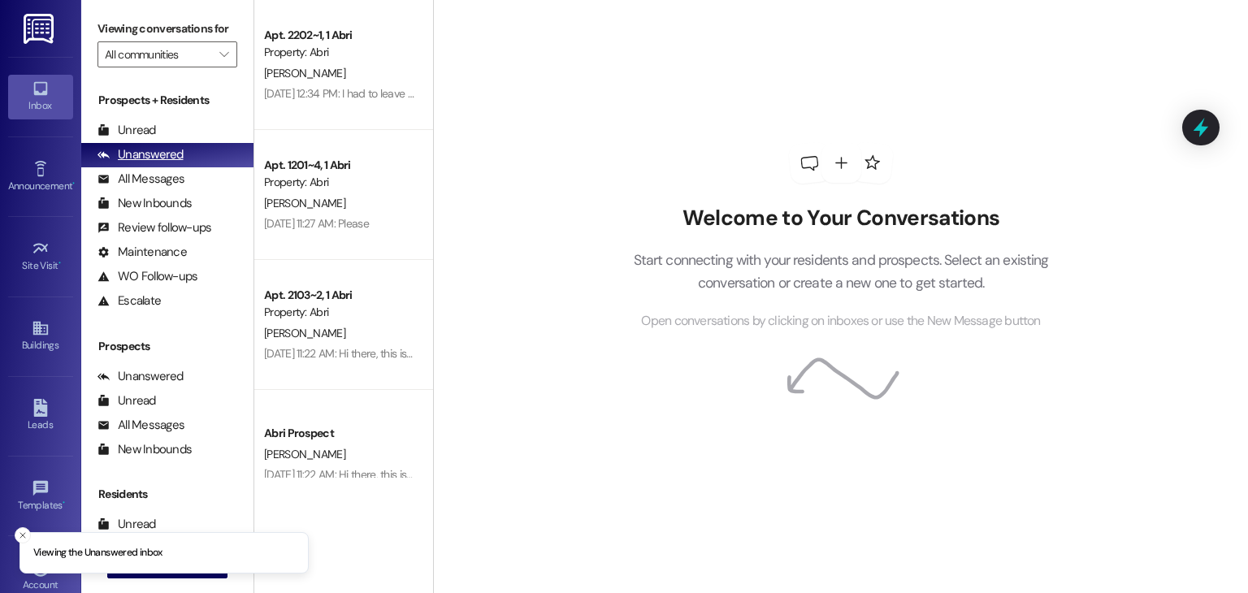
click at [126, 162] on div "Unanswered" at bounding box center [141, 154] width 86 height 17
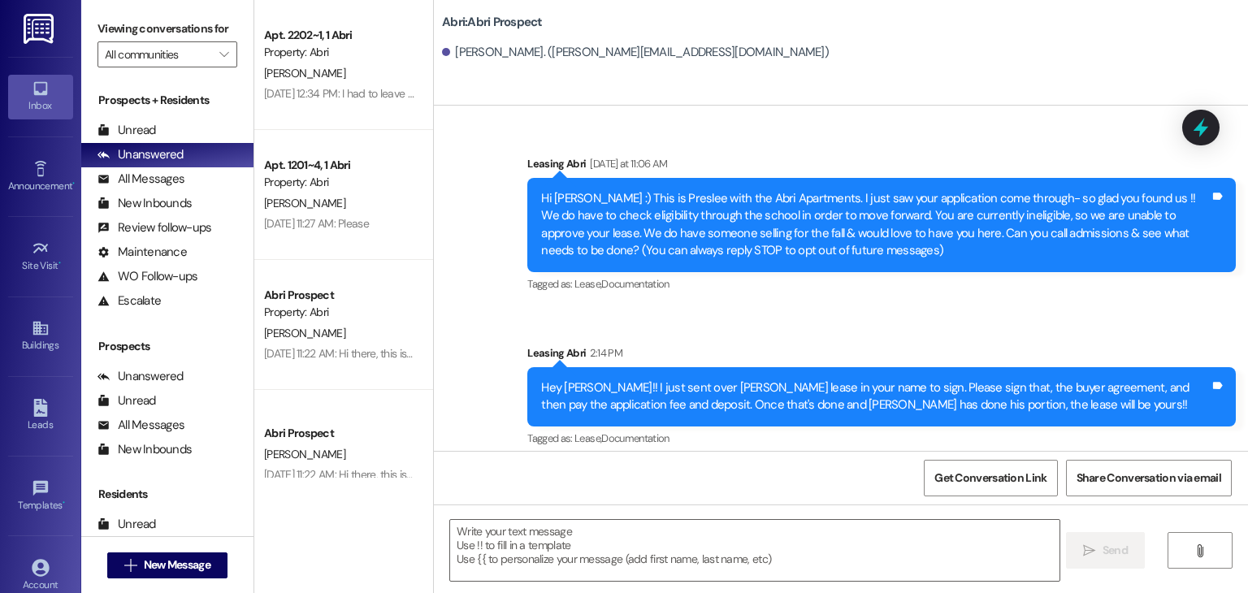
scroll to position [12, 0]
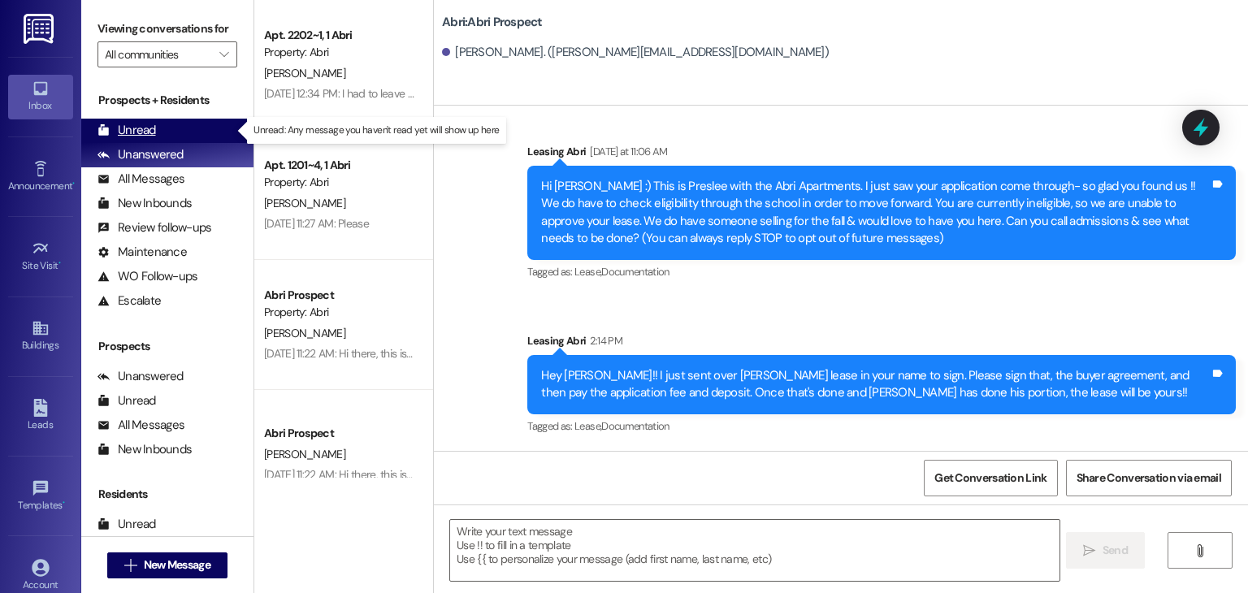
click at [177, 139] on div "Unread (0)" at bounding box center [167, 131] width 172 height 24
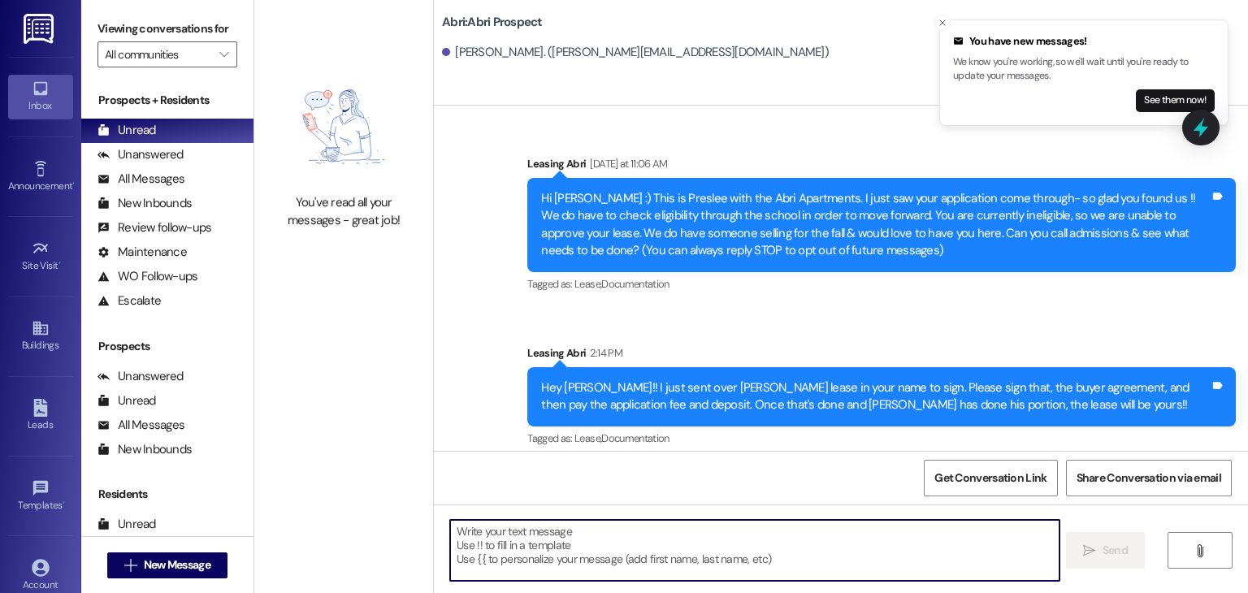
click at [625, 539] on textarea at bounding box center [754, 550] width 609 height 61
click at [202, 557] on span "New Message" at bounding box center [177, 565] width 67 height 17
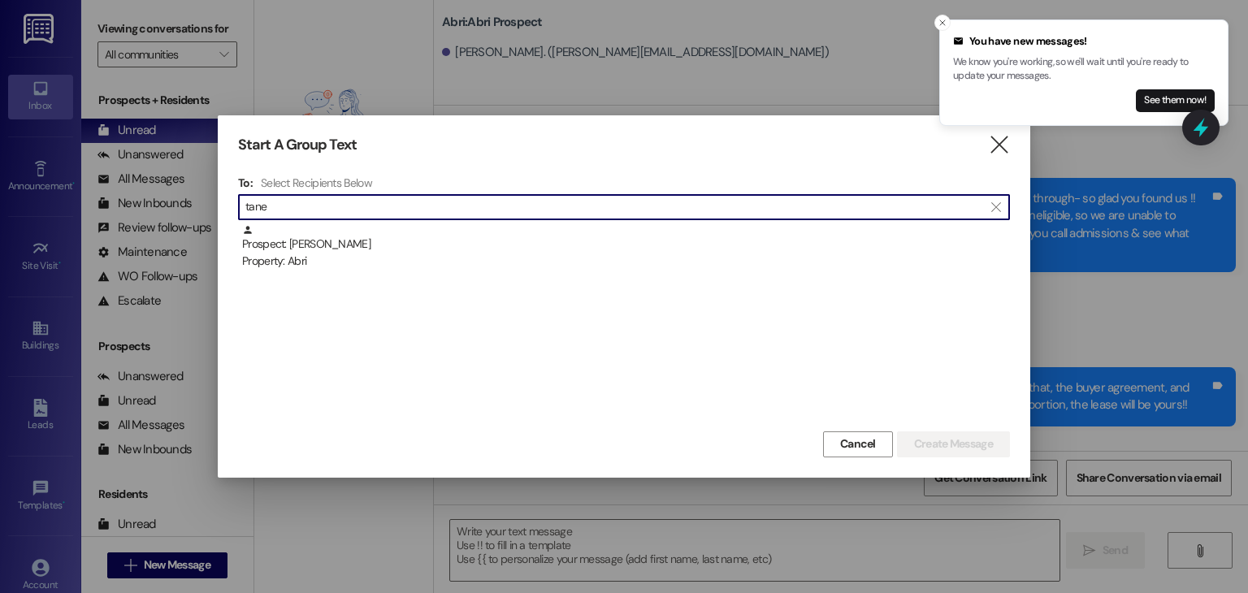
type input "tane"
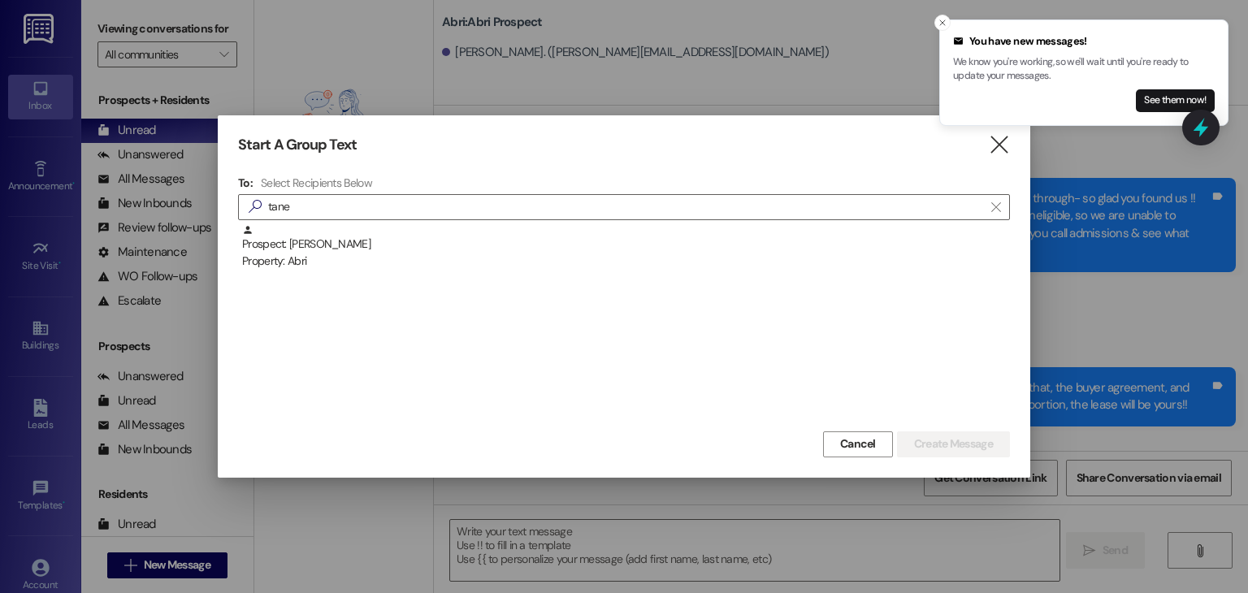
click at [344, 266] on div "Property: Abri" at bounding box center [626, 261] width 768 height 17
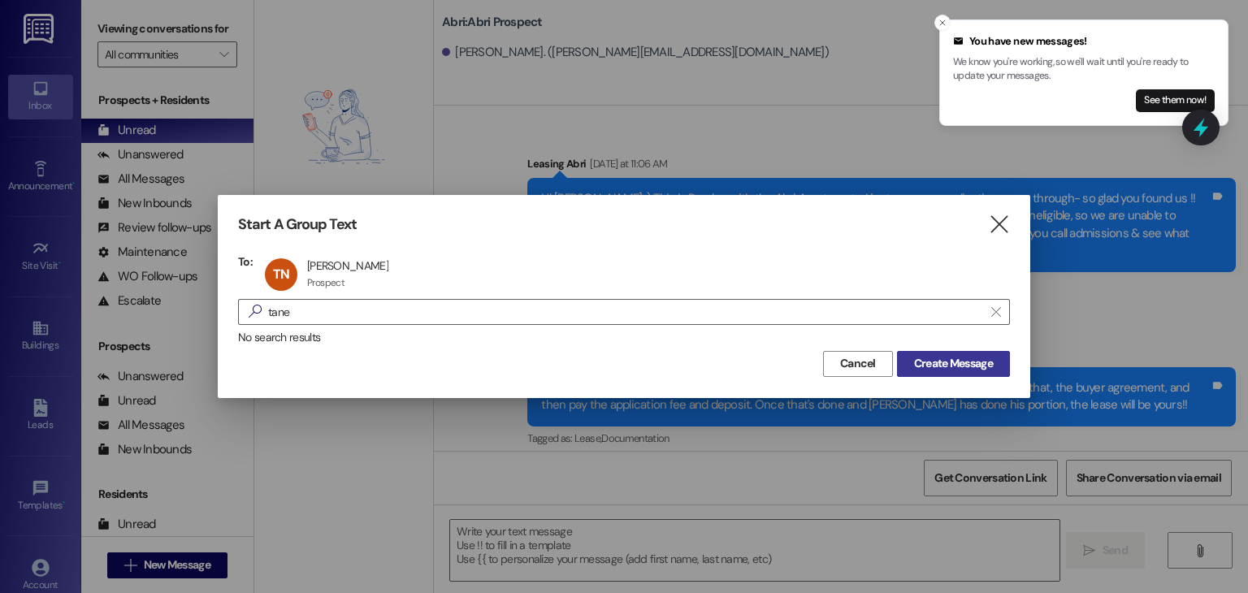
click at [920, 364] on span "Create Message" at bounding box center [953, 363] width 79 height 17
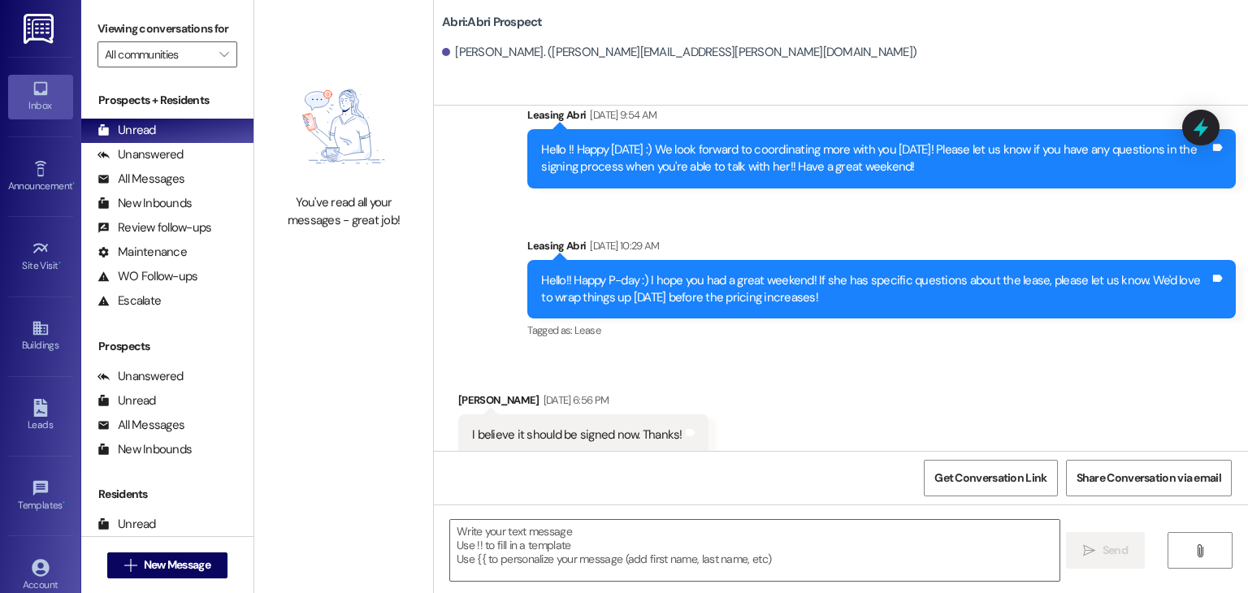
scroll to position [953, 0]
click at [557, 534] on textarea at bounding box center [754, 550] width 609 height 61
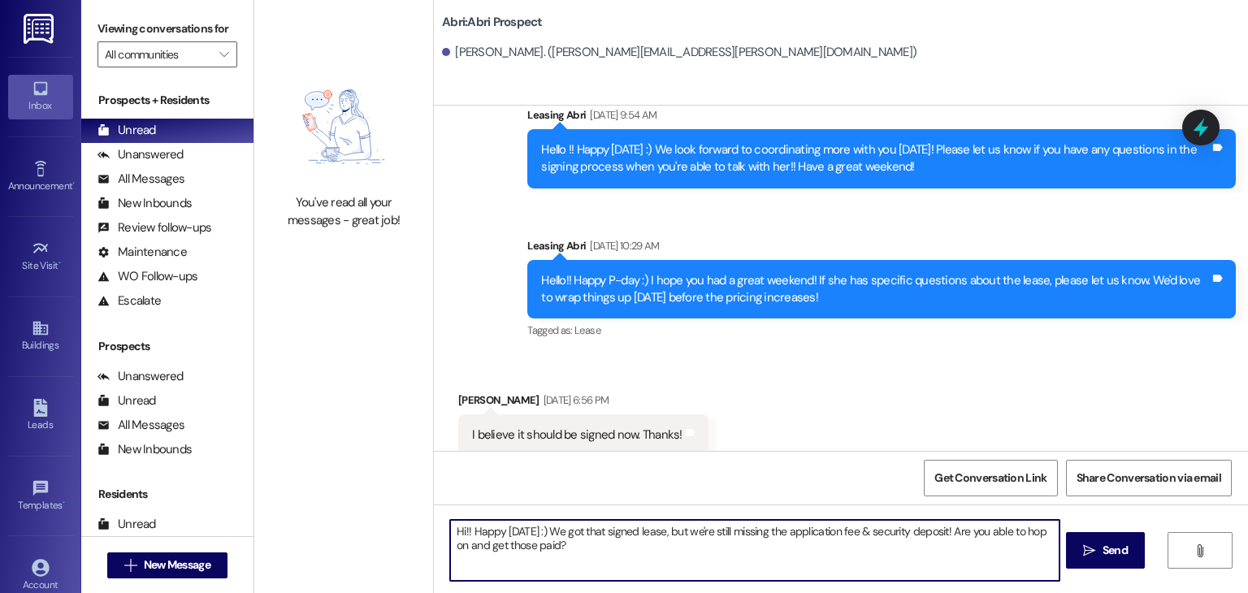
type textarea "Hi!! Happy [DATE] :) We got that signed lease, but we're still missing the appl…"
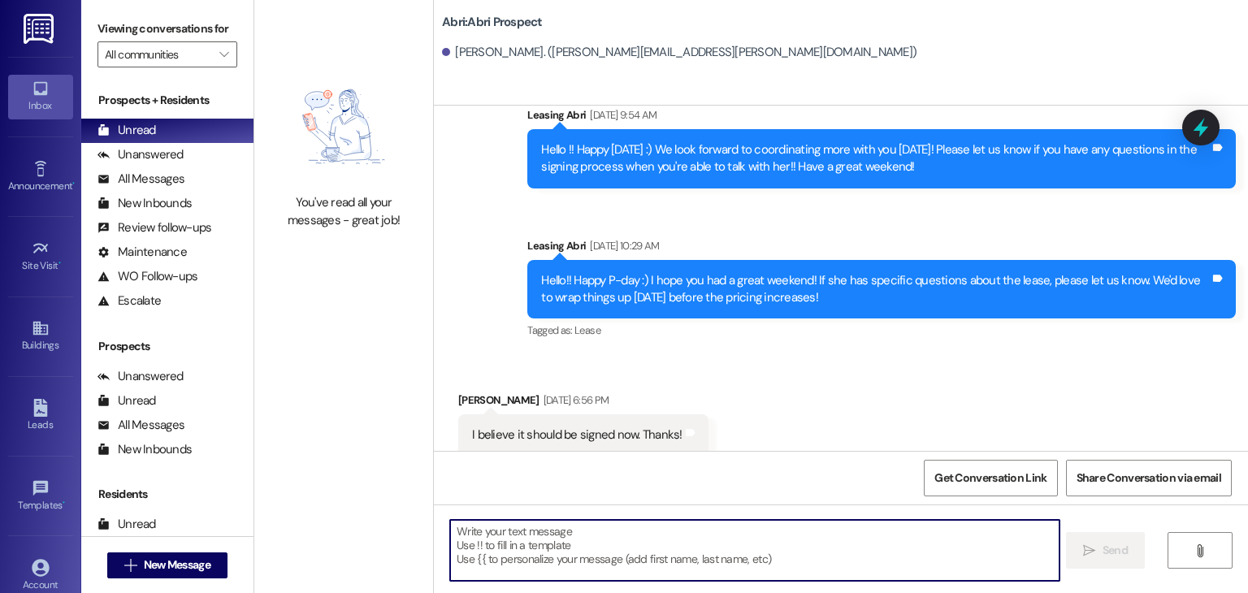
scroll to position [1083, 0]
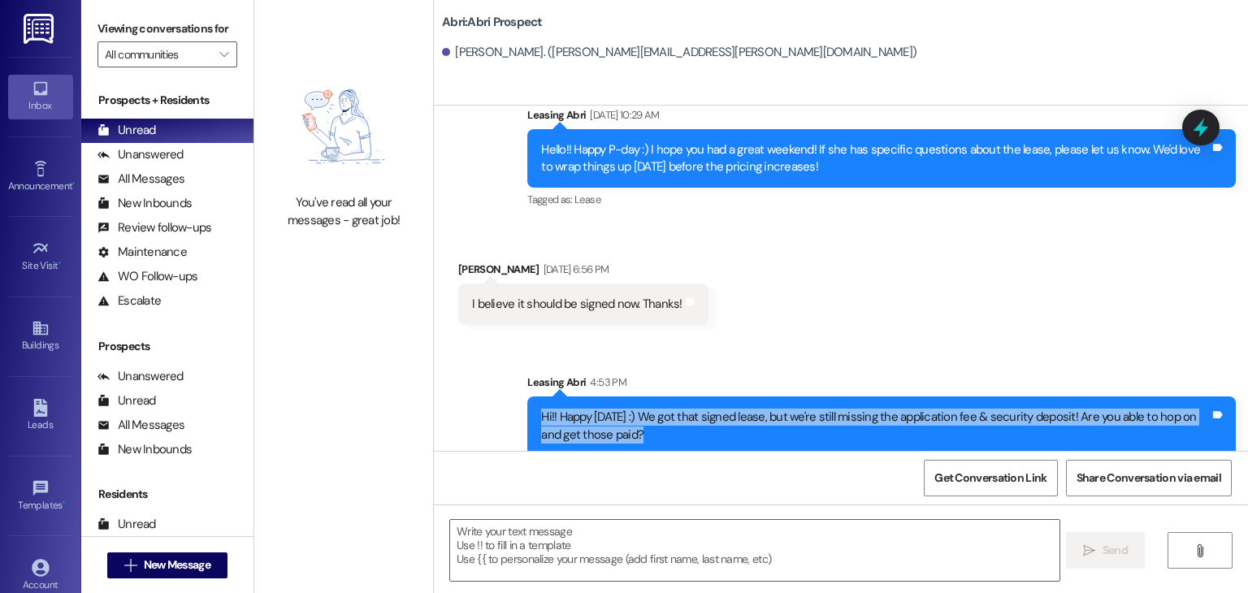
drag, startPoint x: 532, startPoint y: 401, endPoint x: 666, endPoint y: 424, distance: 136.2
click at [666, 424] on div "Hi!! Happy [DATE] :) We got that signed lease, but we're still missing the appl…" at bounding box center [875, 426] width 669 height 35
copy div "Hi!! Happy [DATE] :) We got that signed lease, but we're still missing the appl…"
click at [666, 424] on div "Hi!! Happy [DATE] :) We got that signed lease, but we're still missing the appl…" at bounding box center [875, 426] width 669 height 35
